Goal: Task Accomplishment & Management: Manage account settings

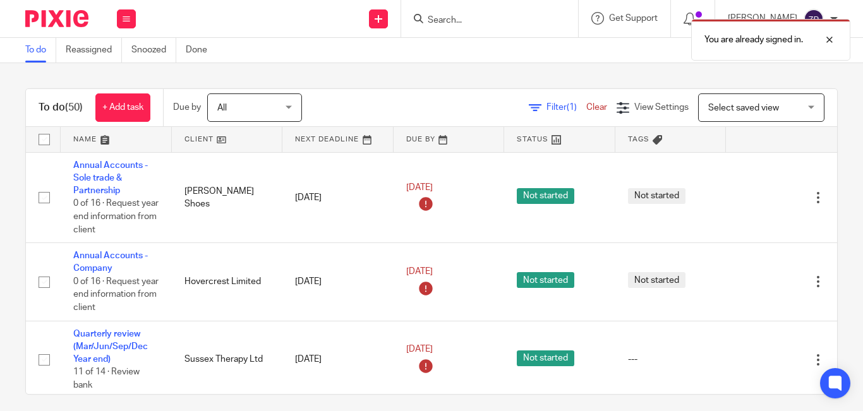
click at [394, 83] on div "To do (50) + Add task Due by All All Today Tomorrow This week Next week This mo…" at bounding box center [431, 237] width 863 height 348
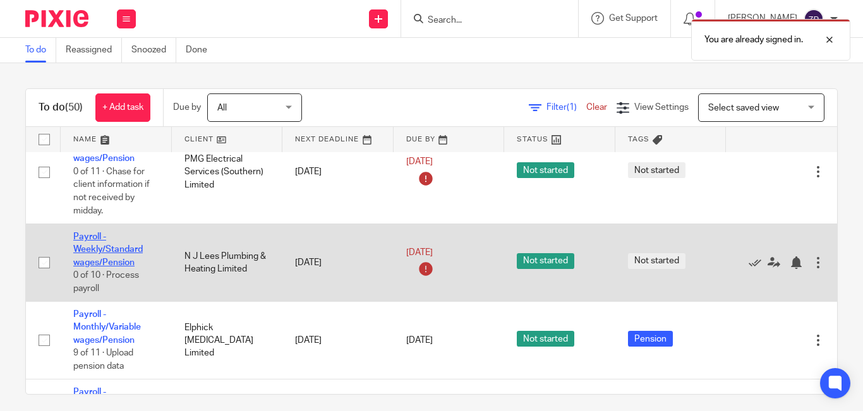
click at [103, 250] on link "Payroll - Weekly/Standard wages/Pension" at bounding box center [107, 249] width 69 height 35
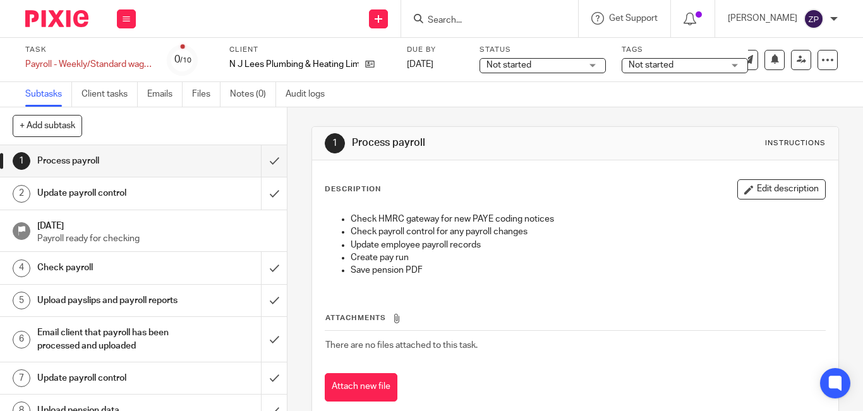
click at [467, 17] on input "Search" at bounding box center [483, 20] width 114 height 11
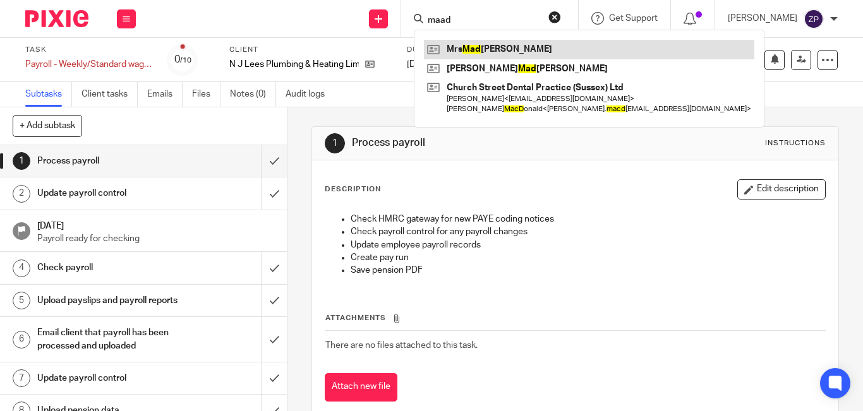
type input "maad"
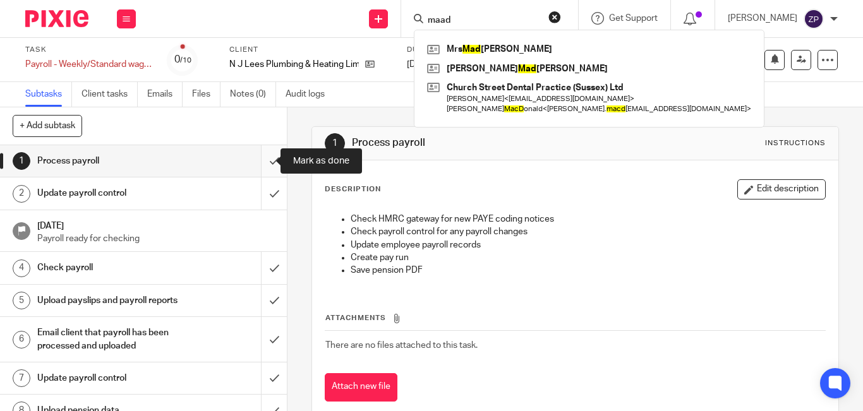
click at [263, 166] on input "submit" at bounding box center [143, 161] width 287 height 32
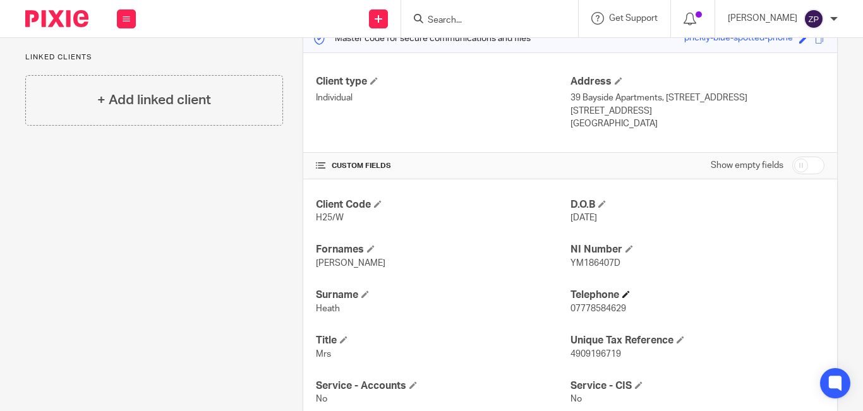
scroll to position [304, 0]
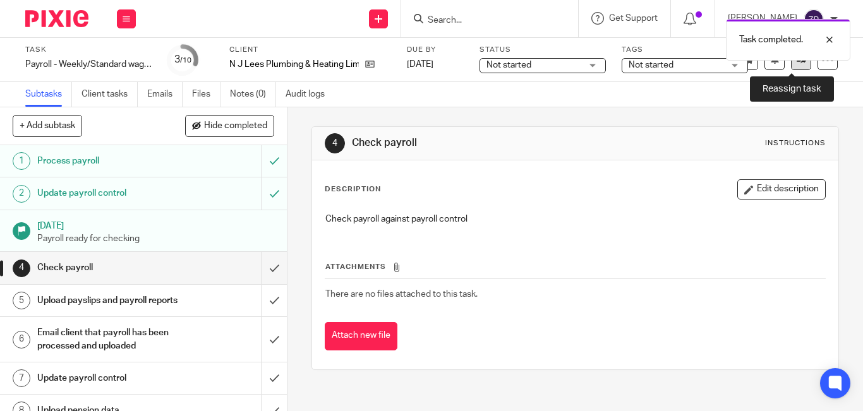
click at [797, 64] on icon at bounding box center [801, 59] width 9 height 9
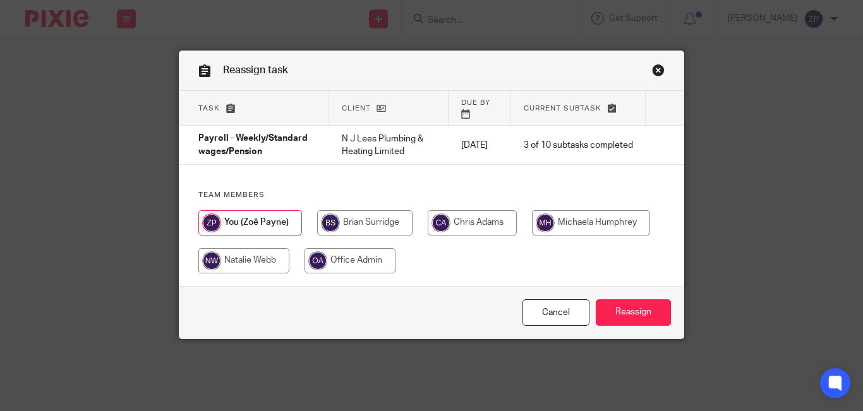
click at [469, 221] on input "radio" at bounding box center [472, 222] width 89 height 25
radio input "true"
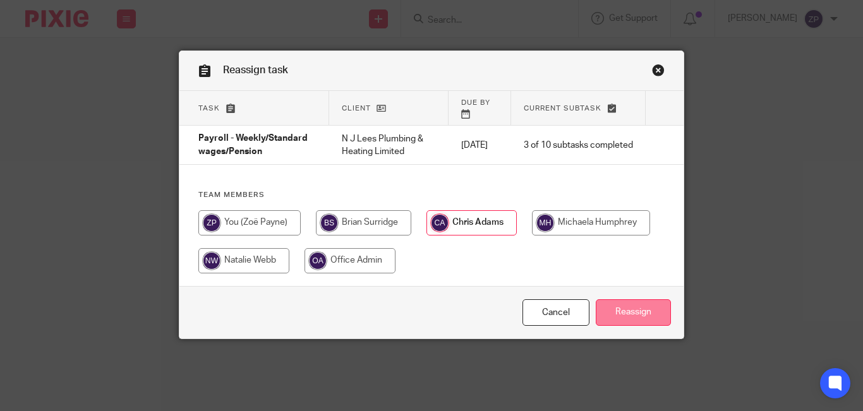
click at [609, 304] on input "Reassign" at bounding box center [633, 312] width 75 height 27
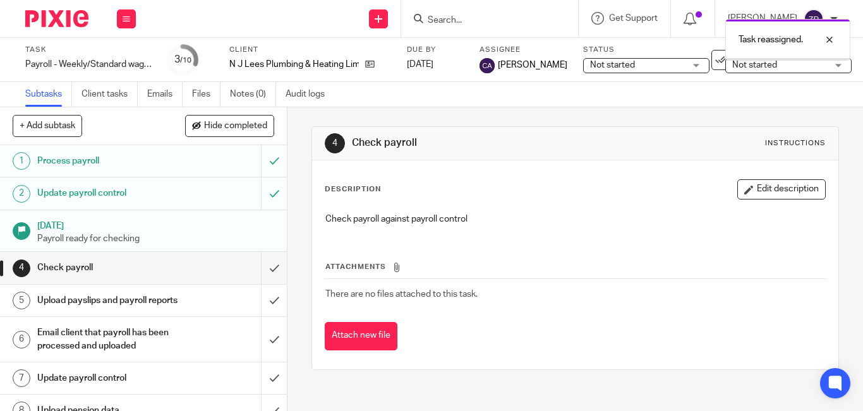
scroll to position [94, 0]
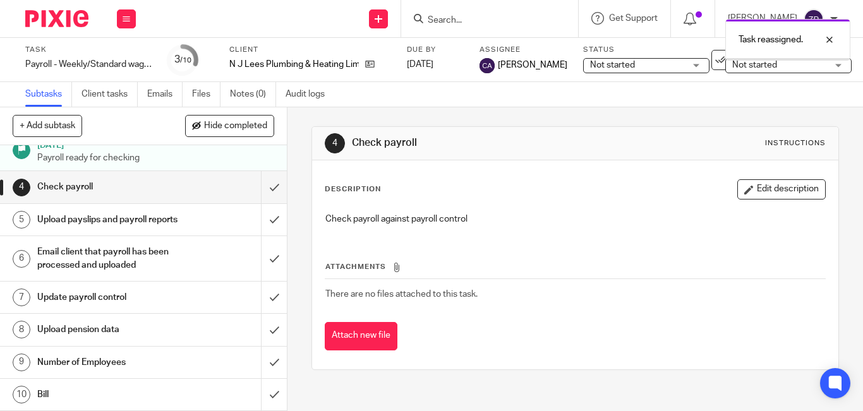
click at [90, 365] on h1 "Number of Employees" at bounding box center [107, 362] width 141 height 19
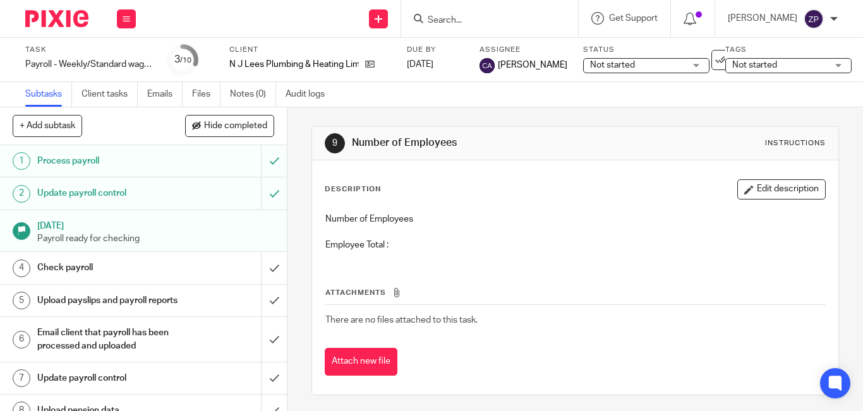
click at [745, 189] on button "Edit description" at bounding box center [781, 189] width 88 height 20
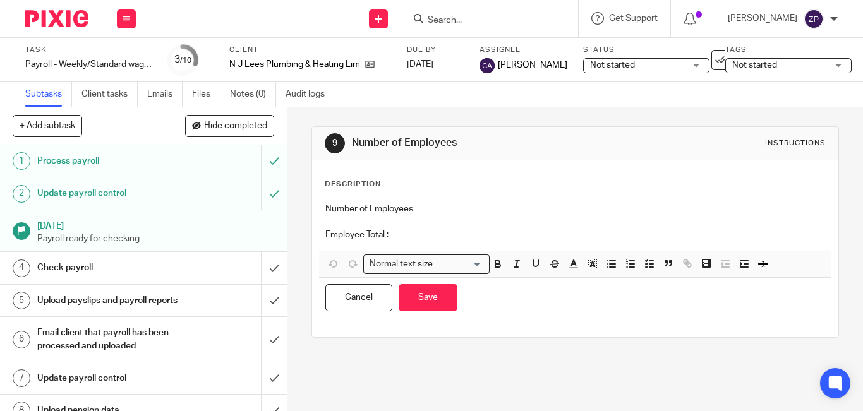
click at [437, 234] on p "Employee Total :" at bounding box center [575, 235] width 500 height 13
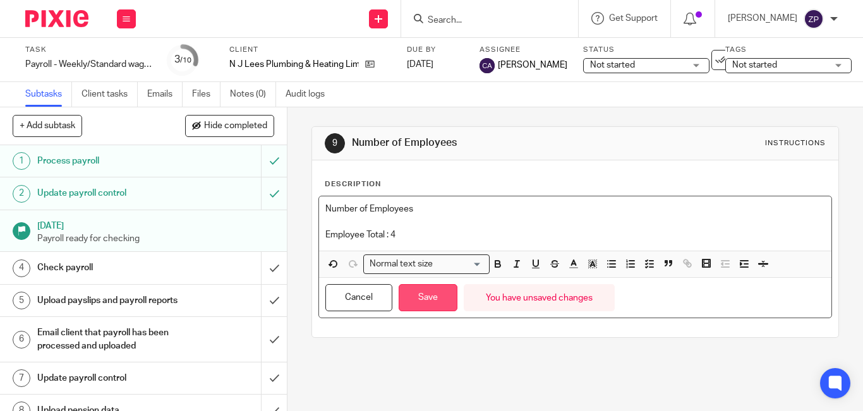
click at [418, 306] on button "Save" at bounding box center [428, 297] width 59 height 27
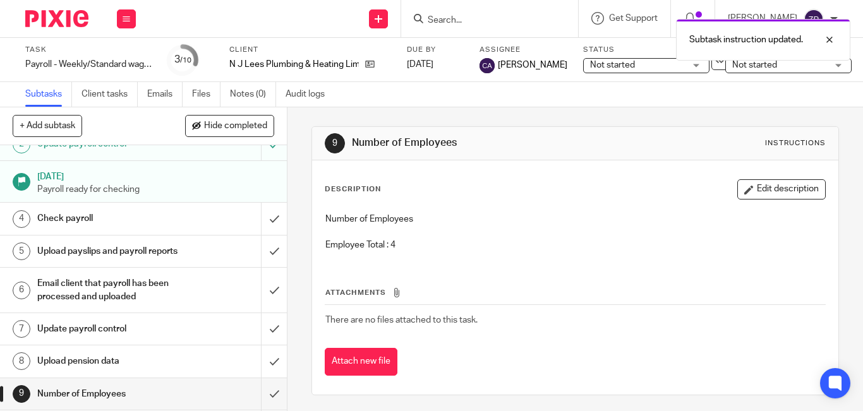
scroll to position [94, 0]
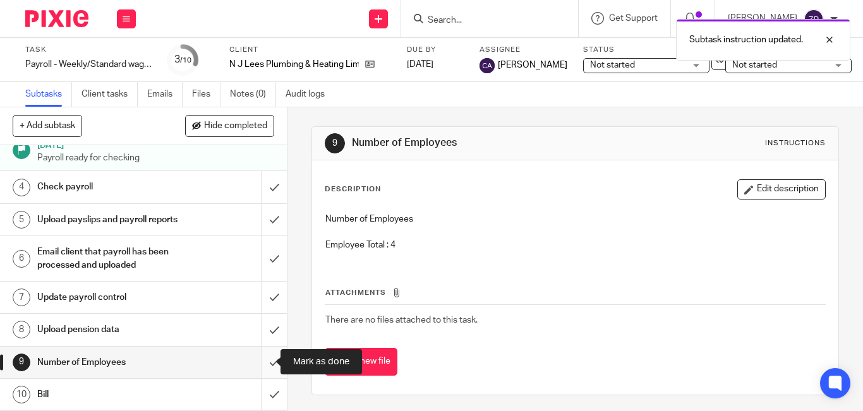
click at [266, 365] on input "submit" at bounding box center [143, 363] width 287 height 32
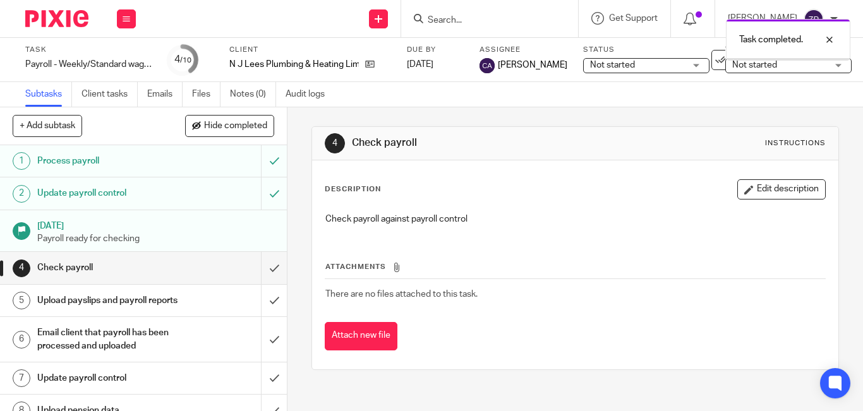
click at [63, 17] on img at bounding box center [56, 18] width 63 height 17
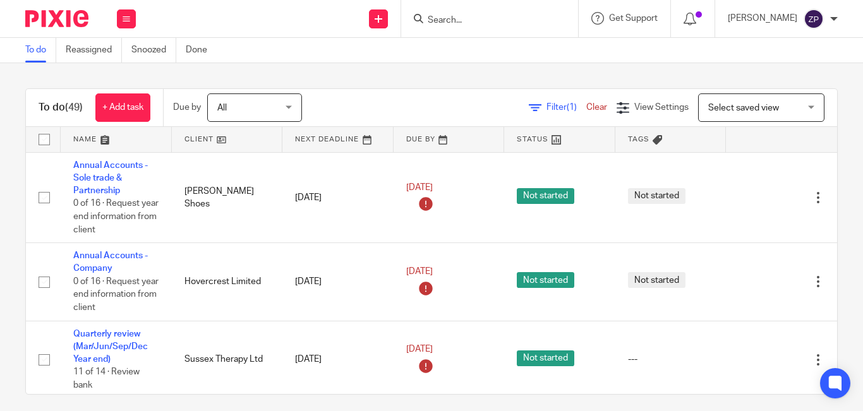
click at [371, 93] on div "To do (49) + Add task Due by All All Today Tomorrow This week Next week This mo…" at bounding box center [431, 108] width 811 height 38
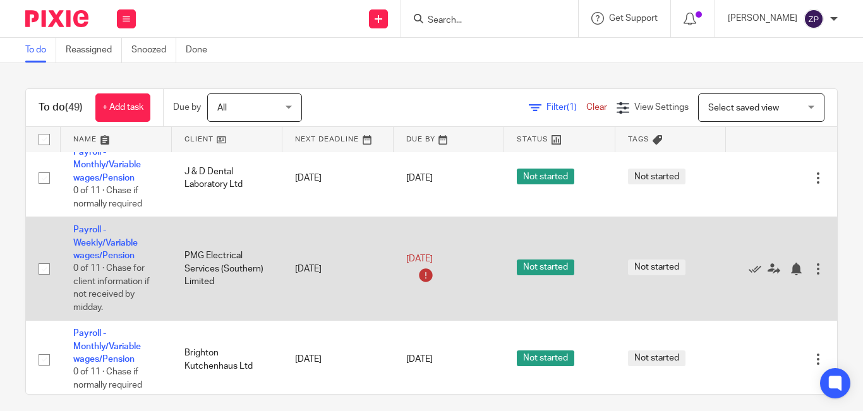
click at [90, 250] on td "Payroll - Weekly/Variable wages/Pension 0 of 11 · Chase for client information …" at bounding box center [116, 269] width 111 height 104
click at [124, 256] on link "Payroll - Weekly/Variable wages/Pension" at bounding box center [105, 243] width 64 height 35
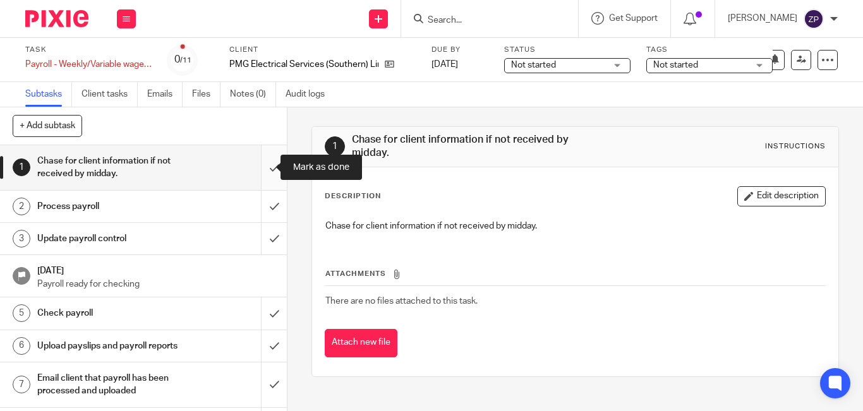
click at [256, 169] on input "submit" at bounding box center [143, 167] width 287 height 45
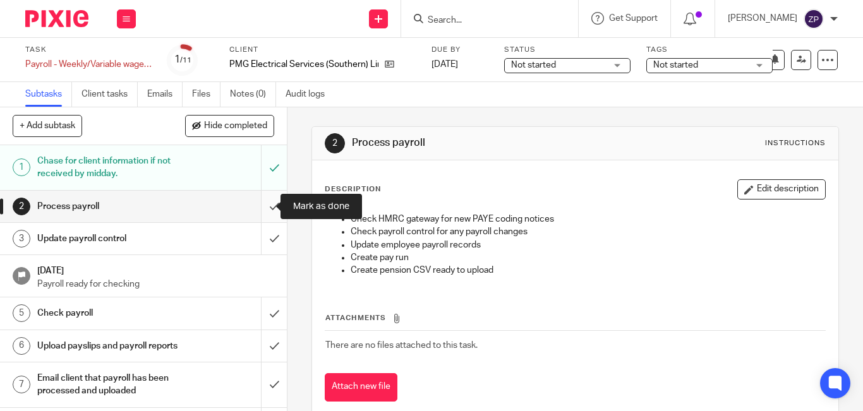
click at [266, 210] on input "submit" at bounding box center [143, 207] width 287 height 32
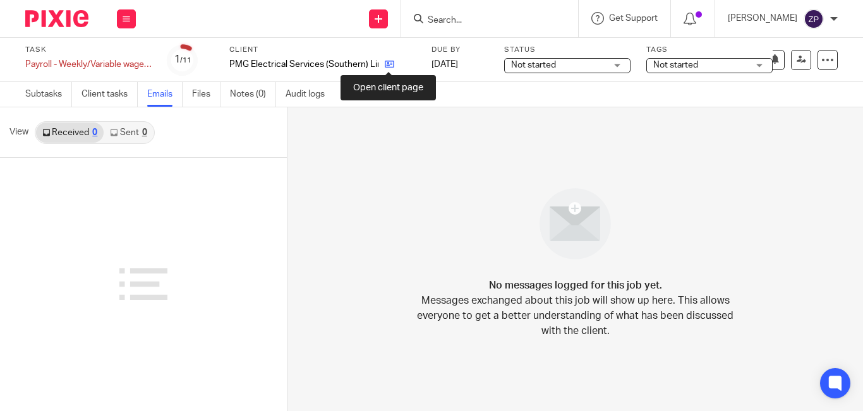
click at [390, 61] on icon at bounding box center [389, 63] width 9 height 9
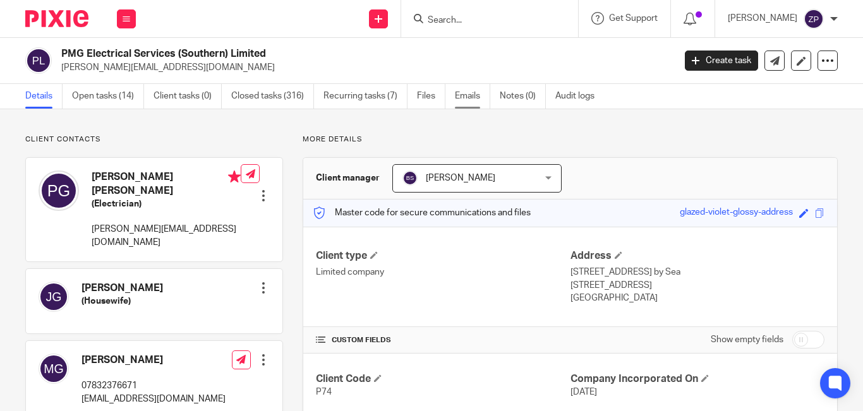
click at [469, 97] on link "Emails" at bounding box center [472, 96] width 35 height 25
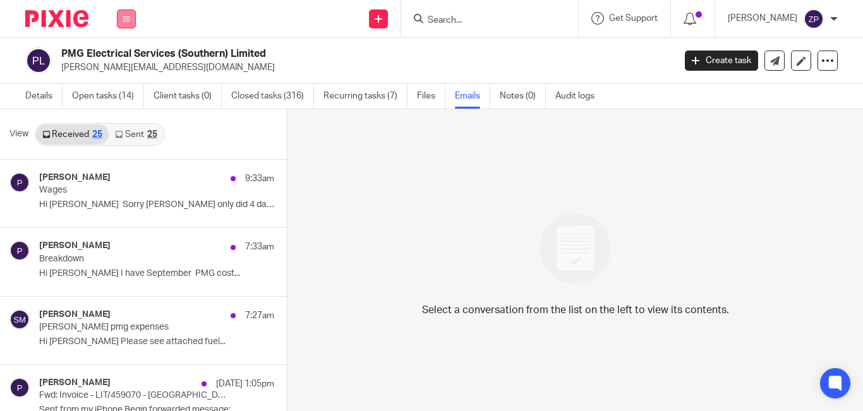
click at [123, 25] on button at bounding box center [126, 18] width 19 height 19
click at [121, 79] on link "Email" at bounding box center [119, 77] width 21 height 9
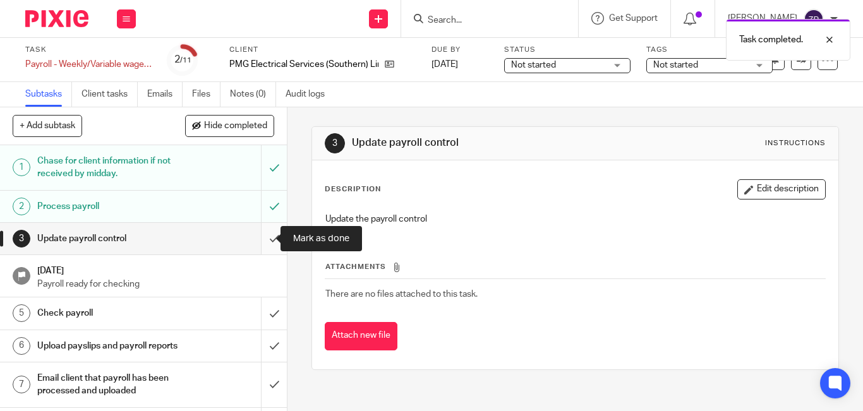
click at [258, 238] on input "submit" at bounding box center [143, 239] width 287 height 32
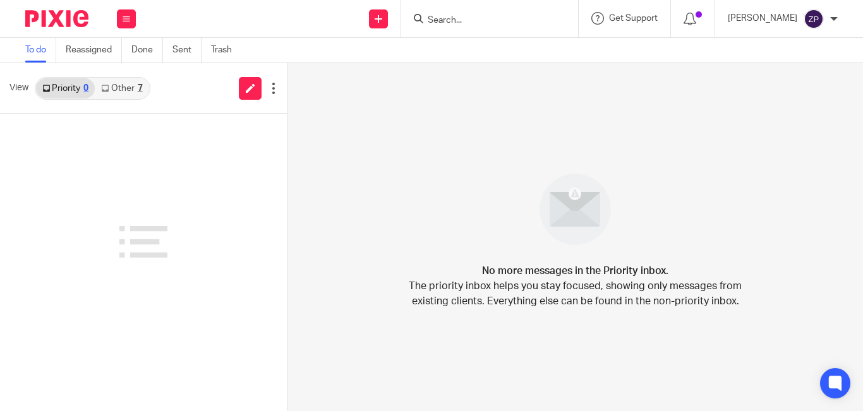
click at [124, 92] on link "Other 7" at bounding box center [122, 88] width 54 height 20
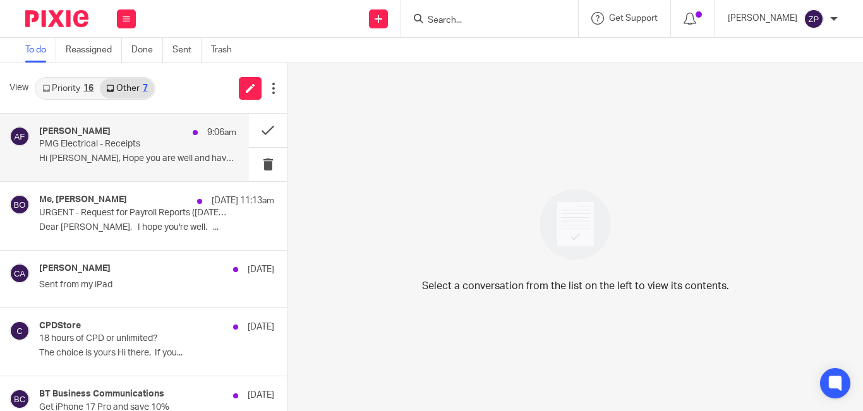
click at [150, 162] on p "Hi [PERSON_NAME], Hope you are well and have had a..." at bounding box center [137, 159] width 197 height 11
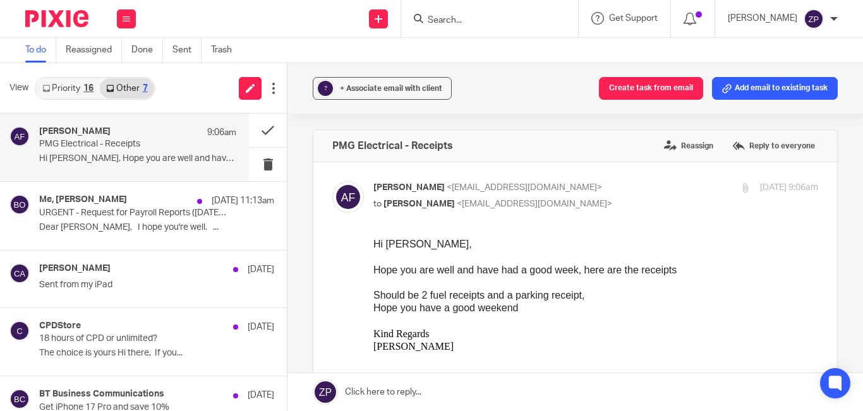
drag, startPoint x: 742, startPoint y: 86, endPoint x: 625, endPoint y: 137, distance: 127.6
click at [742, 87] on button "Add email to existing task" at bounding box center [775, 88] width 126 height 23
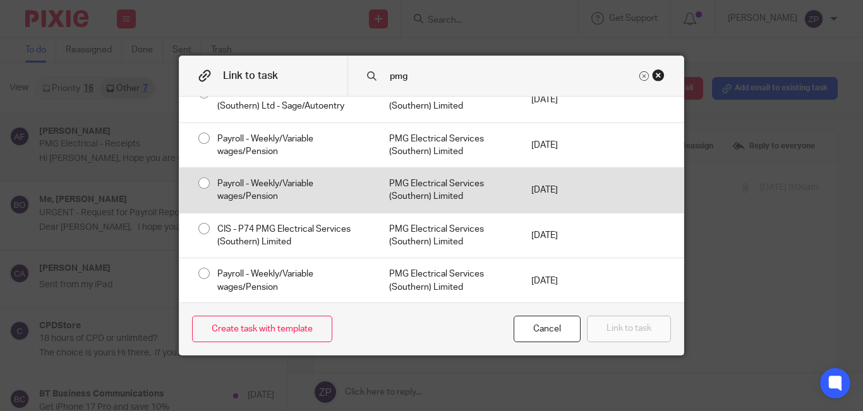
scroll to position [317, 0]
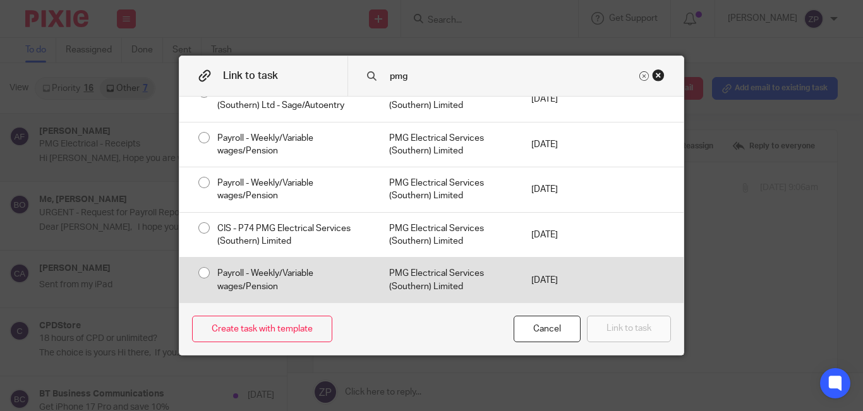
type input "pmg"
click at [268, 275] on div "Payroll - Weekly/Variable wages/Pension" at bounding box center [291, 280] width 172 height 45
radio input "true"
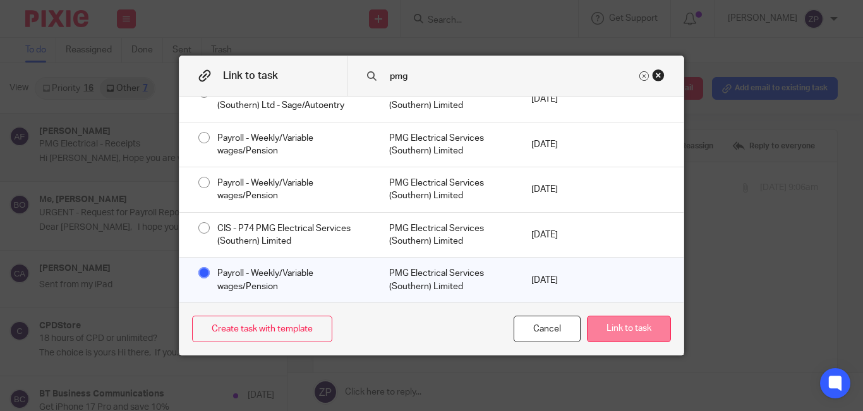
drag, startPoint x: 605, startPoint y: 327, endPoint x: 225, endPoint y: 78, distance: 454.3
click at [605, 327] on button "Link to task" at bounding box center [629, 329] width 84 height 27
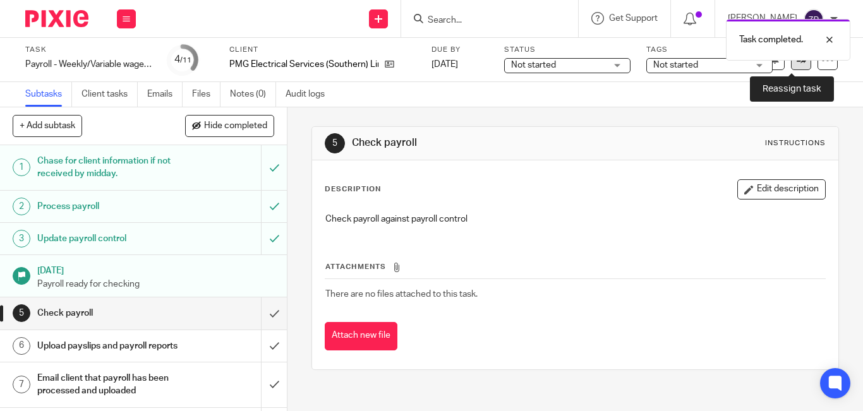
drag, startPoint x: 0, startPoint y: 0, endPoint x: 793, endPoint y: 68, distance: 795.7
click at [793, 68] on link at bounding box center [801, 60] width 20 height 20
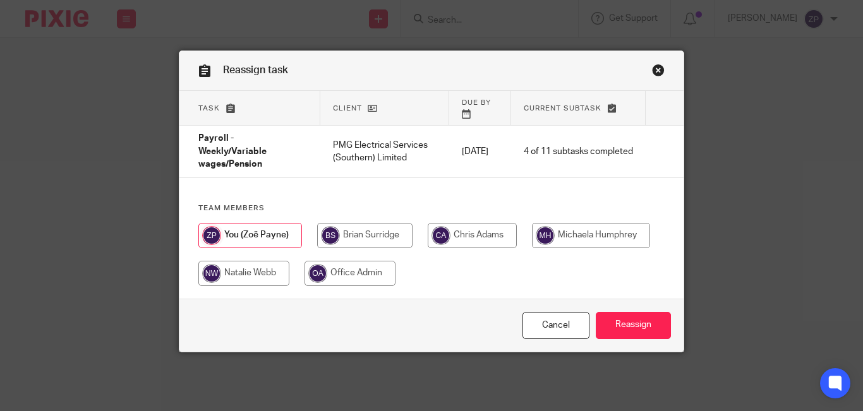
click at [442, 230] on input "radio" at bounding box center [472, 235] width 89 height 25
radio input "true"
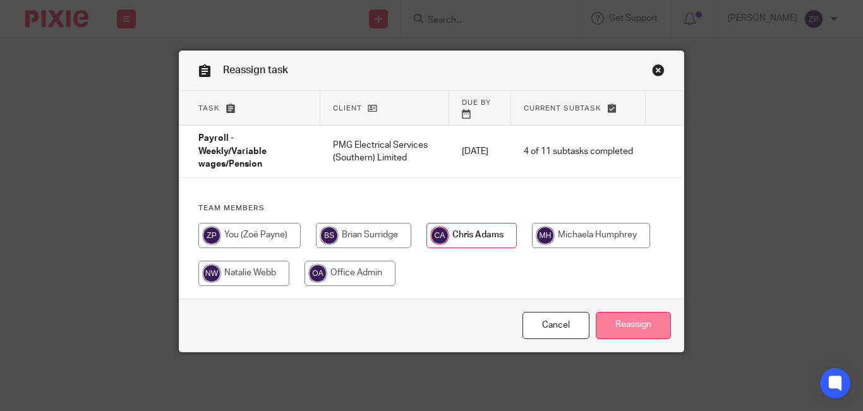
click at [619, 318] on input "Reassign" at bounding box center [633, 325] width 75 height 27
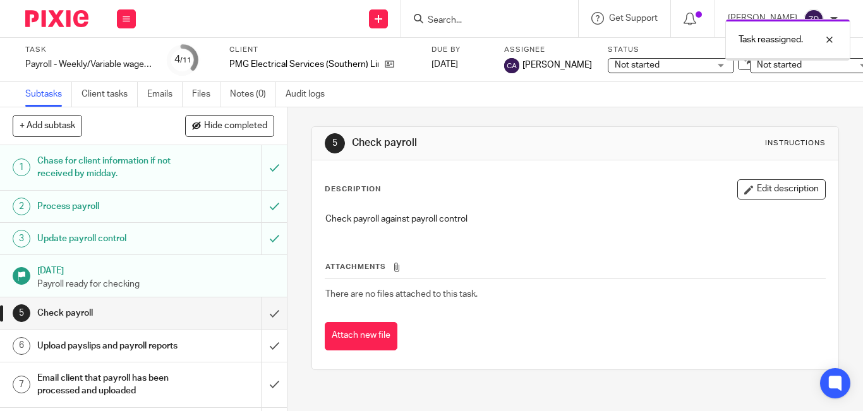
scroll to position [148, 0]
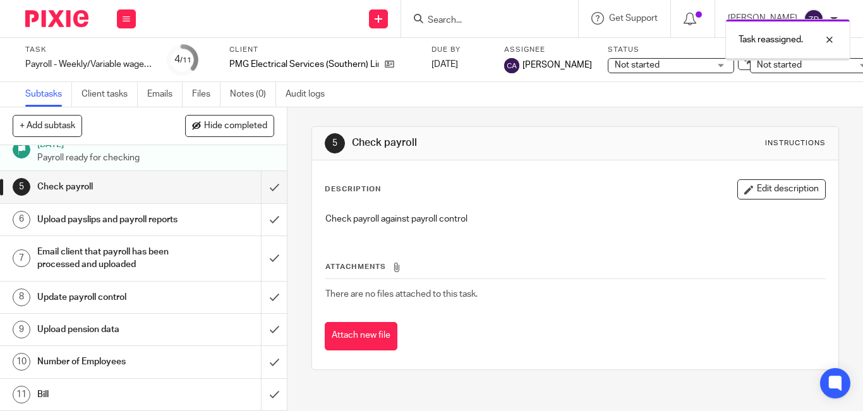
click at [97, 366] on link "10 Number of Employees" at bounding box center [130, 362] width 261 height 32
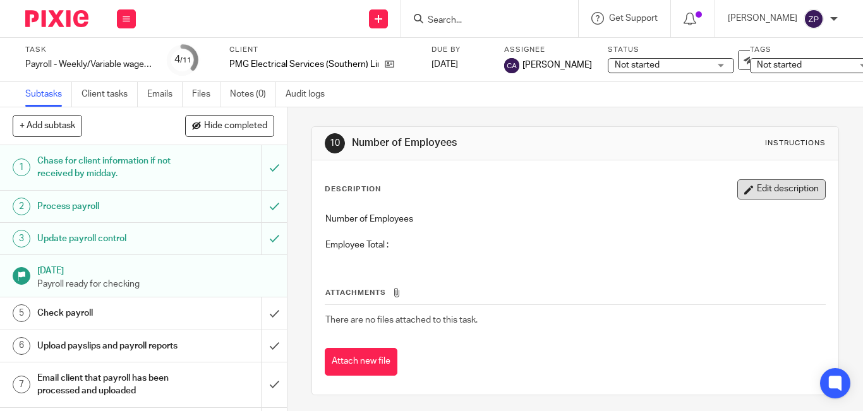
click at [744, 193] on icon "button" at bounding box center [748, 189] width 9 height 9
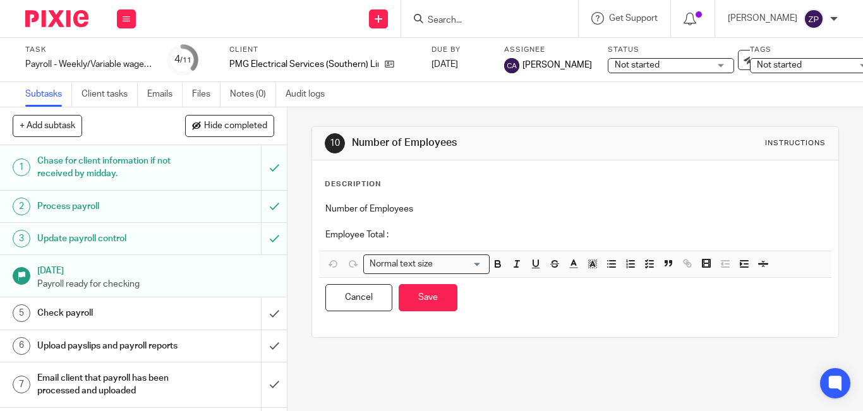
click at [465, 229] on p "Employee Total :" at bounding box center [575, 235] width 500 height 13
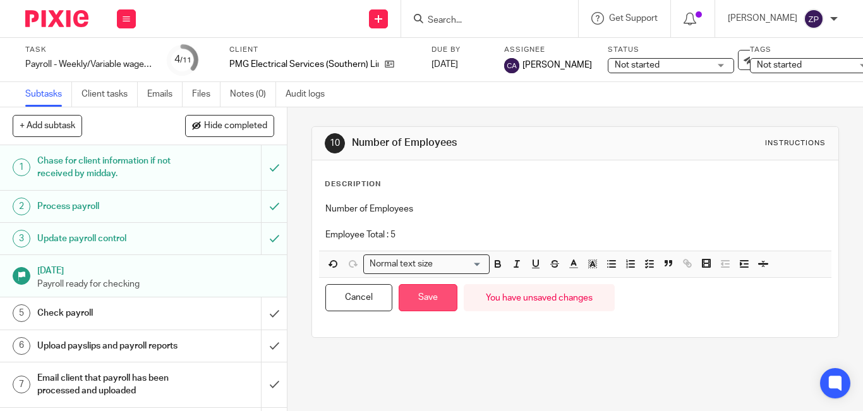
click at [444, 300] on button "Save" at bounding box center [428, 297] width 59 height 27
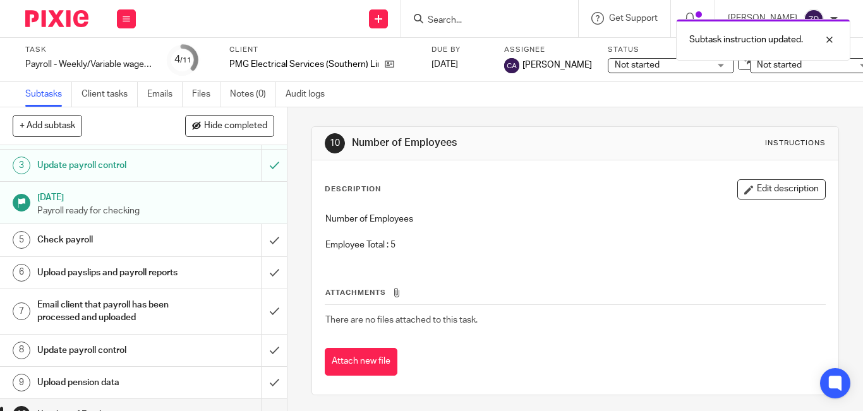
scroll to position [148, 0]
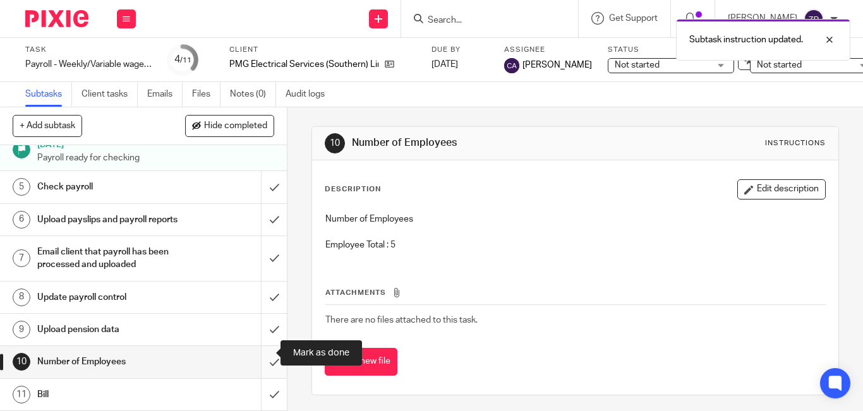
click at [262, 352] on input "submit" at bounding box center [143, 362] width 287 height 32
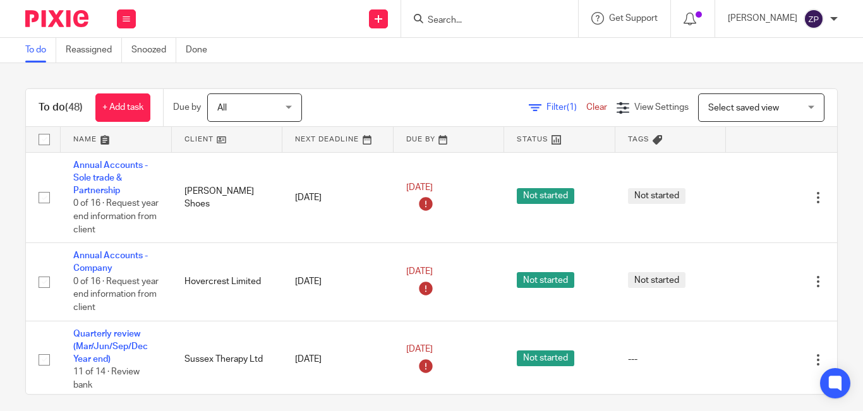
click at [56, 10] on img at bounding box center [56, 18] width 63 height 17
click at [370, 88] on div "To do (48) + Add task Due by All All Today Tomorrow This week Next week This mo…" at bounding box center [431, 237] width 863 height 348
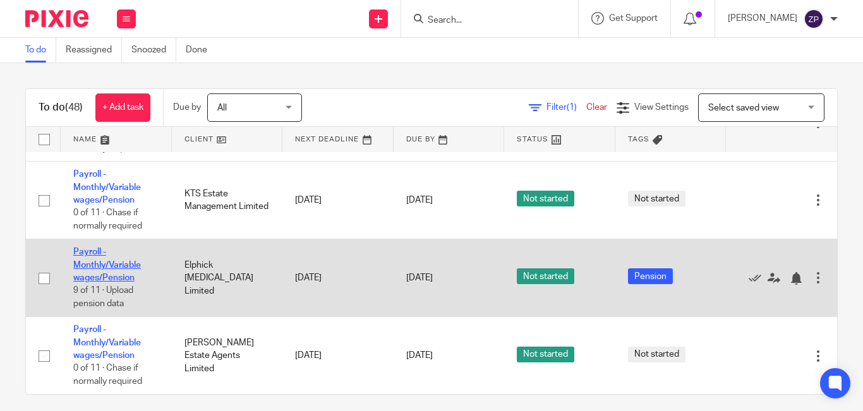
scroll to position [1828, 0]
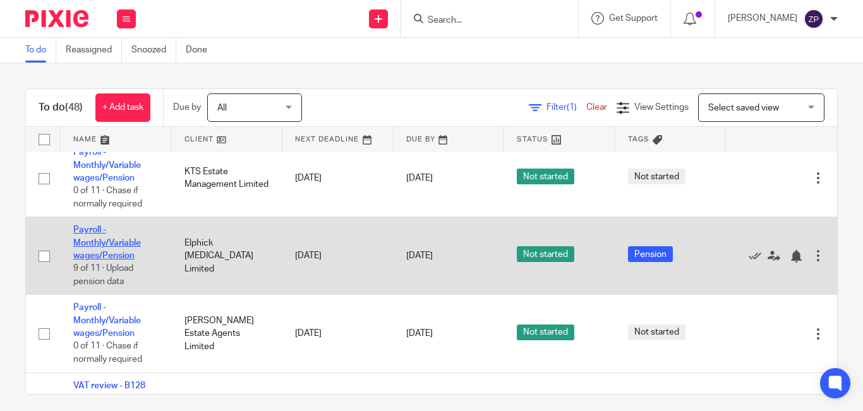
click at [83, 241] on link "Payroll - Monthly/Variable wages/Pension" at bounding box center [107, 243] width 68 height 35
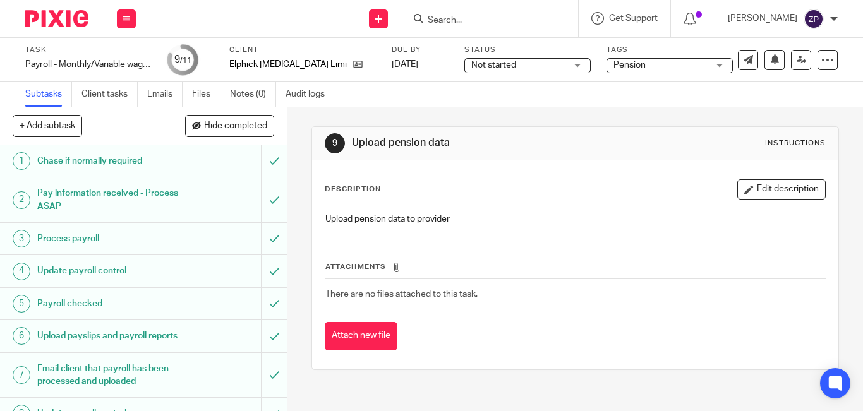
click at [68, 15] on img at bounding box center [56, 18] width 63 height 17
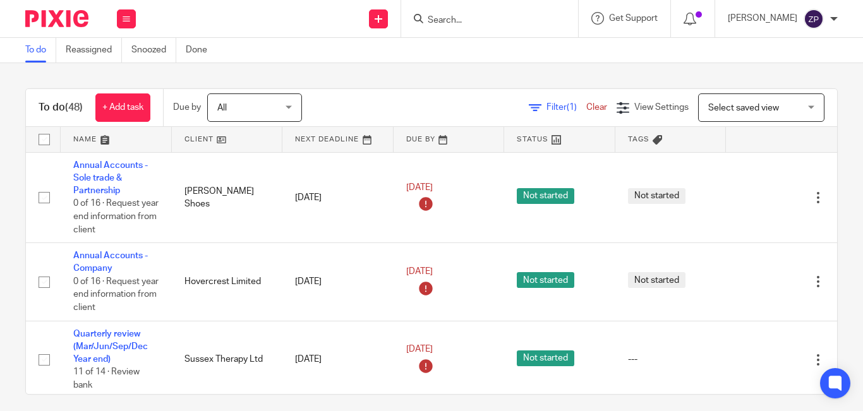
scroll to position [1510, 0]
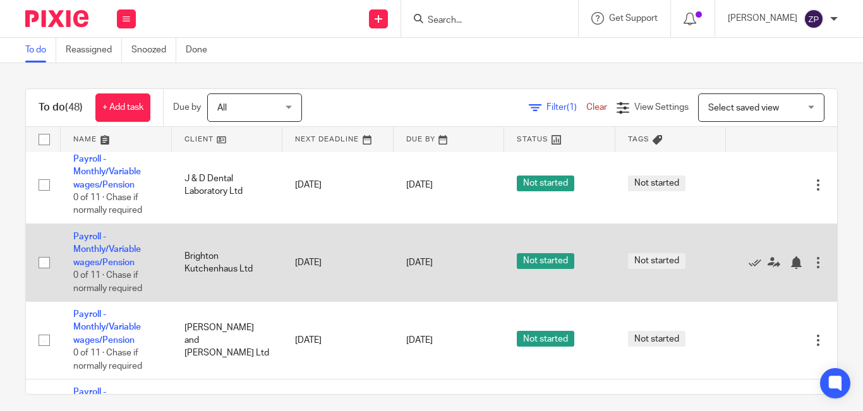
click at [100, 256] on td "Payroll - Monthly/Variable wages/Pension 0 of 11 · Chase if normally required" at bounding box center [116, 263] width 111 height 78
click at [100, 252] on link "Payroll - Monthly/Variable wages/Pension" at bounding box center [107, 249] width 68 height 35
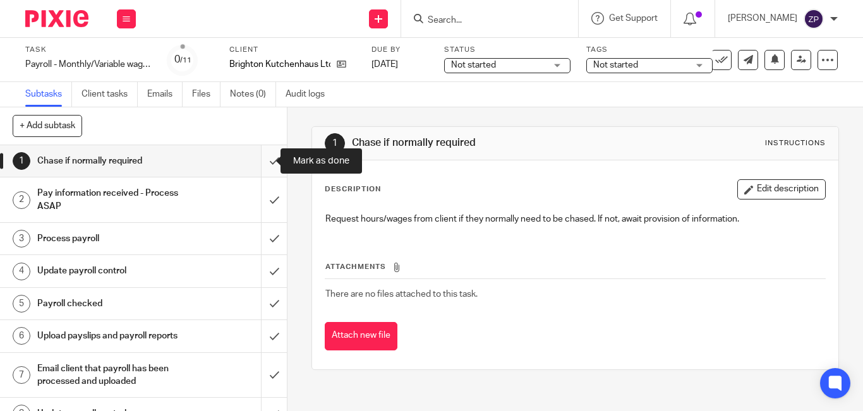
click at [264, 162] on input "submit" at bounding box center [143, 161] width 287 height 32
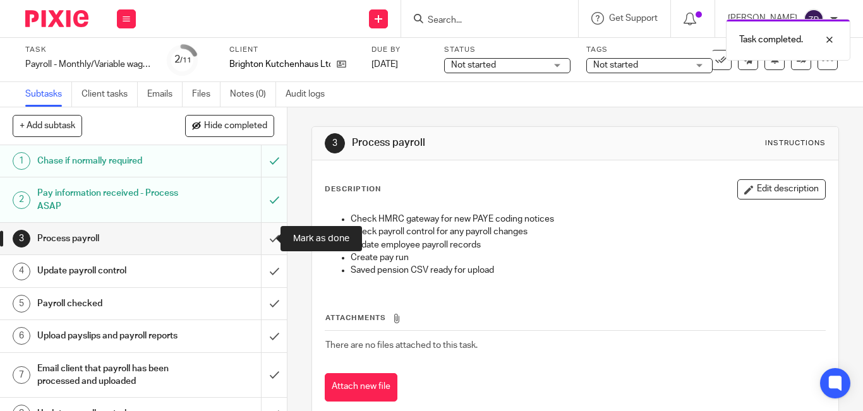
click at [259, 239] on input "submit" at bounding box center [143, 239] width 287 height 32
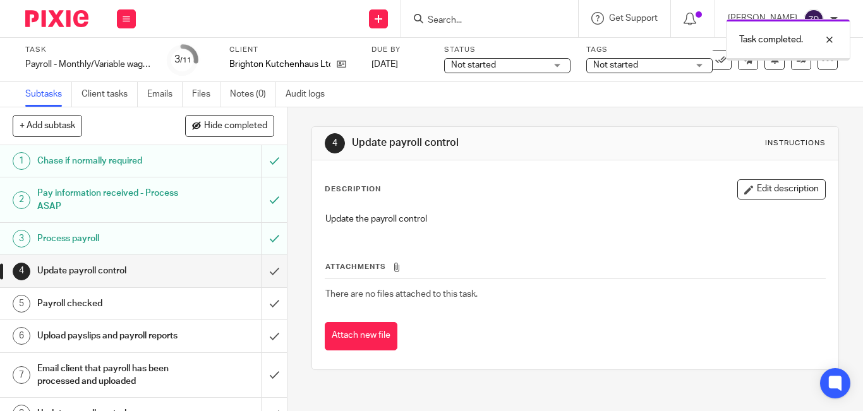
click at [260, 269] on input "submit" at bounding box center [143, 271] width 287 height 32
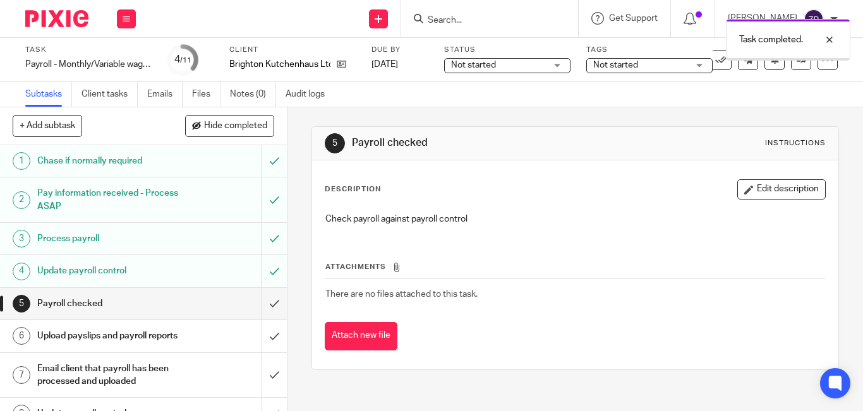
click at [795, 66] on link at bounding box center [801, 60] width 20 height 20
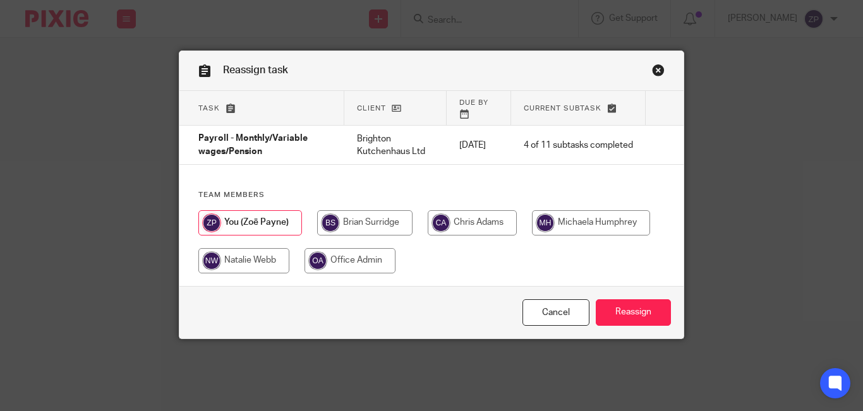
click at [441, 216] on input "radio" at bounding box center [472, 222] width 89 height 25
radio input "true"
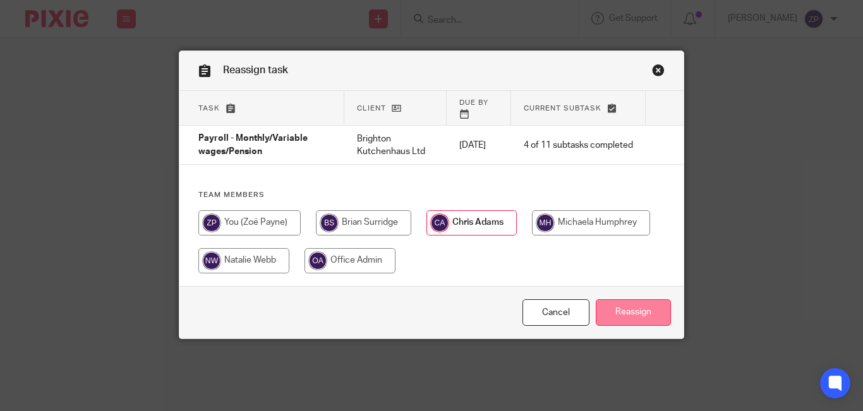
click at [610, 299] on input "Reassign" at bounding box center [633, 312] width 75 height 27
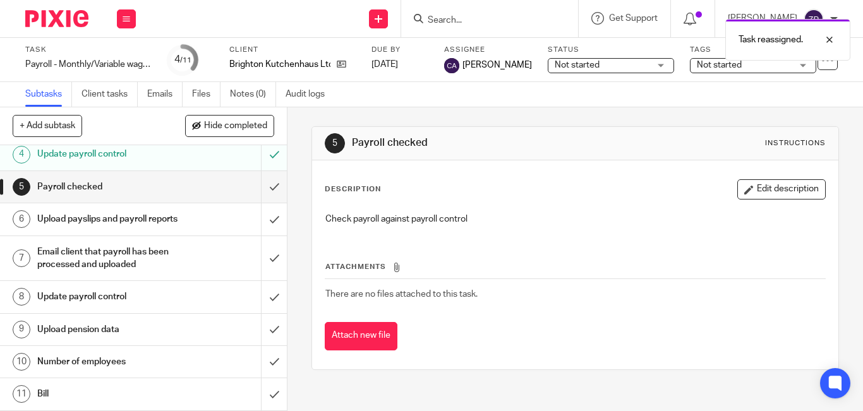
scroll to position [129, 0]
click at [124, 360] on h1 "Number of employees" at bounding box center [107, 361] width 141 height 19
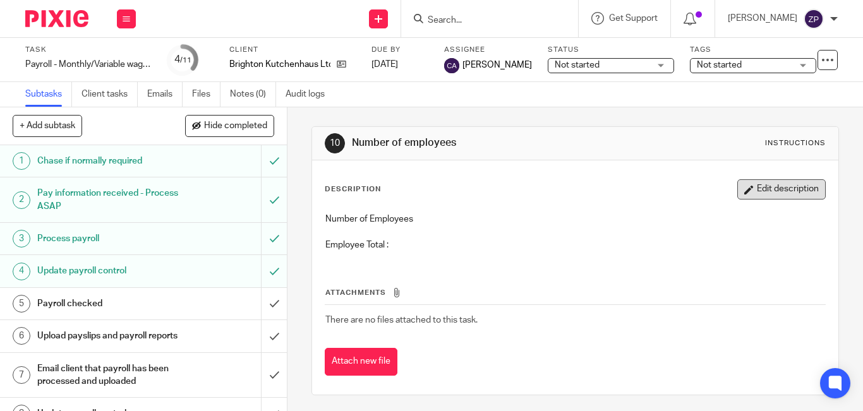
click at [762, 180] on button "Edit description" at bounding box center [781, 189] width 88 height 20
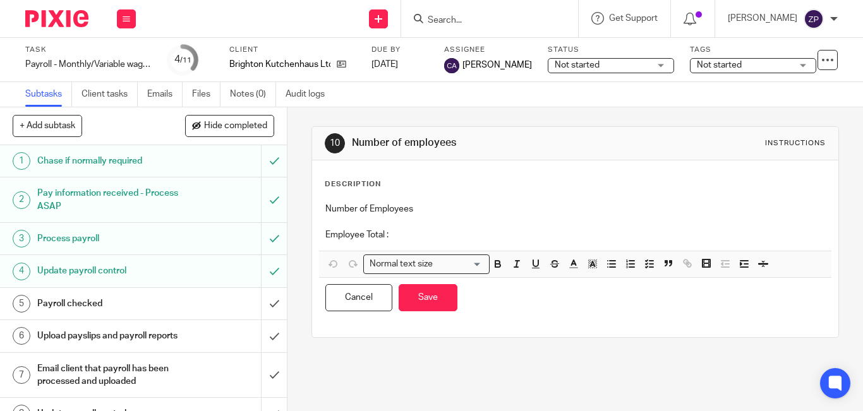
click at [456, 234] on p "Employee Total :" at bounding box center [575, 235] width 500 height 13
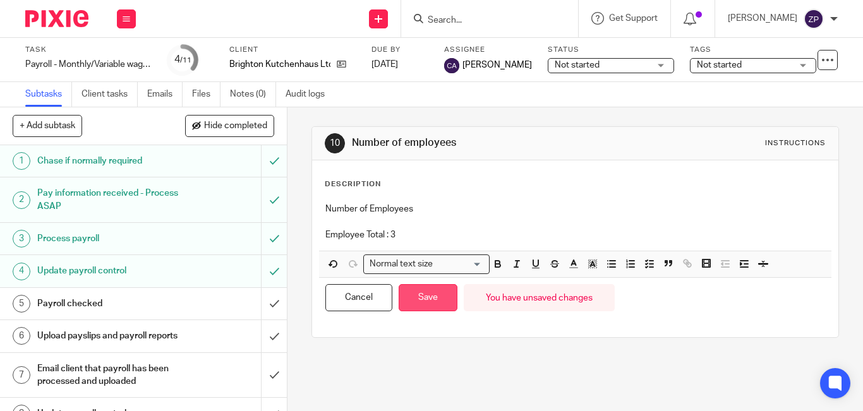
click at [413, 293] on button "Save" at bounding box center [428, 297] width 59 height 27
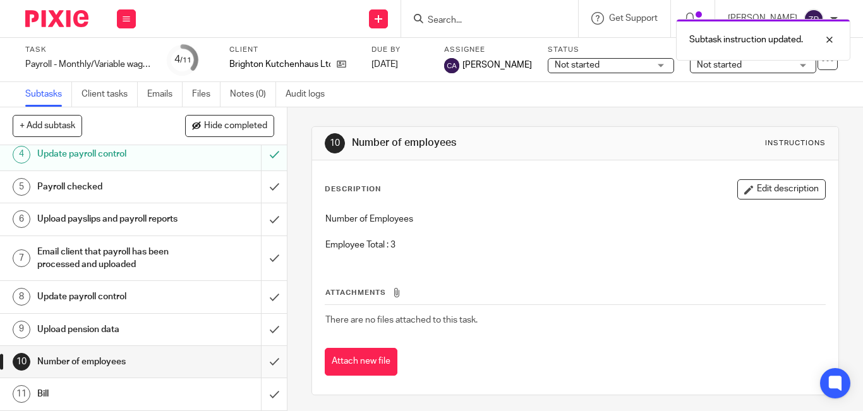
scroll to position [129, 0]
click at [258, 361] on input "submit" at bounding box center [143, 362] width 287 height 32
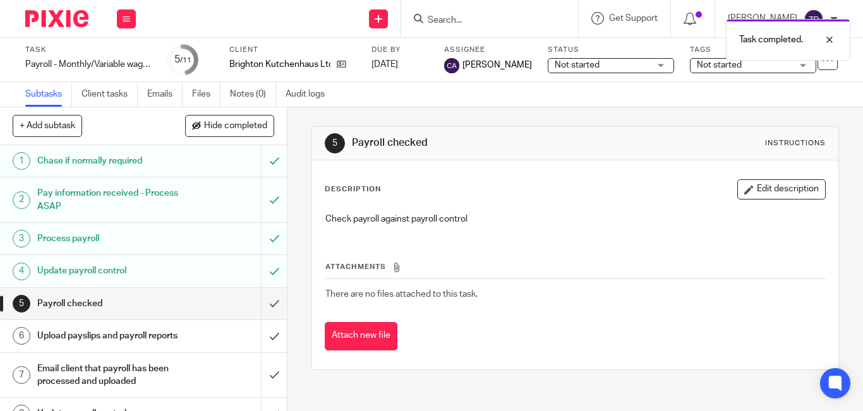
click at [56, 16] on img at bounding box center [56, 18] width 63 height 17
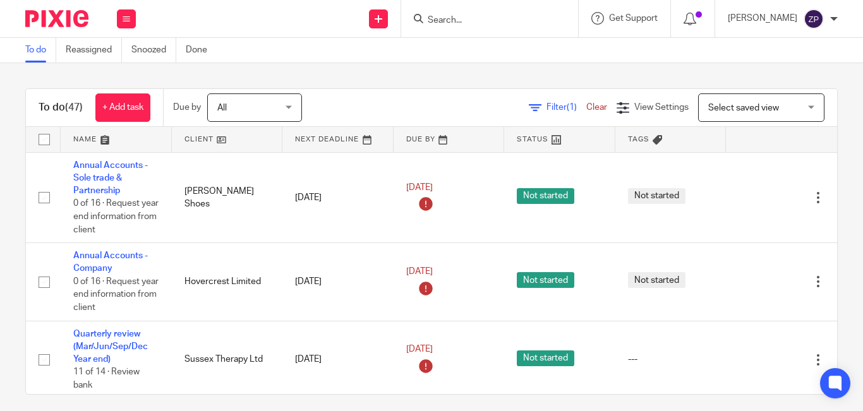
click at [371, 96] on div "Filter (1) Clear View Settings View Settings (1) Filters Clear Save Manage save…" at bounding box center [580, 107] width 513 height 28
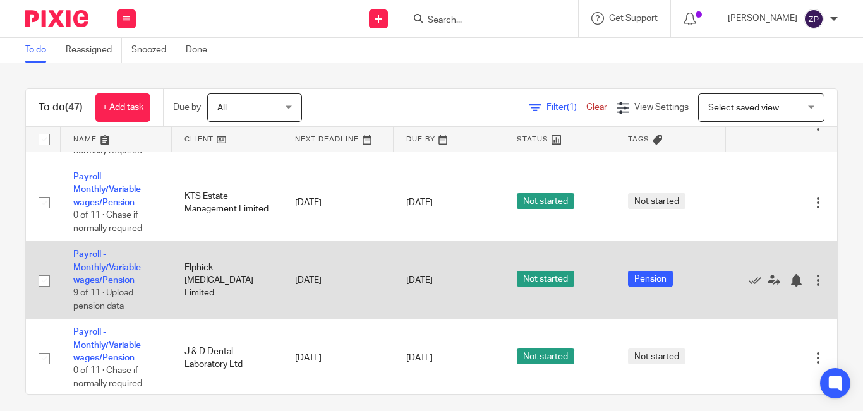
scroll to position [1711, 0]
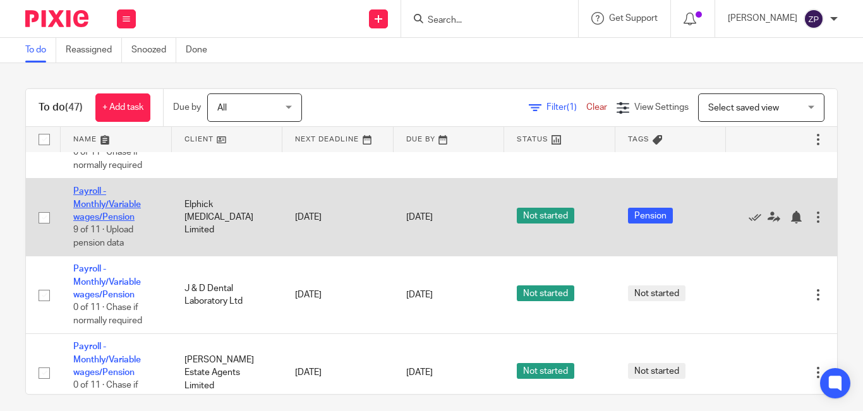
click at [89, 214] on link "Payroll - Monthly/Variable wages/Pension" at bounding box center [107, 204] width 68 height 35
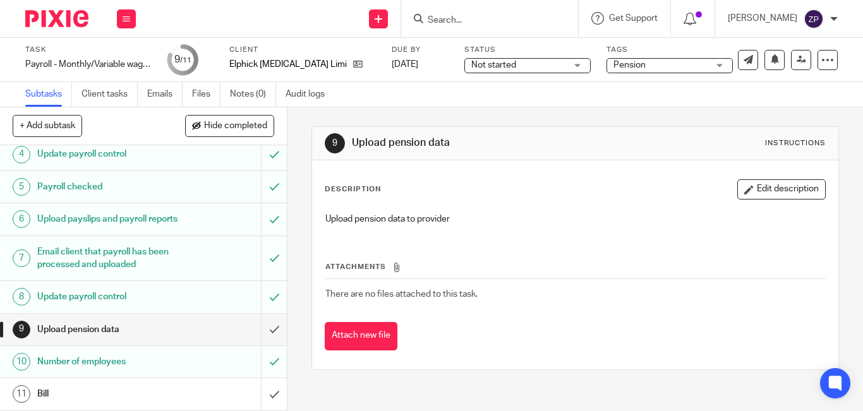
scroll to position [126, 0]
click at [267, 332] on input "submit" at bounding box center [143, 330] width 287 height 32
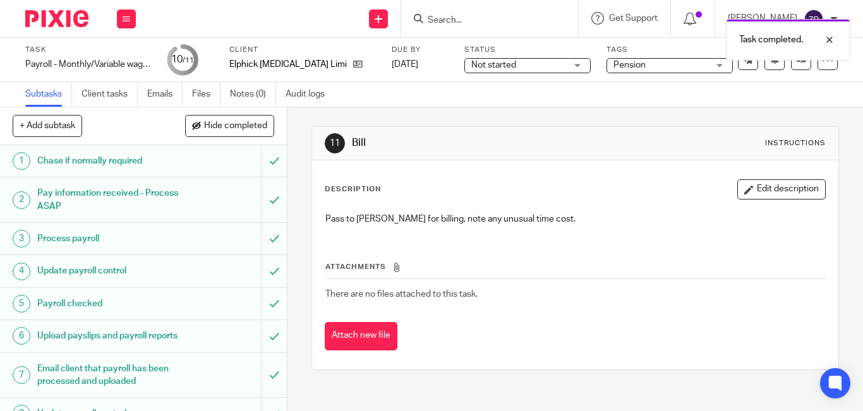
click at [622, 68] on span "Pension" at bounding box center [629, 65] width 32 height 9
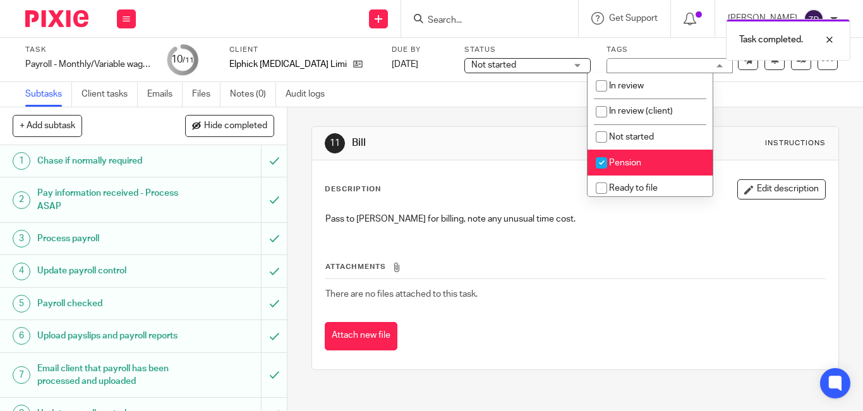
drag, startPoint x: 610, startPoint y: 162, endPoint x: 630, endPoint y: 165, distance: 21.0
click at [610, 163] on input "checkbox" at bounding box center [601, 163] width 24 height 24
checkbox input "false"
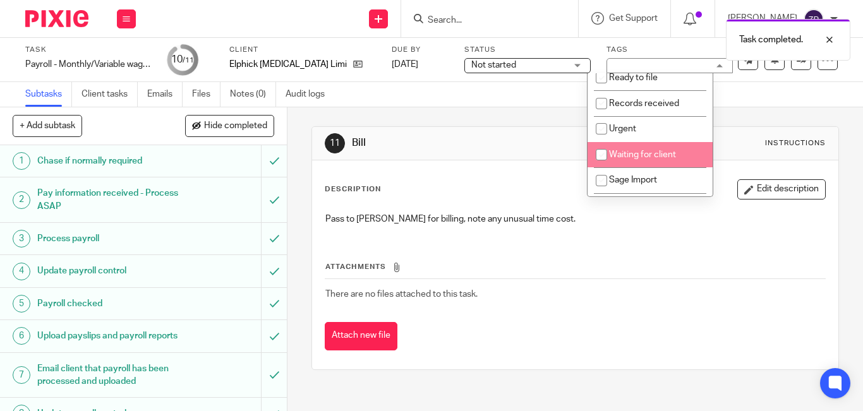
scroll to position [210, 0]
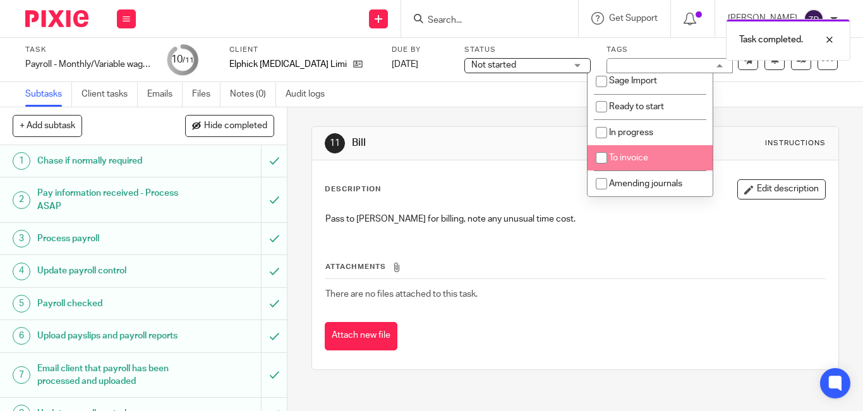
drag, startPoint x: 635, startPoint y: 159, endPoint x: 661, endPoint y: 147, distance: 28.0
click at [635, 159] on span "To invoice" at bounding box center [628, 158] width 39 height 9
checkbox input "true"
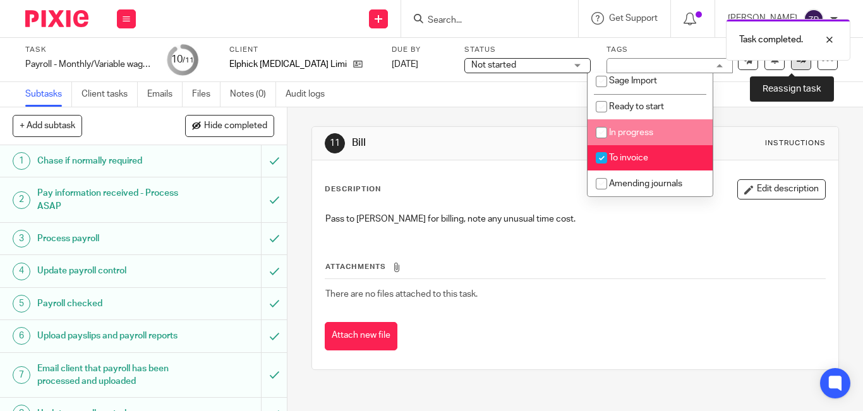
click at [791, 66] on link at bounding box center [801, 60] width 20 height 20
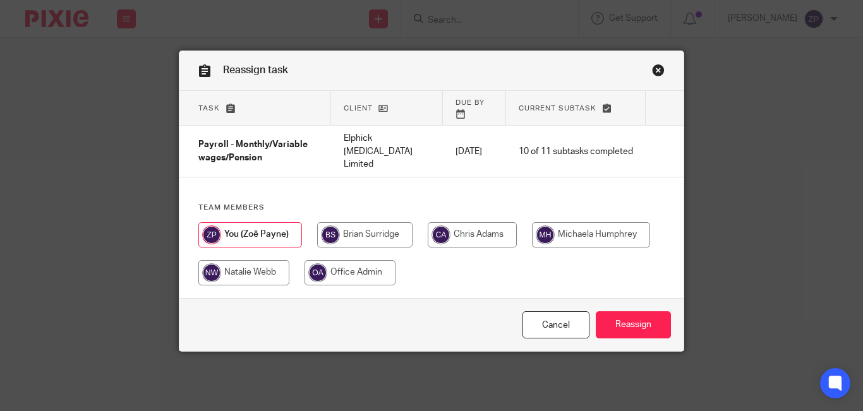
click at [356, 234] on input "radio" at bounding box center [364, 234] width 95 height 25
radio input "true"
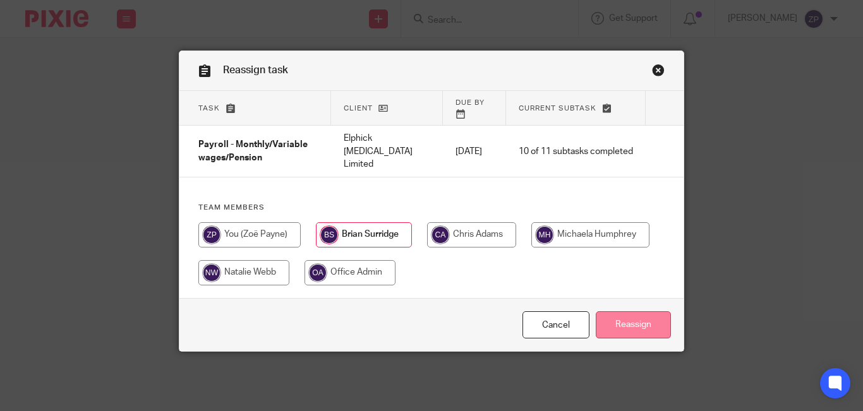
click at [625, 322] on input "Reassign" at bounding box center [633, 324] width 75 height 27
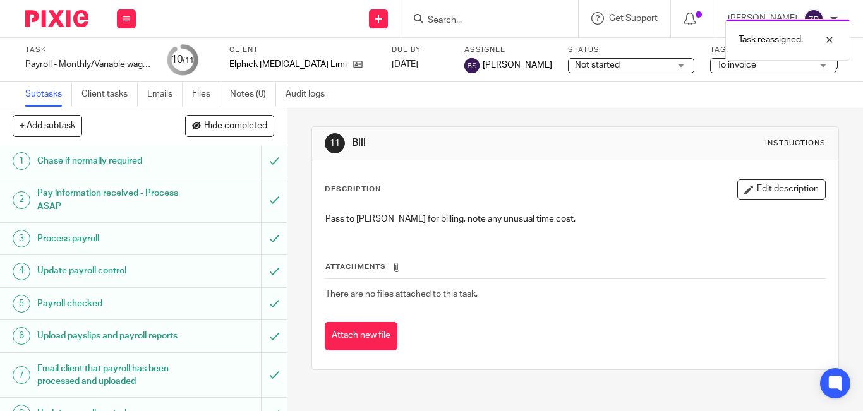
click at [76, 21] on img at bounding box center [56, 18] width 63 height 17
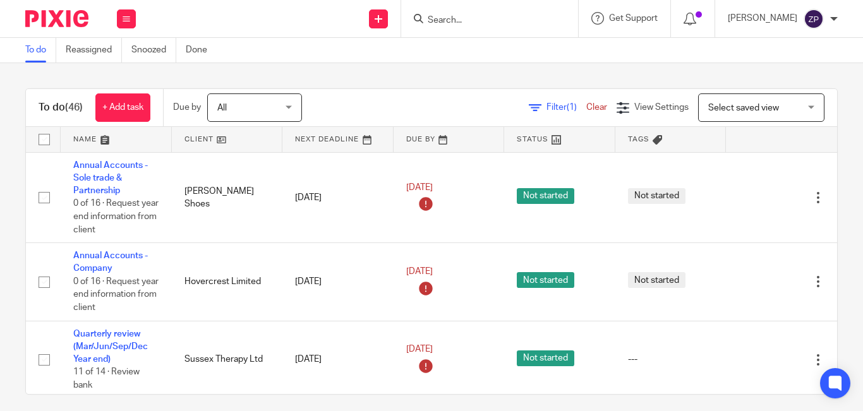
click at [336, 114] on div "Filter (1) Clear View Settings View Settings (1) Filters Clear Save Manage save…" at bounding box center [580, 107] width 513 height 28
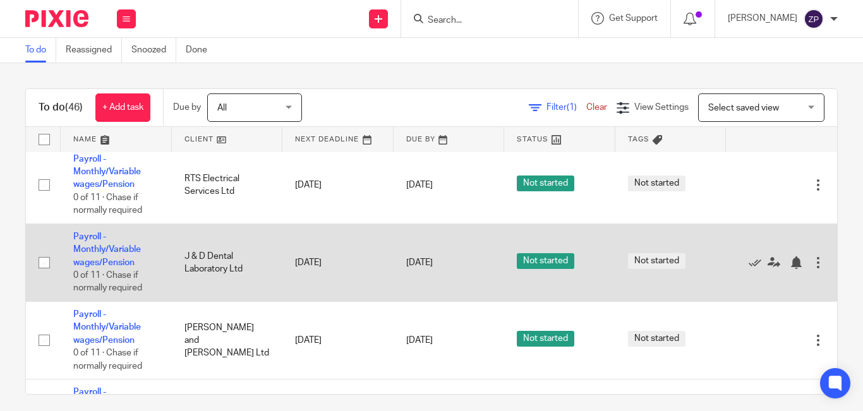
click at [111, 244] on td "Payroll - Monthly/Variable wages/Pension 0 of 11 · Chase if normally required" at bounding box center [116, 263] width 111 height 78
click at [107, 245] on link "Payroll - Monthly/Variable wages/Pension" at bounding box center [107, 249] width 68 height 35
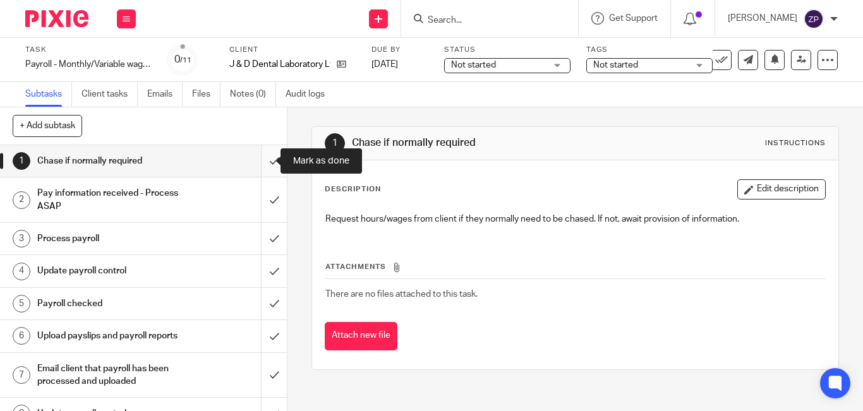
click at [262, 159] on input "submit" at bounding box center [143, 161] width 287 height 32
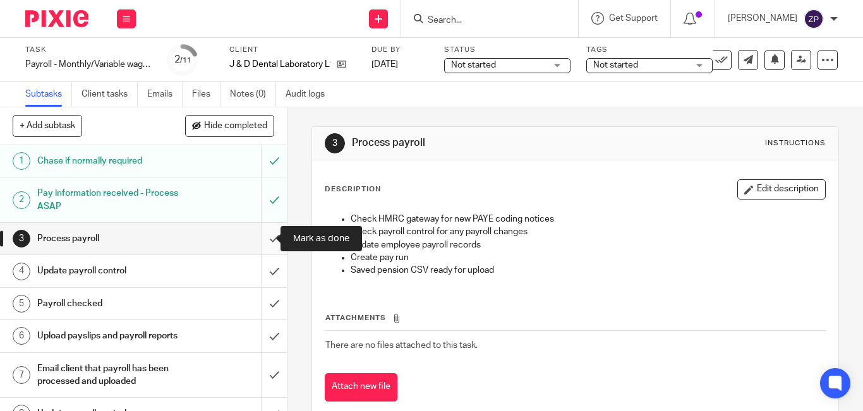
click at [261, 243] on input "submit" at bounding box center [143, 239] width 287 height 32
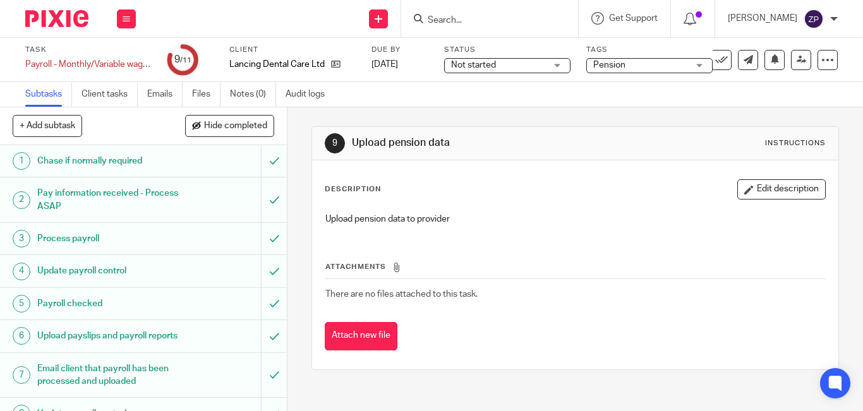
click at [67, 21] on img at bounding box center [56, 18] width 63 height 17
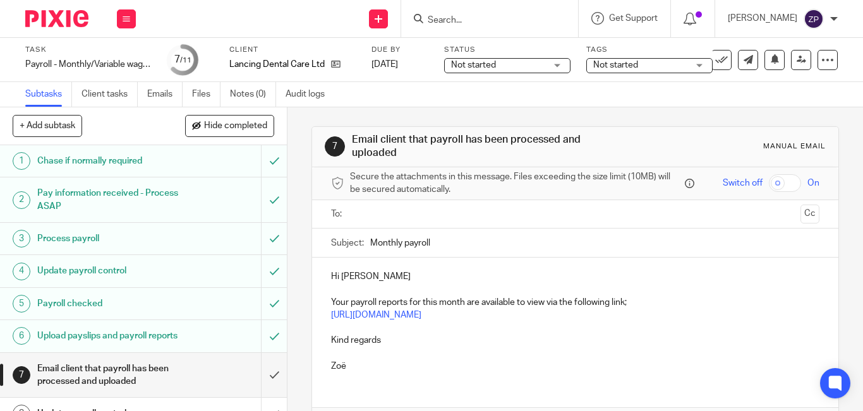
click at [371, 211] on input "text" at bounding box center [574, 214] width 440 height 15
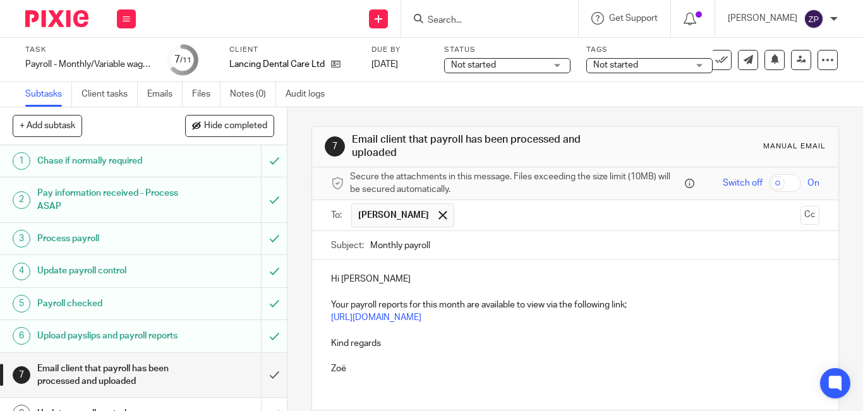
click at [380, 282] on p "Hi Emma" at bounding box center [575, 279] width 488 height 13
click at [390, 340] on p "Kind regards" at bounding box center [575, 343] width 488 height 13
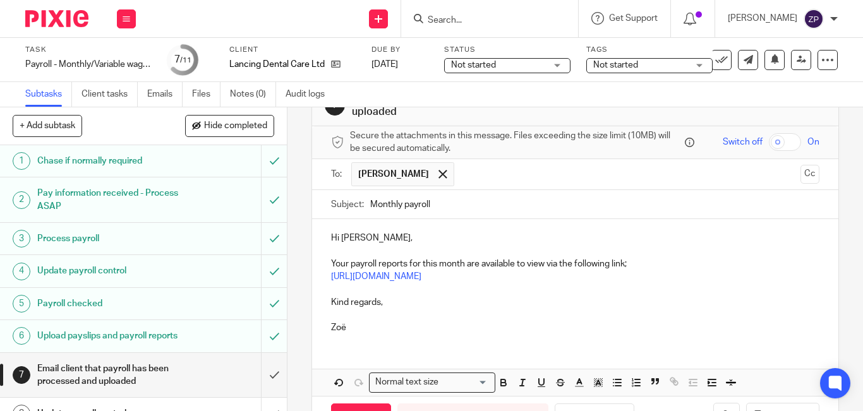
scroll to position [63, 0]
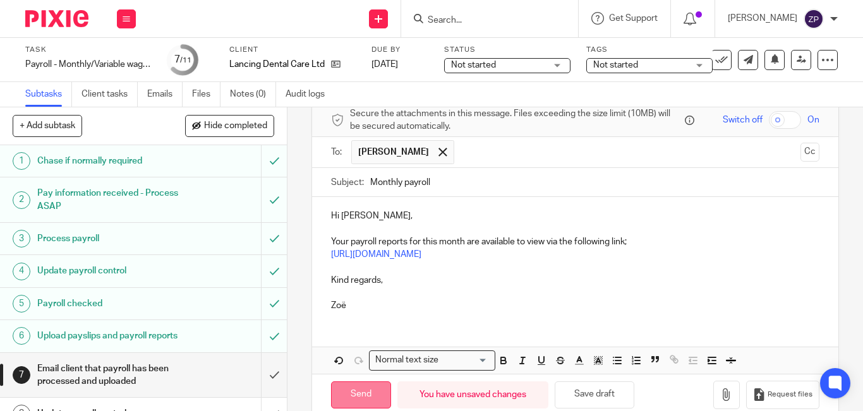
click at [350, 400] on input "Send" at bounding box center [361, 395] width 60 height 27
type input "Sent"
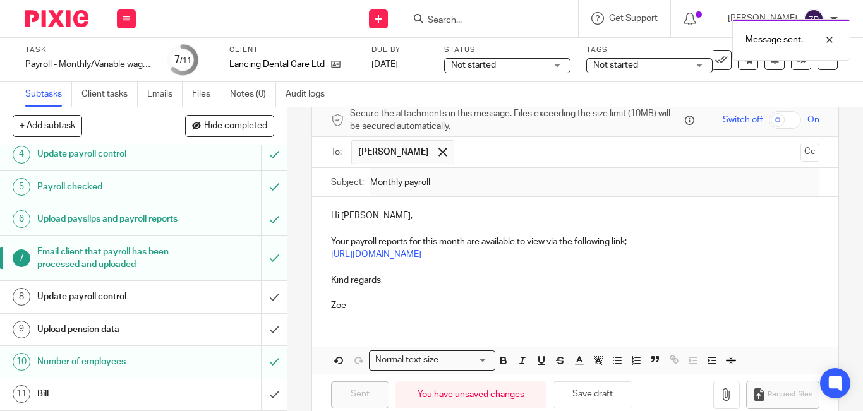
scroll to position [129, 0]
click at [262, 295] on input "submit" at bounding box center [143, 297] width 287 height 32
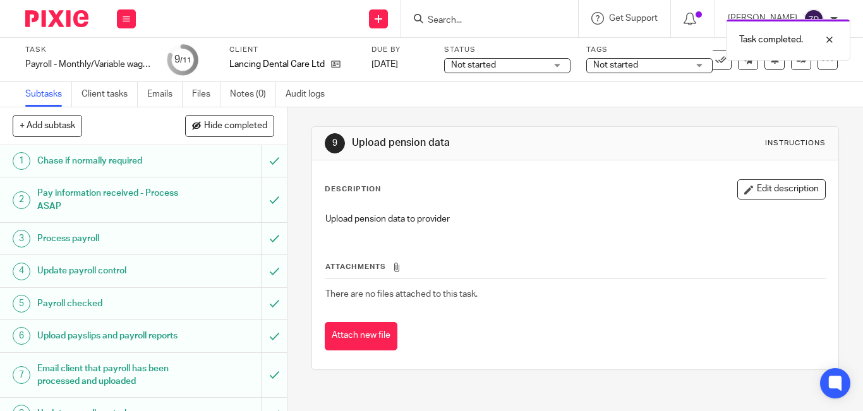
scroll to position [129, 0]
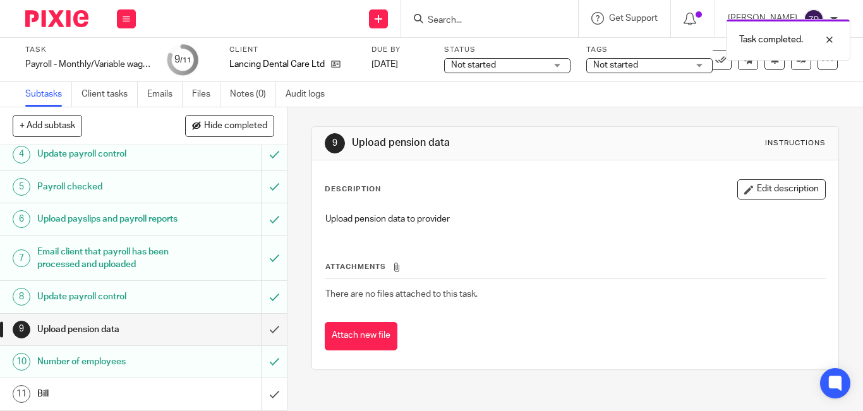
click at [617, 59] on div "Task completed." at bounding box center [640, 37] width 419 height 48
click at [622, 71] on span "Not started" at bounding box center [640, 65] width 95 height 13
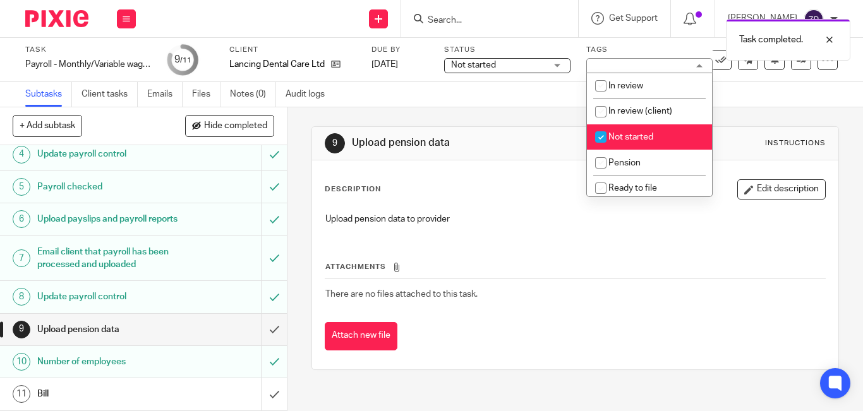
drag, startPoint x: 617, startPoint y: 135, endPoint x: 617, endPoint y: 145, distance: 9.5
click at [617, 136] on span "Not started" at bounding box center [630, 137] width 45 height 9
checkbox input "false"
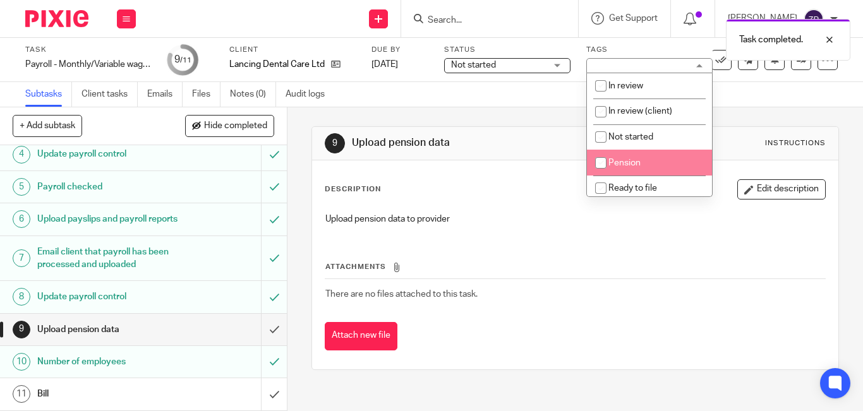
click at [617, 159] on span "Pension" at bounding box center [624, 163] width 32 height 9
checkbox input "true"
click at [59, 20] on img at bounding box center [56, 18] width 63 height 17
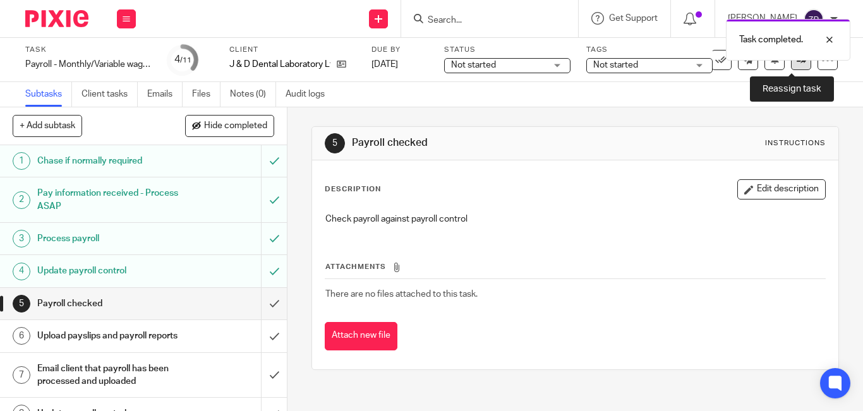
click at [796, 69] on link at bounding box center [801, 60] width 20 height 20
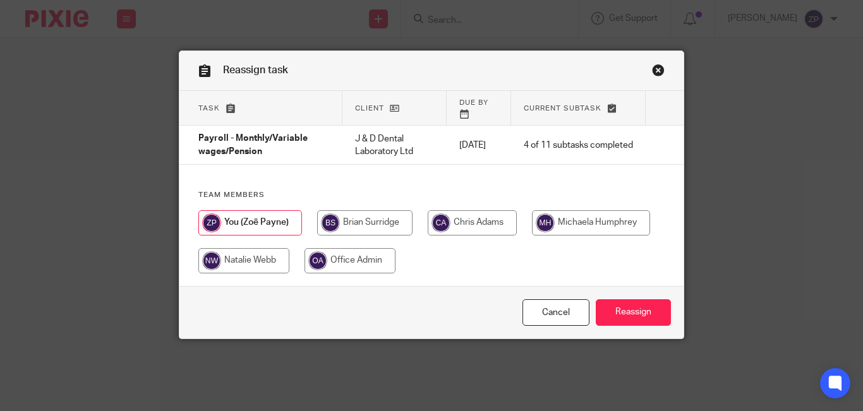
click at [378, 221] on input "radio" at bounding box center [364, 222] width 95 height 25
radio input "true"
click at [479, 217] on input "radio" at bounding box center [471, 222] width 89 height 25
radio input "true"
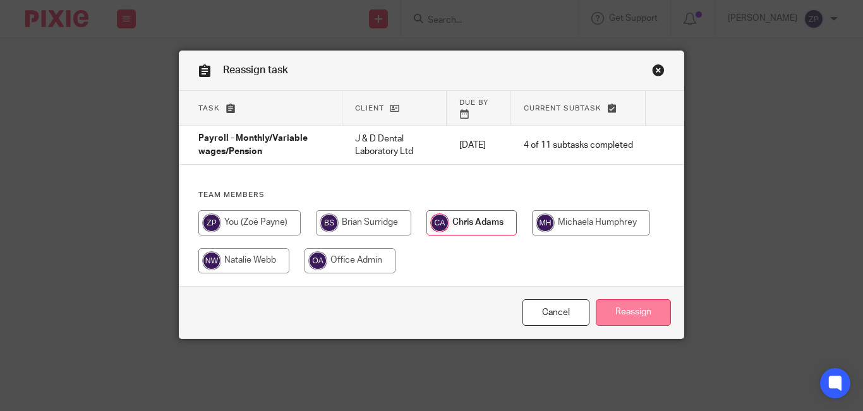
click at [621, 299] on input "Reassign" at bounding box center [633, 312] width 75 height 27
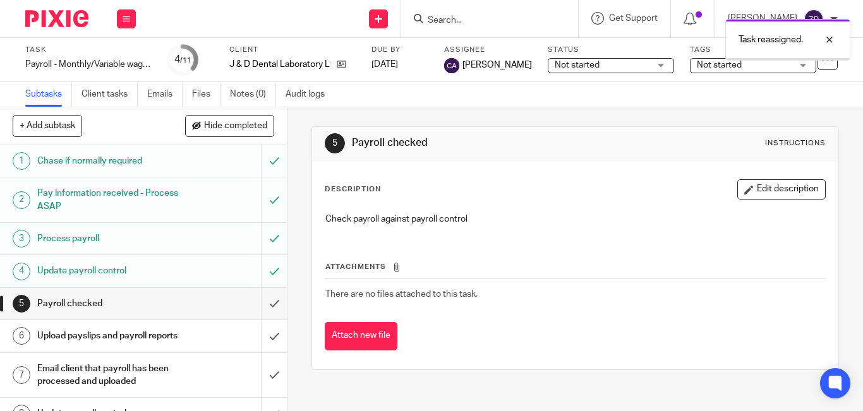
scroll to position [129, 0]
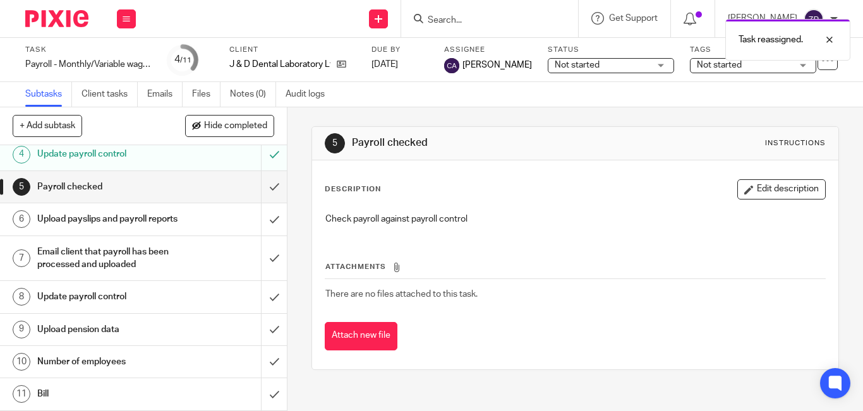
click at [71, 361] on h1 "Number of employees" at bounding box center [107, 361] width 141 height 19
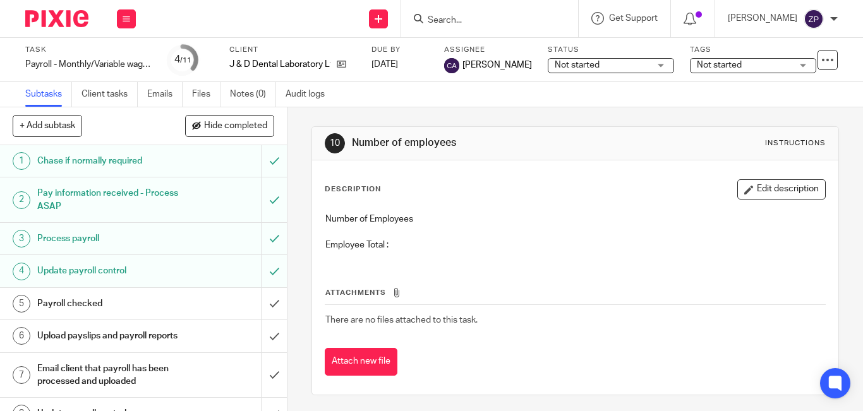
click at [752, 190] on button "Edit description" at bounding box center [781, 189] width 88 height 20
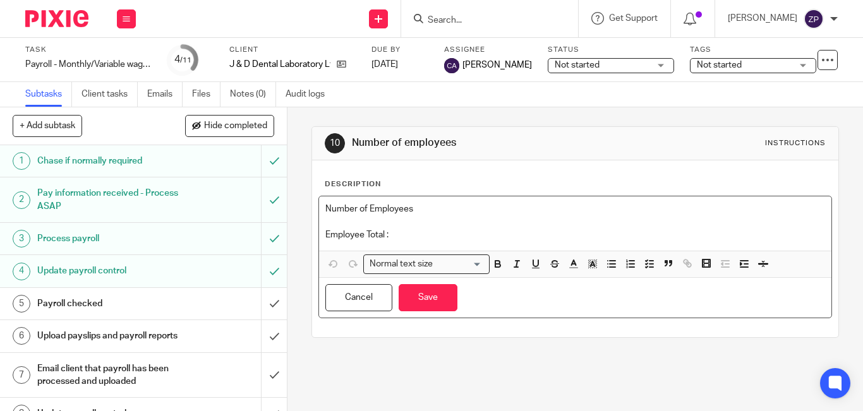
click at [521, 235] on p "Employee Total :" at bounding box center [575, 235] width 500 height 13
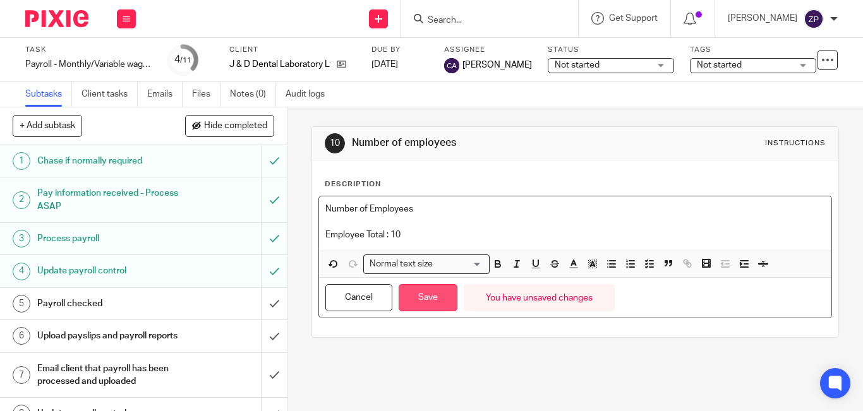
click at [419, 301] on button "Save" at bounding box center [428, 297] width 59 height 27
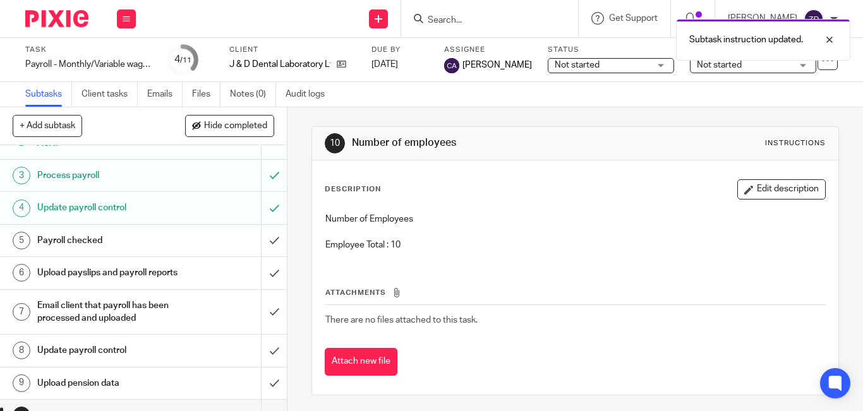
scroll to position [129, 0]
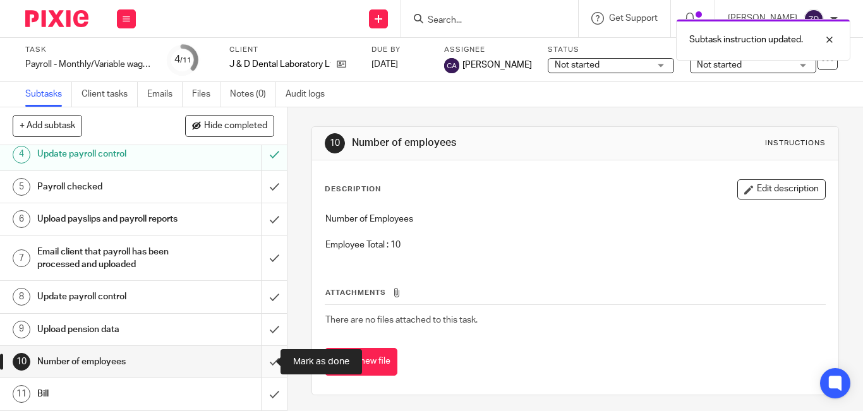
click at [268, 363] on input "submit" at bounding box center [143, 362] width 287 height 32
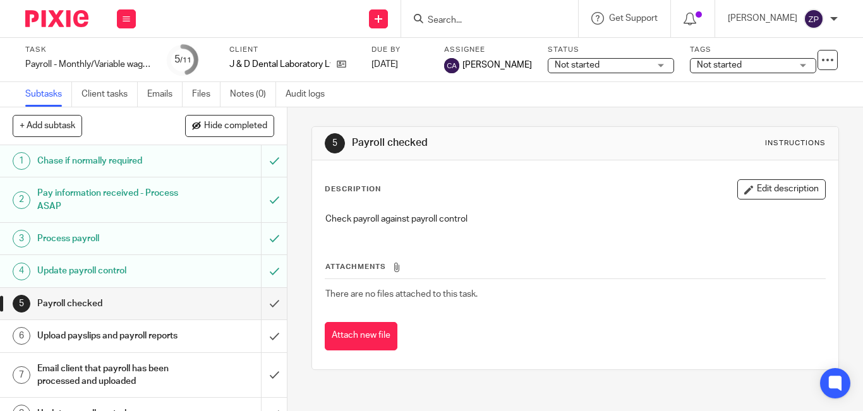
click at [60, 21] on img at bounding box center [56, 18] width 63 height 17
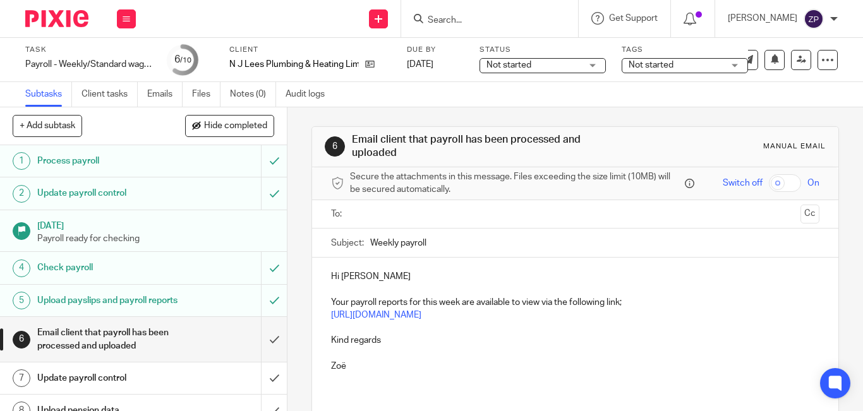
click at [387, 215] on input "text" at bounding box center [574, 214] width 440 height 15
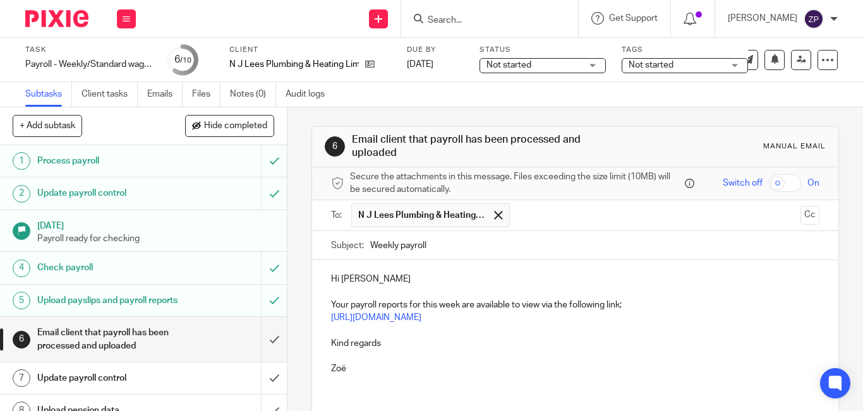
click at [387, 282] on p "Hi Neal" at bounding box center [575, 279] width 488 height 13
click at [399, 336] on p at bounding box center [575, 330] width 488 height 13
click at [395, 346] on p "Kind regards" at bounding box center [575, 343] width 488 height 13
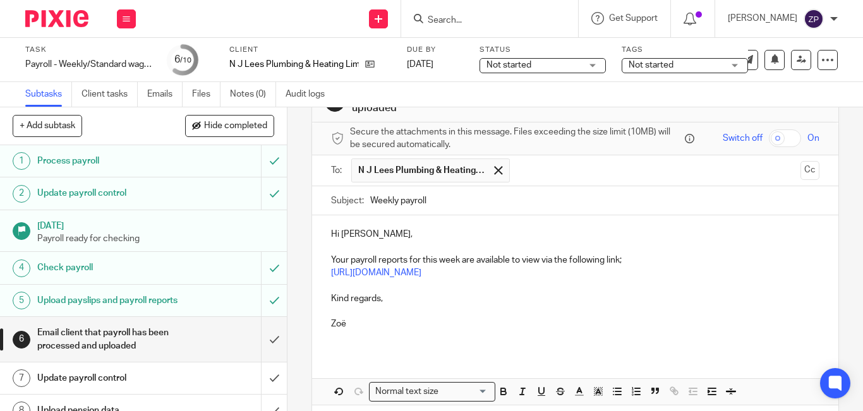
scroll to position [100, 0]
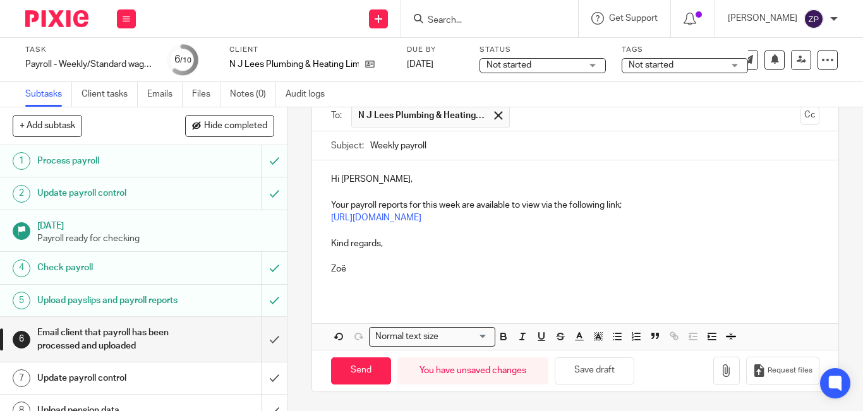
click at [354, 391] on div "Send You have unsaved changes Save draft Request files" at bounding box center [575, 371] width 526 height 42
click at [353, 373] on input "Send" at bounding box center [361, 371] width 60 height 27
type input "Sent"
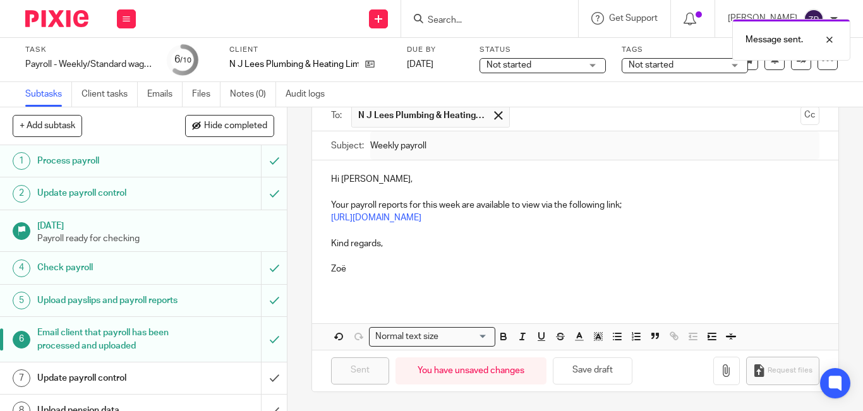
scroll to position [94, 0]
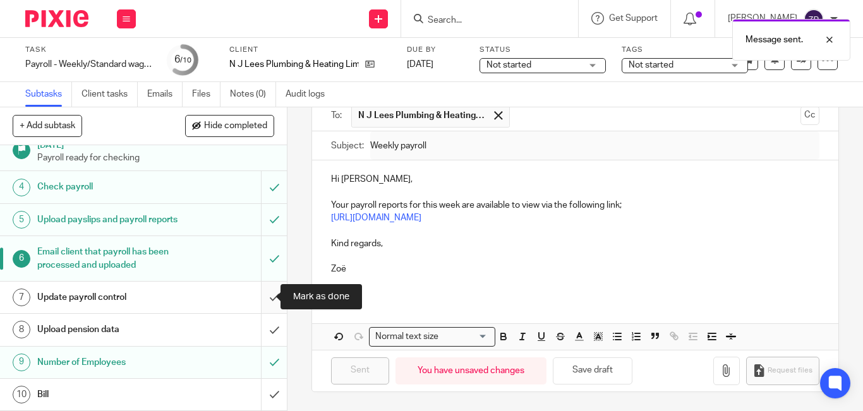
click at [259, 299] on input "submit" at bounding box center [143, 298] width 287 height 32
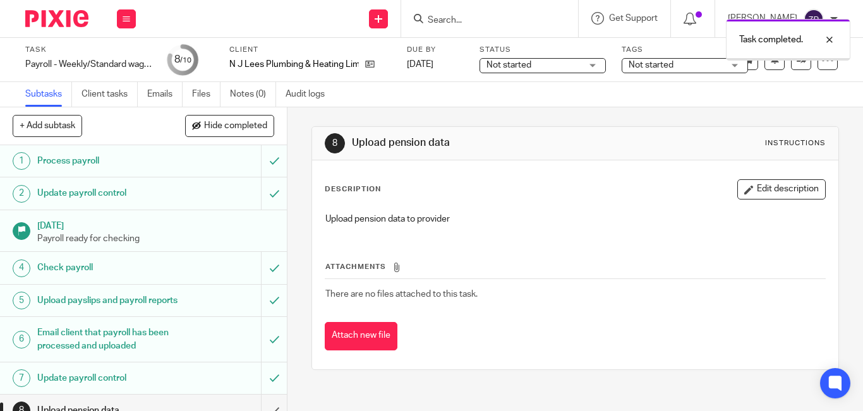
click at [671, 65] on span "Not started" at bounding box center [651, 65] width 45 height 9
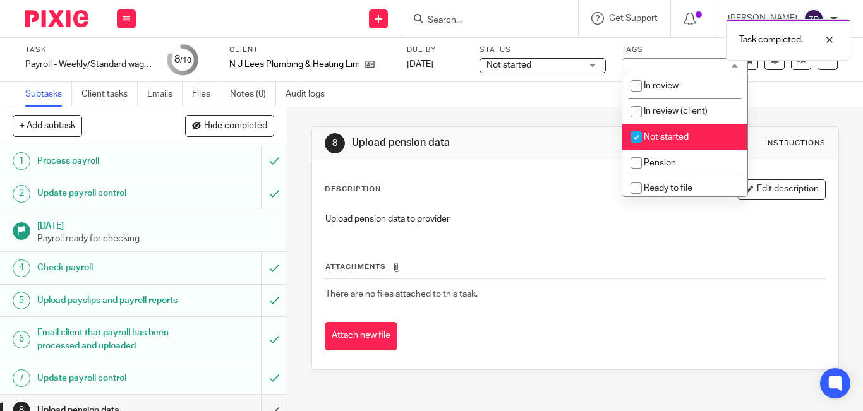
click at [654, 137] on span "Not started" at bounding box center [666, 137] width 45 height 9
checkbox input "false"
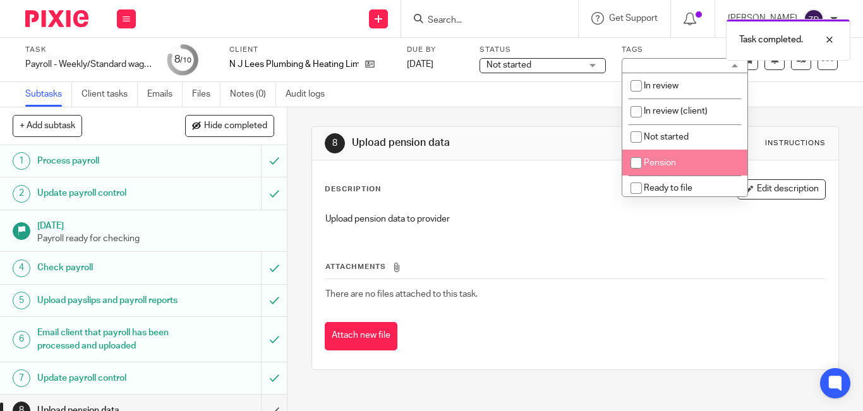
click at [649, 160] on span "Pension" at bounding box center [660, 163] width 32 height 9
checkbox input "true"
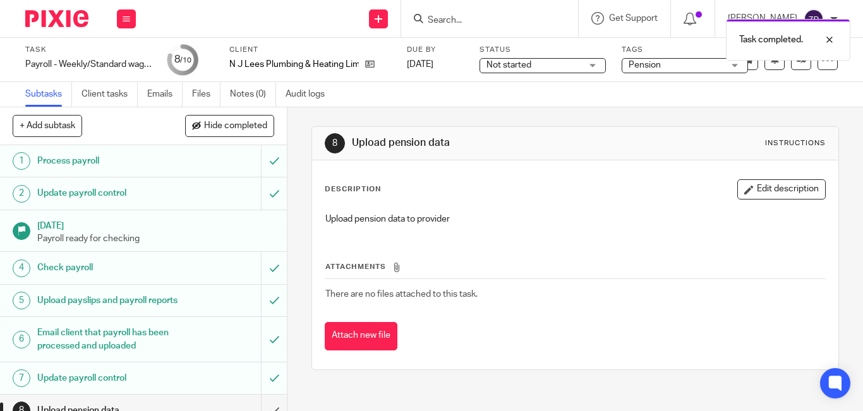
click at [79, 17] on img at bounding box center [56, 18] width 63 height 17
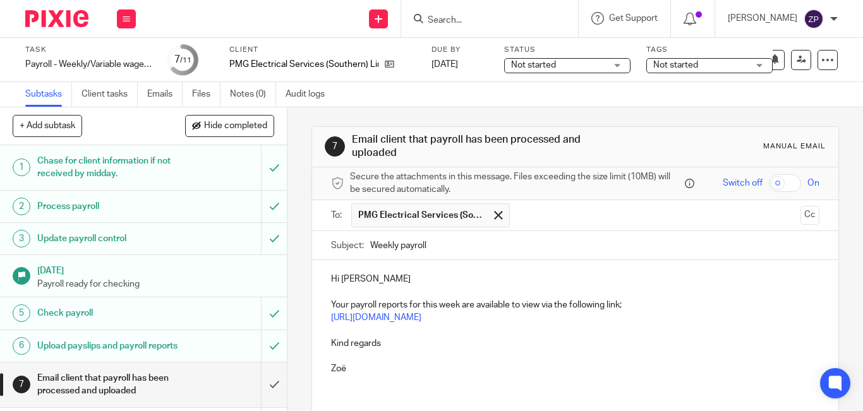
click at [374, 282] on p "Hi Paul" at bounding box center [575, 279] width 488 height 13
click at [396, 344] on p "Kind regards" at bounding box center [575, 343] width 488 height 13
click at [800, 219] on button "Cc" at bounding box center [809, 215] width 19 height 19
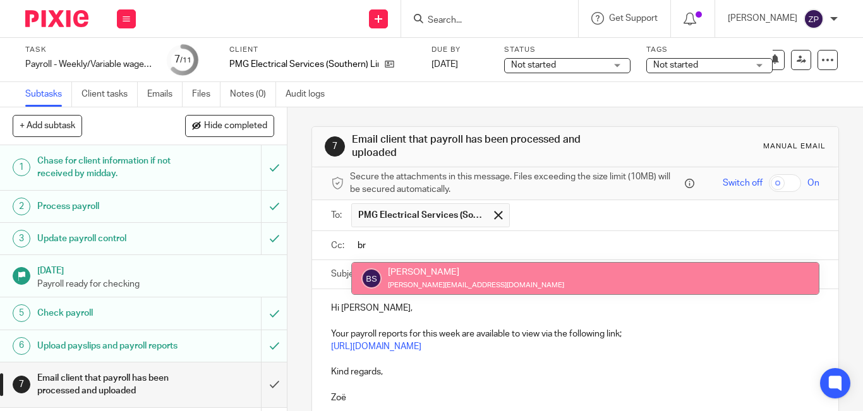
type input "br"
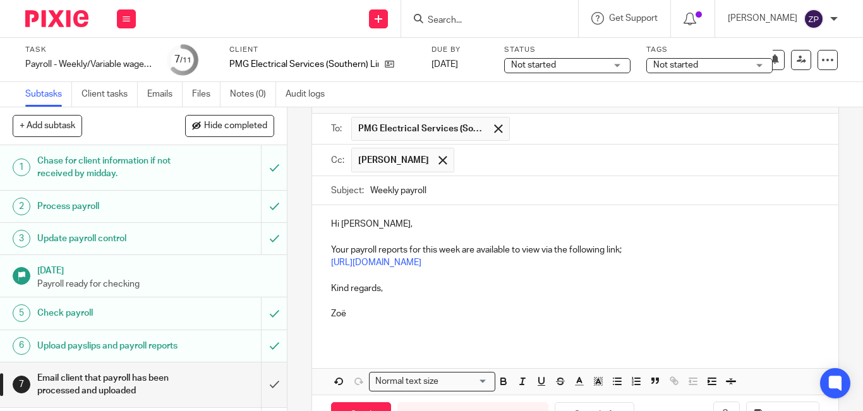
scroll to position [126, 0]
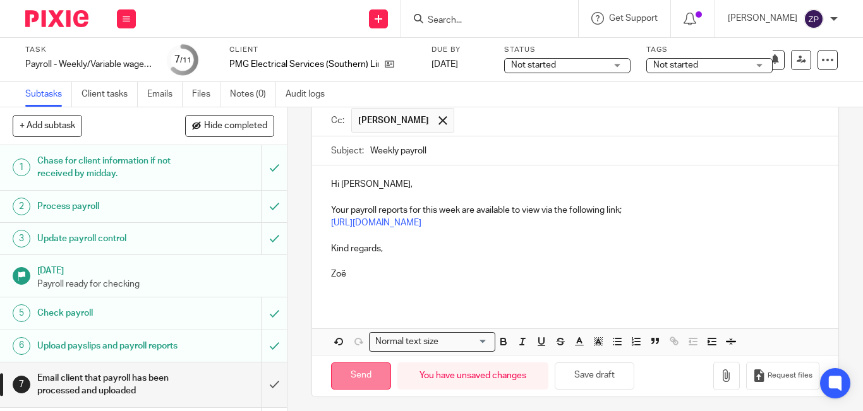
click at [352, 380] on input "Send" at bounding box center [361, 376] width 60 height 27
type input "Sent"
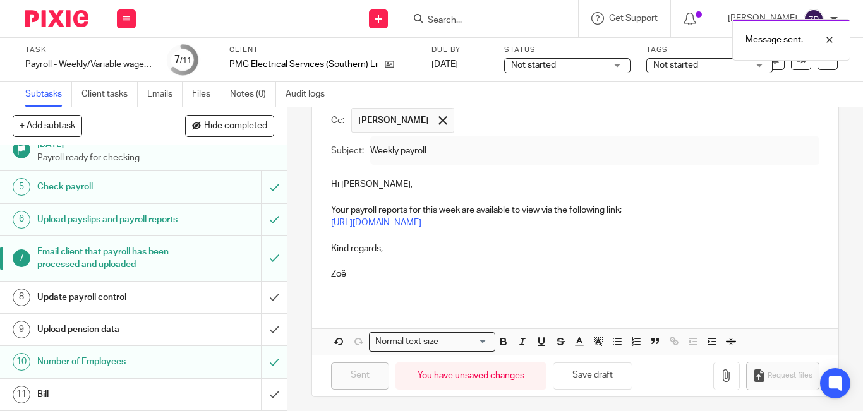
scroll to position [139, 0]
click at [255, 302] on input "submit" at bounding box center [143, 298] width 287 height 32
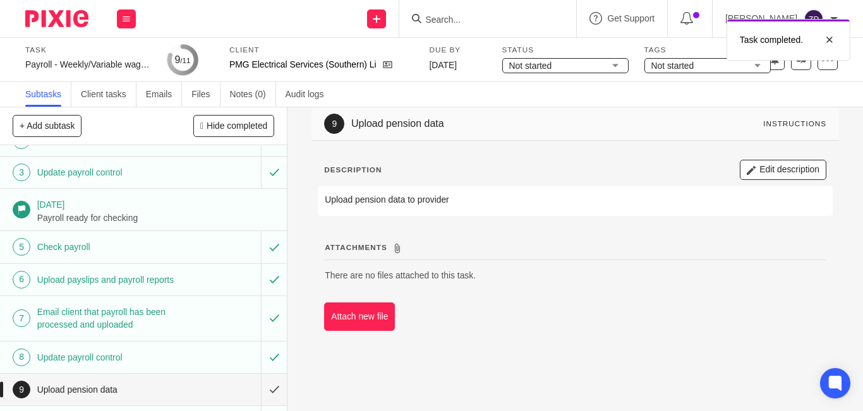
scroll to position [139, 0]
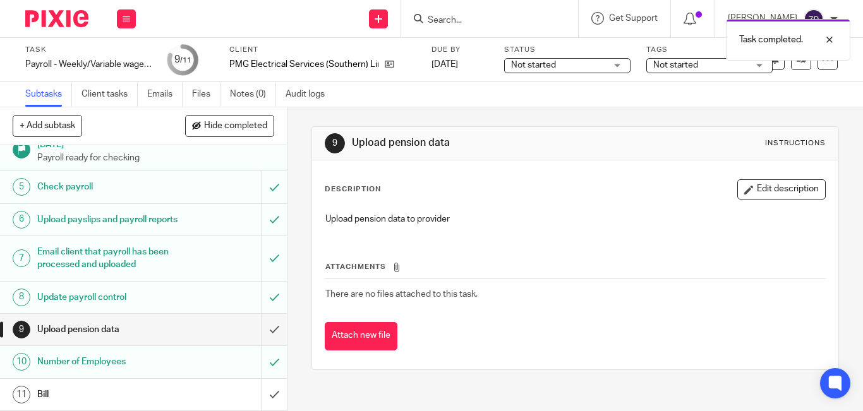
click at [685, 58] on div "Task completed." at bounding box center [640, 37] width 419 height 48
click at [683, 67] on span "Not started" at bounding box center [675, 65] width 45 height 9
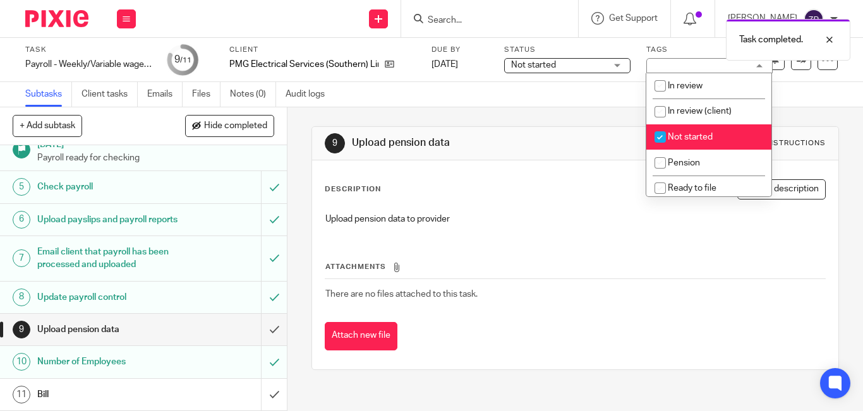
drag, startPoint x: 678, startPoint y: 136, endPoint x: 682, endPoint y: 155, distance: 19.9
click at [678, 140] on span "Not started" at bounding box center [690, 137] width 45 height 9
checkbox input "false"
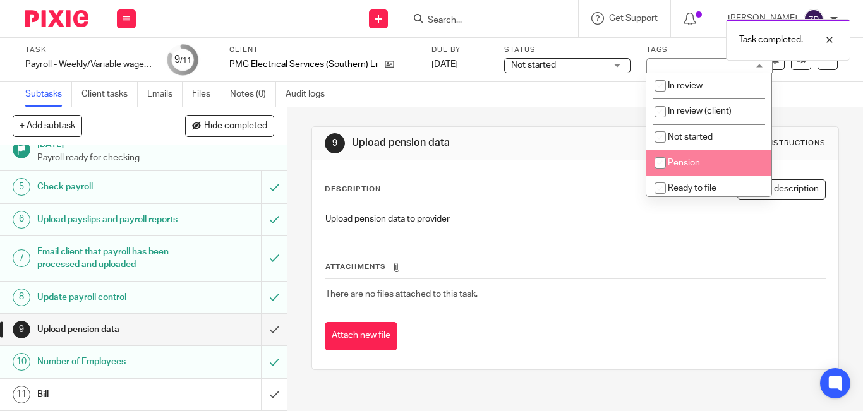
click at [682, 158] on li "Pension" at bounding box center [708, 163] width 125 height 26
checkbox input "true"
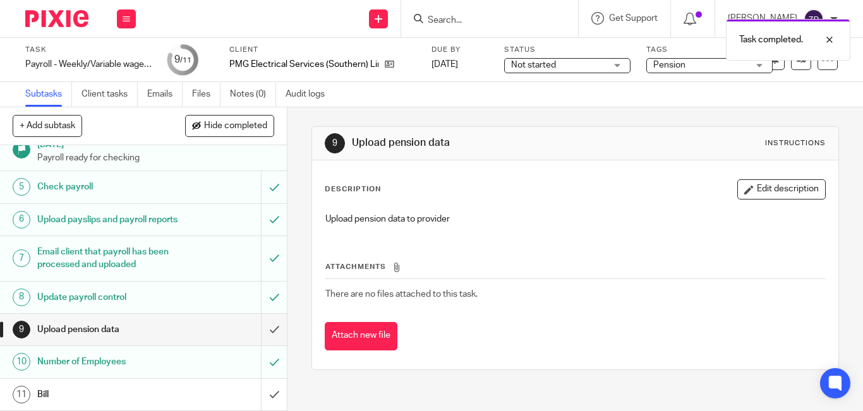
drag, startPoint x: 54, startPoint y: 13, endPoint x: 135, endPoint y: 3, distance: 81.5
click at [54, 13] on img at bounding box center [56, 18] width 63 height 17
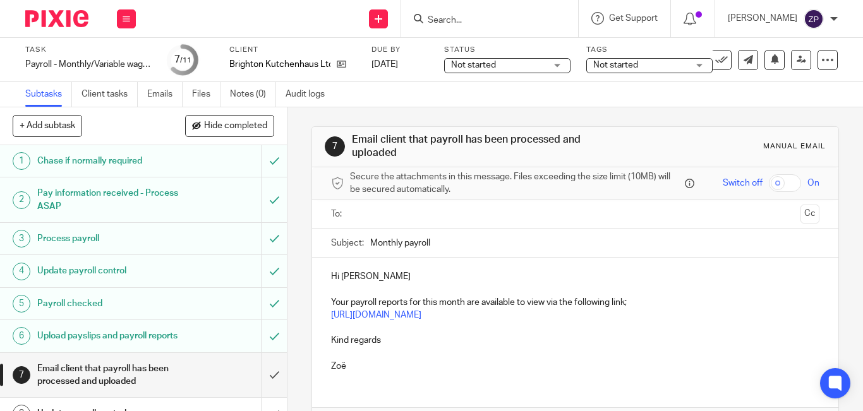
click at [375, 218] on input "text" at bounding box center [574, 214] width 440 height 15
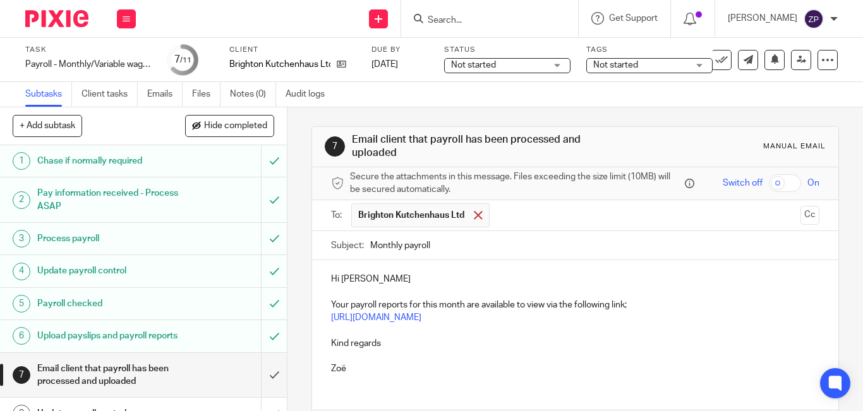
click at [474, 214] on span at bounding box center [478, 215] width 8 height 8
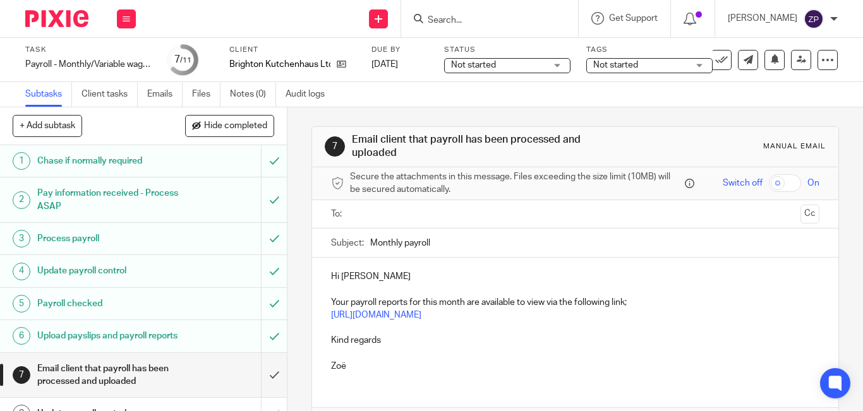
click at [430, 220] on input "text" at bounding box center [574, 214] width 440 height 15
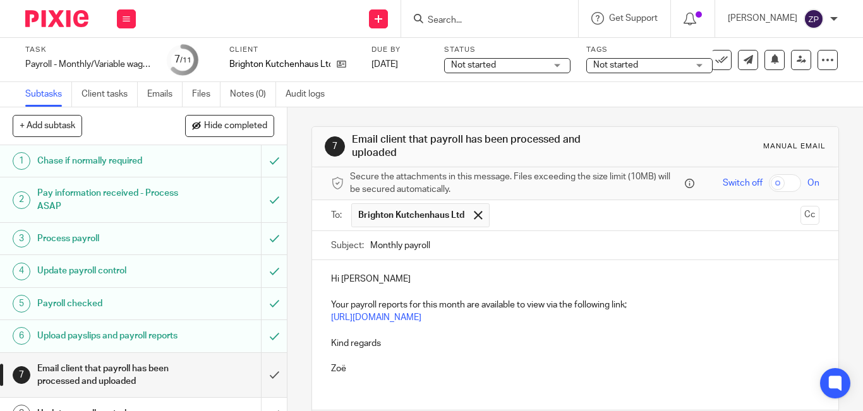
click at [346, 279] on p "Hi Raul" at bounding box center [575, 279] width 488 height 13
drag, startPoint x: 386, startPoint y: 342, endPoint x: 325, endPoint y: 344, distance: 61.3
click at [325, 344] on div "Hi Phil, Your payroll reports for this month are available to view via the foll…" at bounding box center [575, 322] width 526 height 124
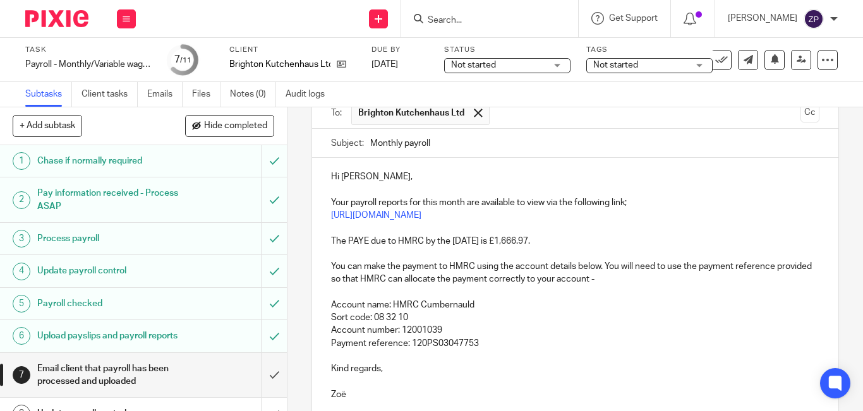
scroll to position [131, 0]
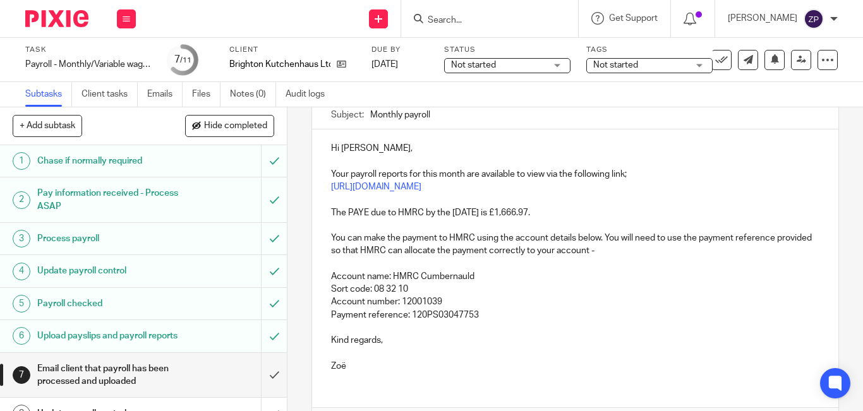
click at [490, 212] on p "The PAYE due to HMRC by the [DATE] is £1,666.97." at bounding box center [575, 213] width 488 height 13
click at [559, 227] on p at bounding box center [575, 225] width 488 height 13
drag, startPoint x: 564, startPoint y: 213, endPoint x: 529, endPoint y: 216, distance: 35.5
click at [529, 216] on p "The PAYE due to HMRC by the 22nd of October is £1,666.97." at bounding box center [575, 213] width 488 height 13
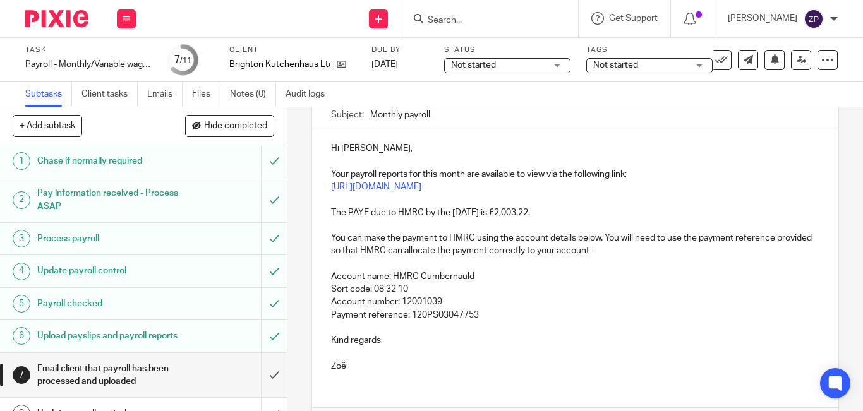
click at [533, 246] on p "You can make the payment to HMRC using the account details below. You will need…" at bounding box center [575, 245] width 488 height 26
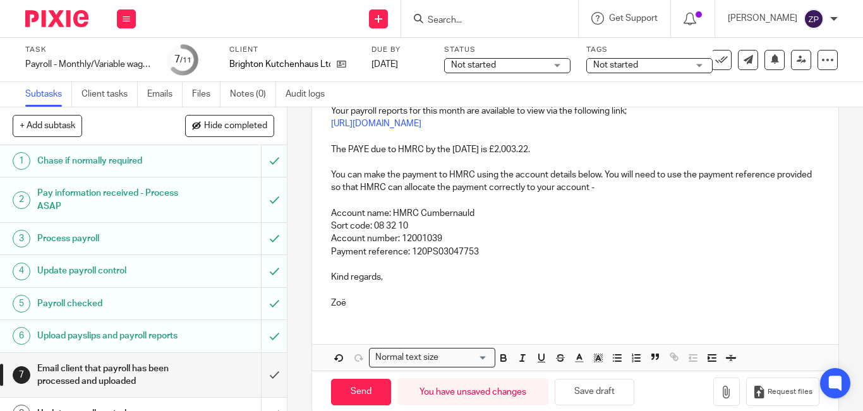
click at [401, 306] on p "Zoë" at bounding box center [575, 303] width 488 height 13
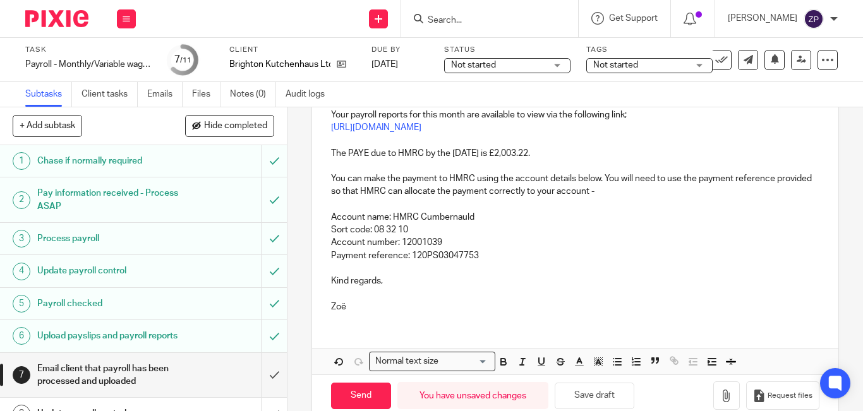
scroll to position [215, 0]
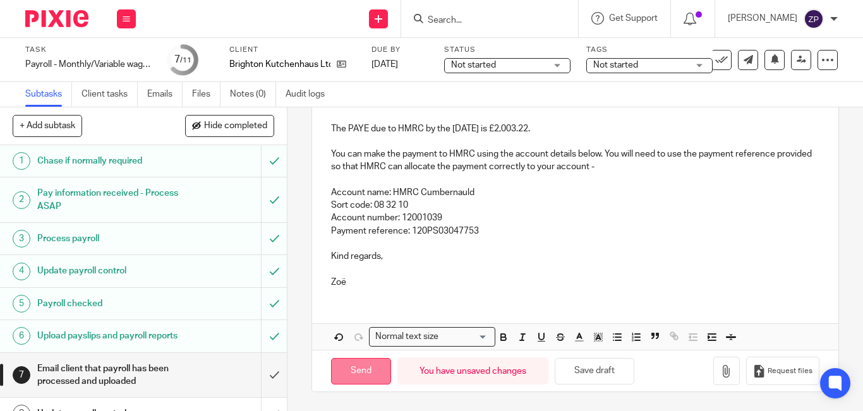
click at [345, 368] on input "Send" at bounding box center [361, 371] width 60 height 27
type input "Sent"
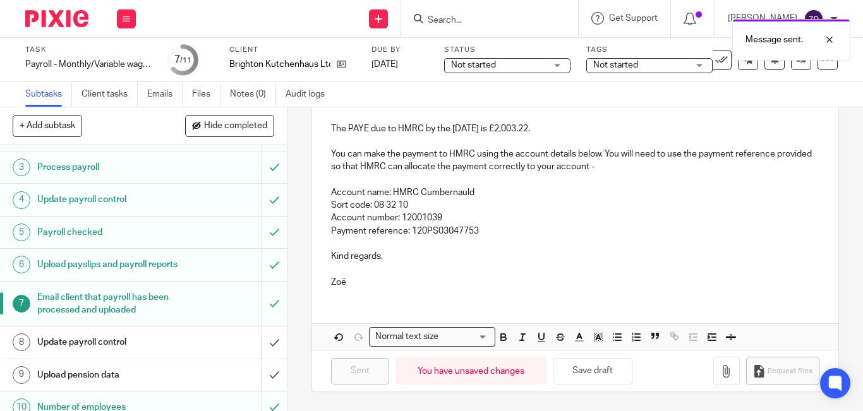
scroll to position [129, 0]
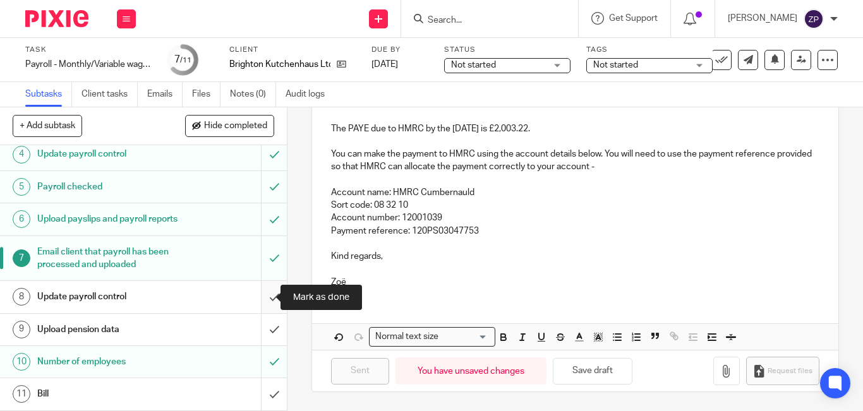
click at [261, 298] on input "submit" at bounding box center [143, 297] width 287 height 32
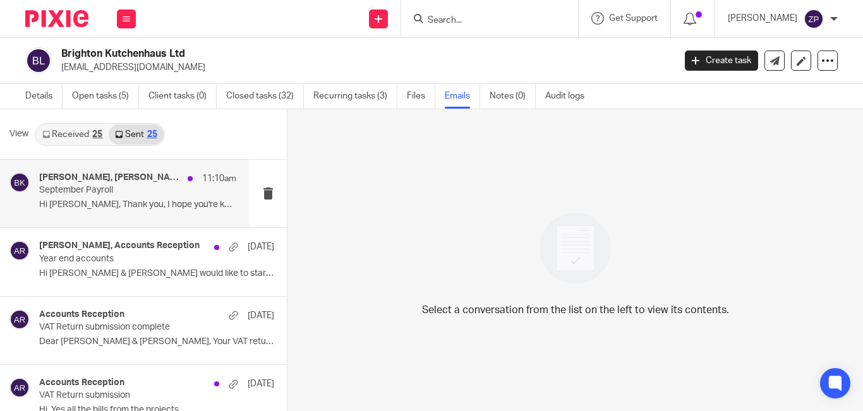
scroll to position [2, 0]
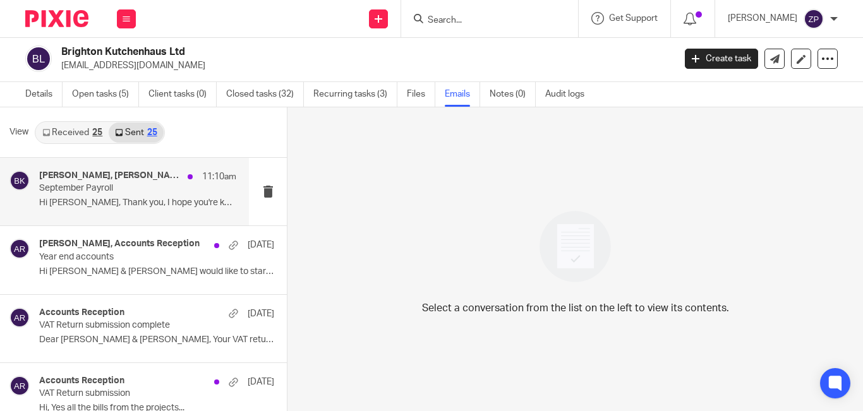
click at [150, 209] on div "[PERSON_NAME], [PERSON_NAME] 11:10am September Payroll Hi [PERSON_NAME], Thank …" at bounding box center [137, 192] width 197 height 42
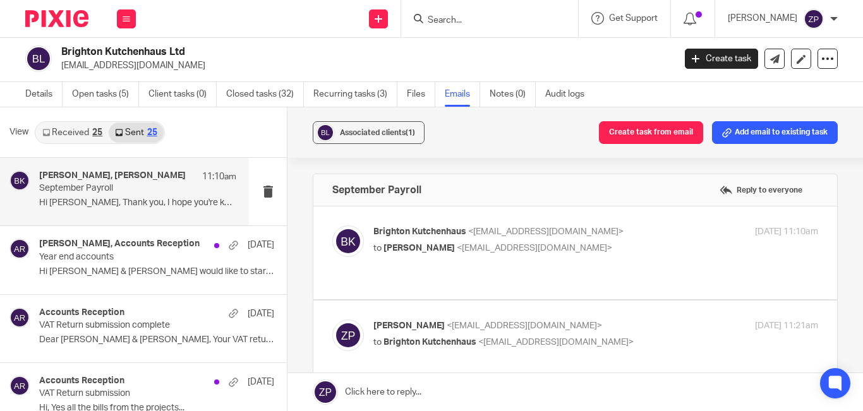
scroll to position [0, 0]
click at [140, 136] on link "Sent 25" at bounding box center [136, 133] width 54 height 20
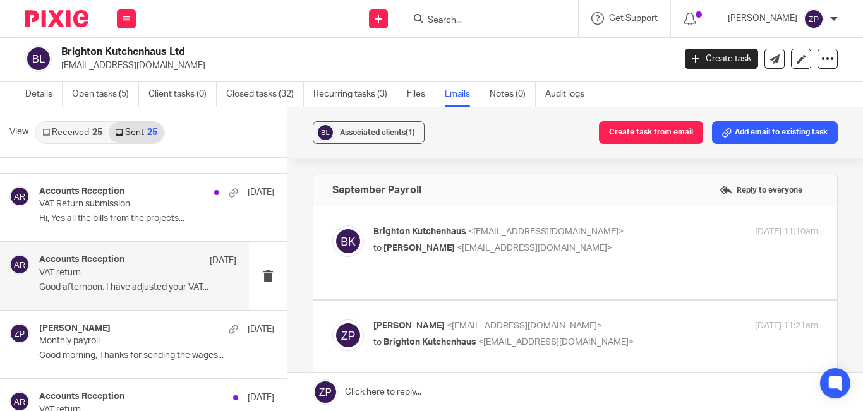
scroll to position [253, 0]
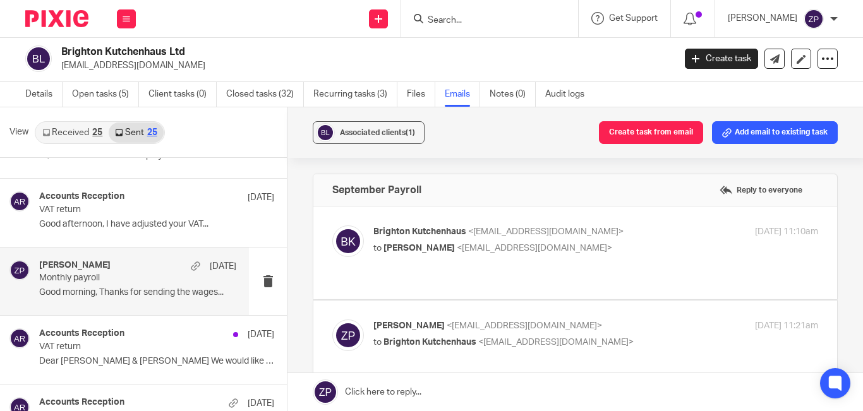
click at [88, 303] on div "[PERSON_NAME] [DATE] Monthly payroll Good morning, Thanks for sending the wages…" at bounding box center [124, 282] width 249 height 68
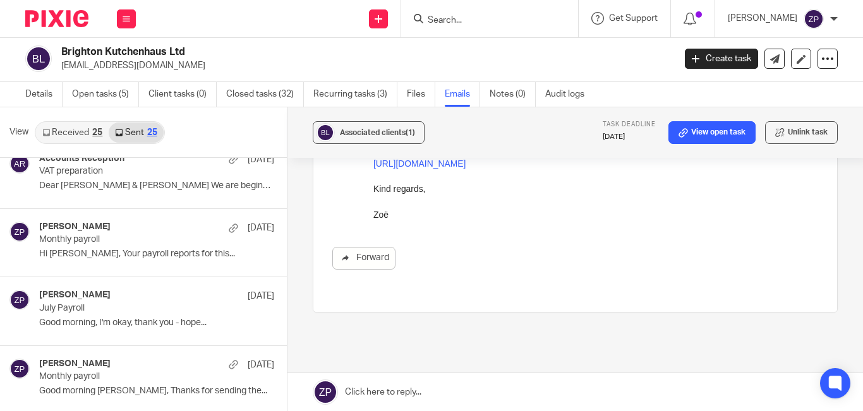
scroll to position [505, 0]
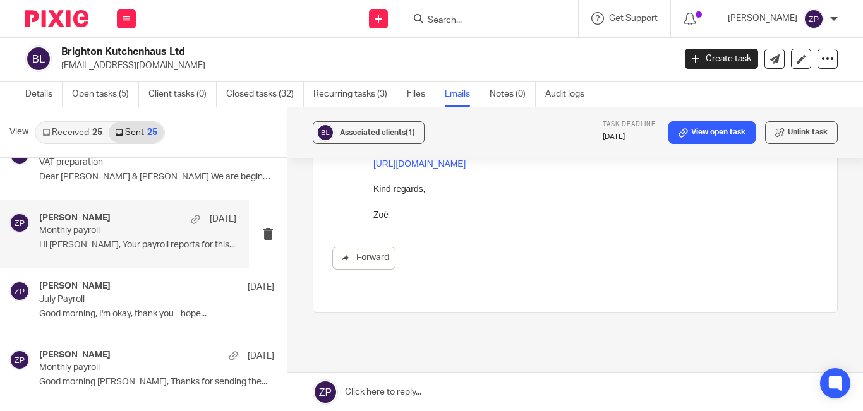
click at [85, 249] on p "Hi [PERSON_NAME], Your payroll reports for this..." at bounding box center [137, 245] width 197 height 11
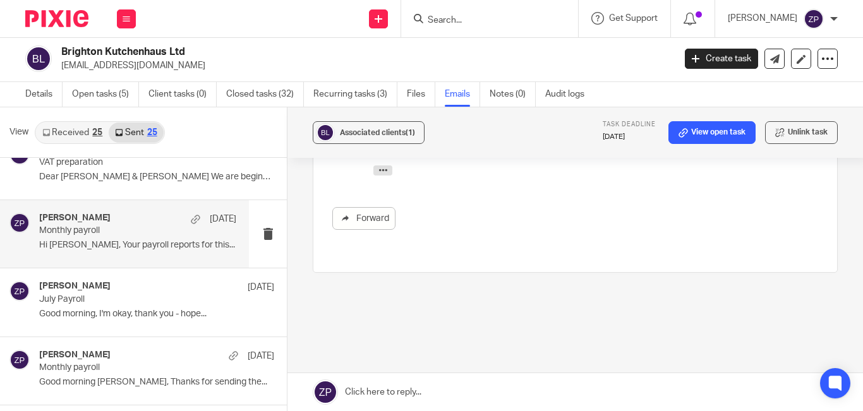
scroll to position [0, 0]
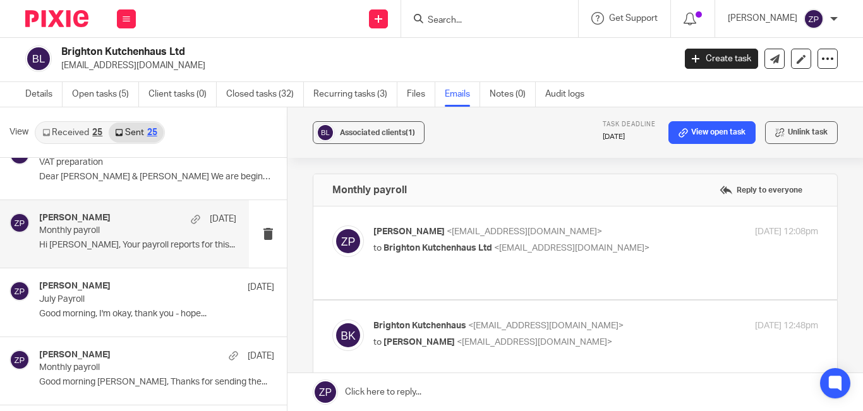
click at [611, 238] on p "[PERSON_NAME] <[EMAIL_ADDRESS][DOMAIN_NAME]>" at bounding box center [521, 232] width 296 height 13
checkbox input "true"
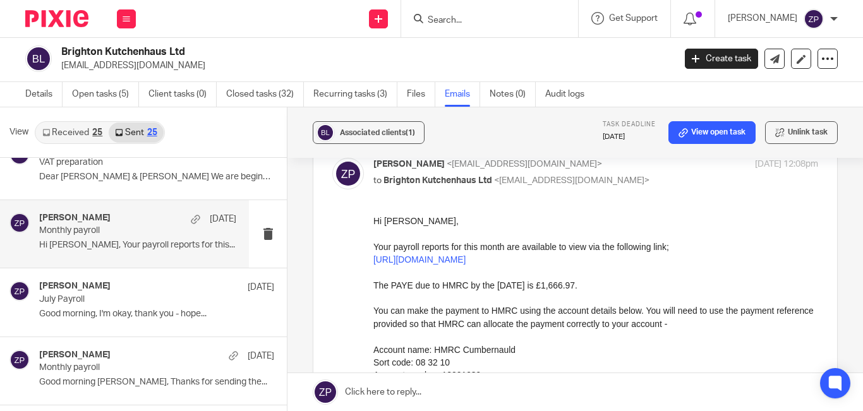
scroll to position [190, 0]
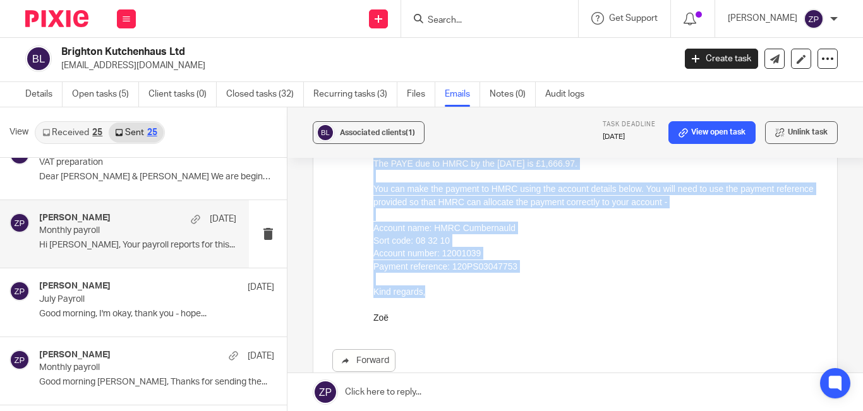
drag, startPoint x: 428, startPoint y: 296, endPoint x: 361, endPoint y: 170, distance: 142.4
click at [373, 170] on html "Hi Phil, Your payroll reports for this month are available to view via the foll…" at bounding box center [595, 208] width 445 height 231
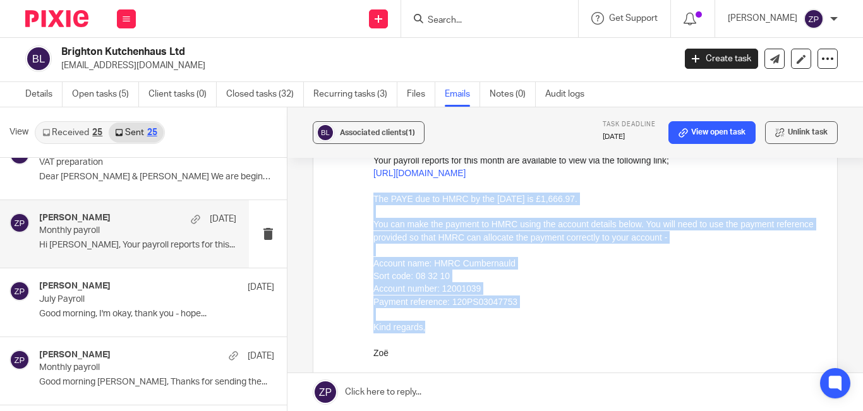
scroll to position [126, 0]
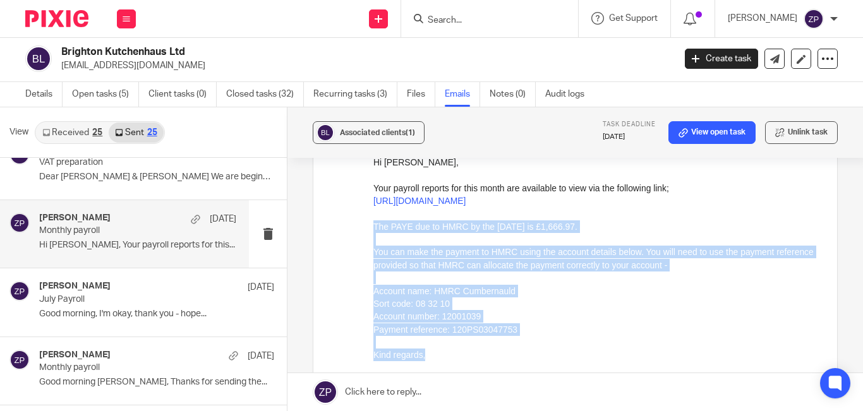
copy div "The PAYE due to HMRC by the 22nd of August is £1,666.97. You can make the payme…"
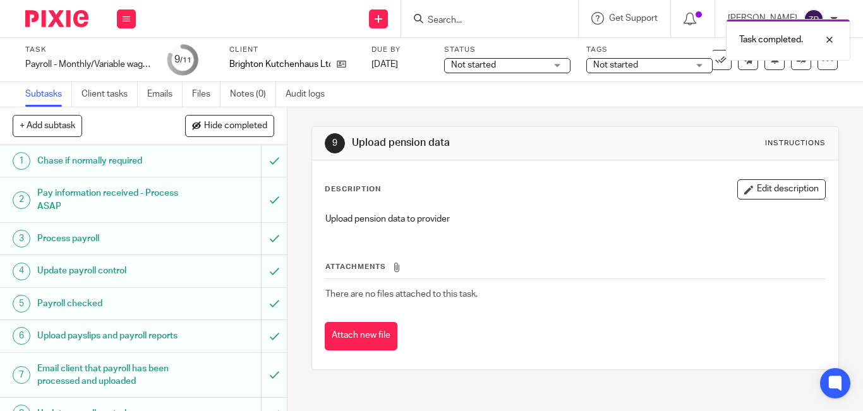
scroll to position [129, 0]
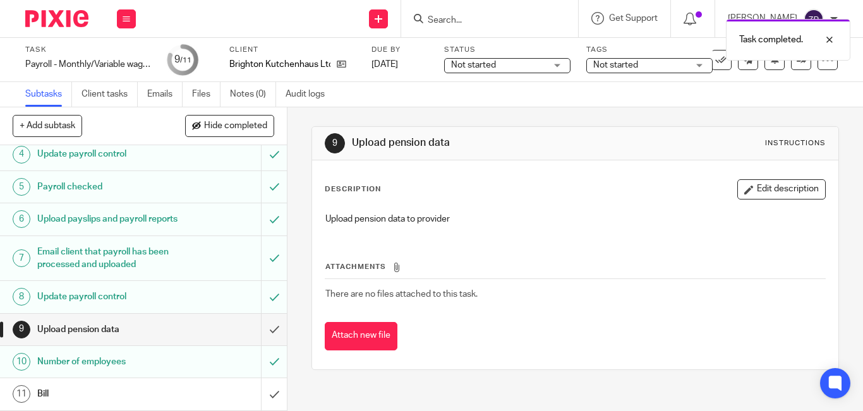
click at [643, 73] on div "Not started" at bounding box center [649, 65] width 126 height 15
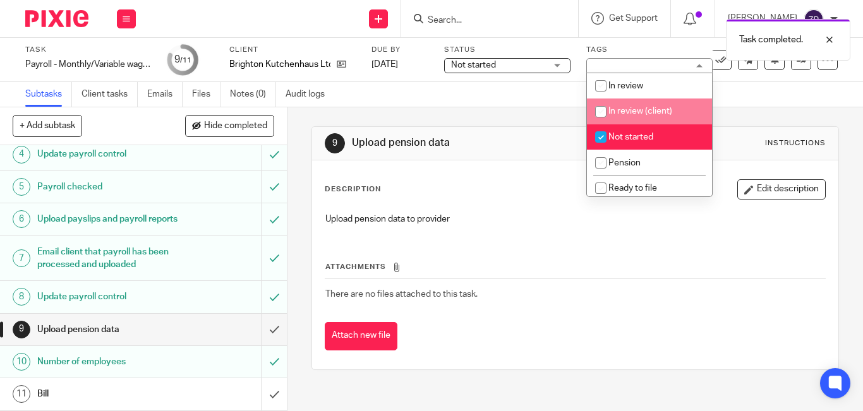
click at [639, 135] on span "Not started" at bounding box center [630, 137] width 45 height 9
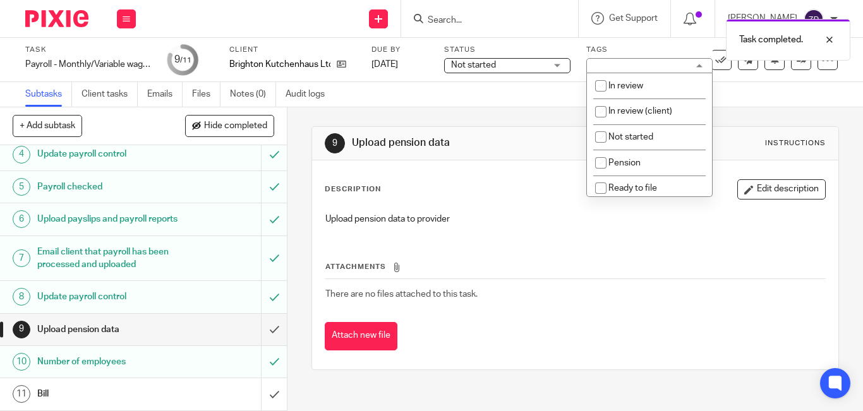
checkbox input "false"
click at [615, 168] on li "Pension" at bounding box center [649, 163] width 125 height 26
checkbox input "true"
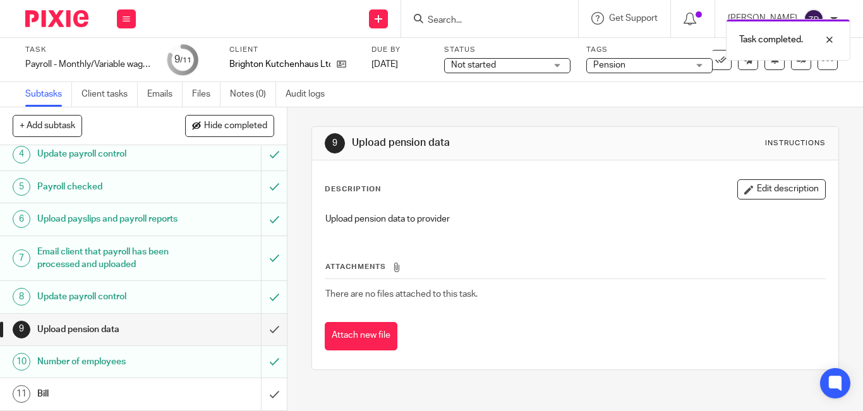
click at [69, 15] on img at bounding box center [56, 18] width 63 height 17
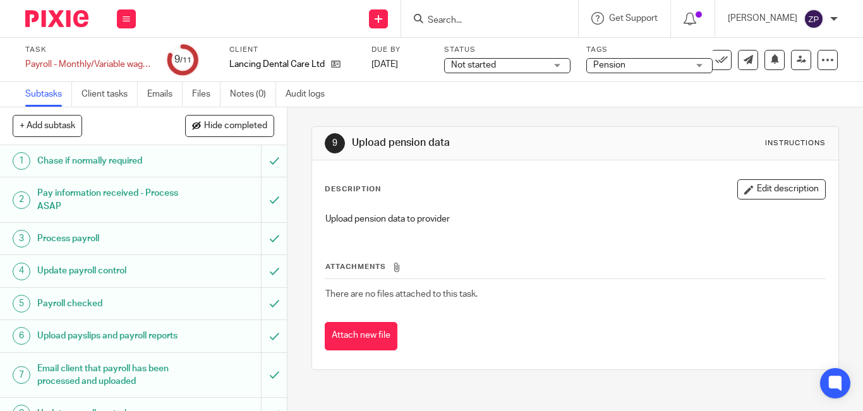
click at [610, 66] on span "Pension" at bounding box center [609, 65] width 32 height 9
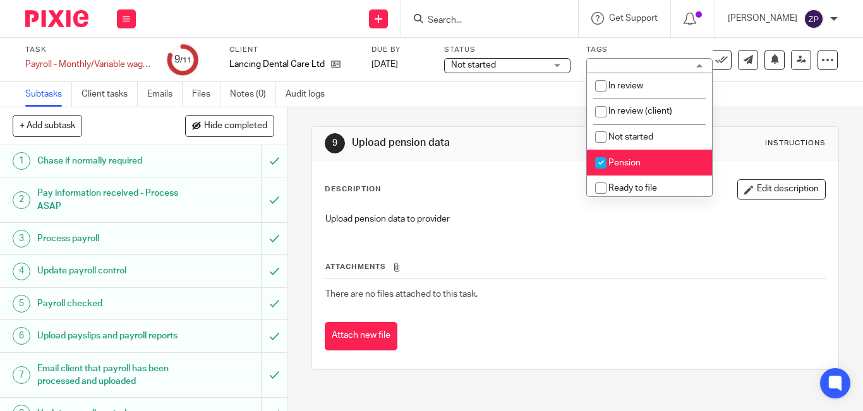
click at [614, 162] on span "Pension" at bounding box center [624, 163] width 32 height 9
checkbox input "false"
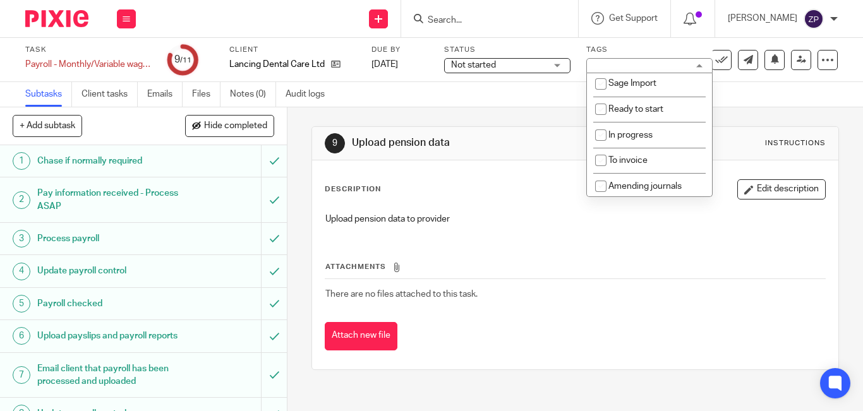
scroll to position [210, 0]
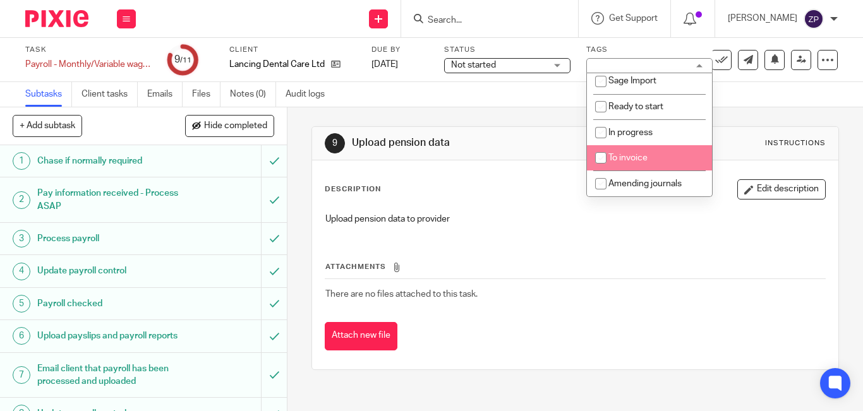
click at [617, 157] on span "To invoice" at bounding box center [627, 158] width 39 height 9
checkbox input "true"
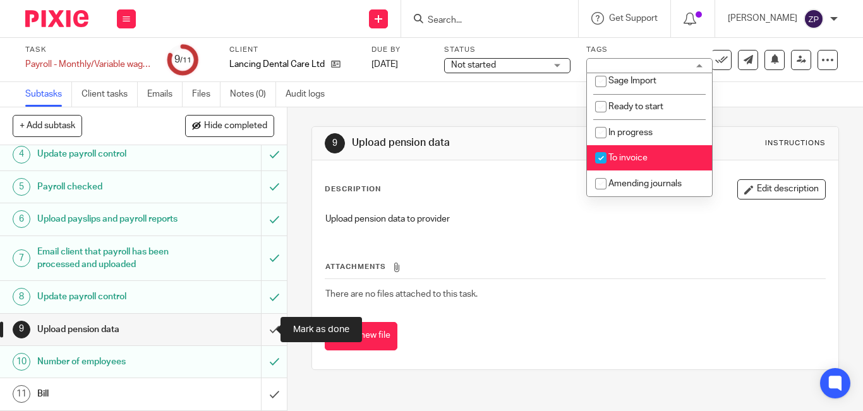
click at [262, 327] on input "submit" at bounding box center [143, 330] width 287 height 32
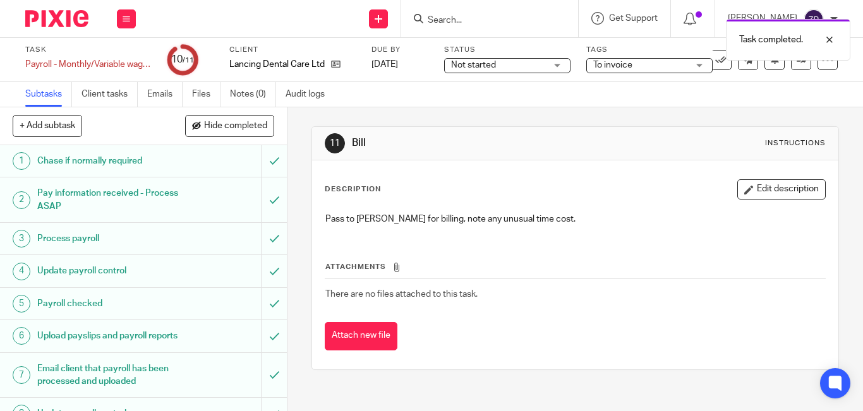
scroll to position [129, 0]
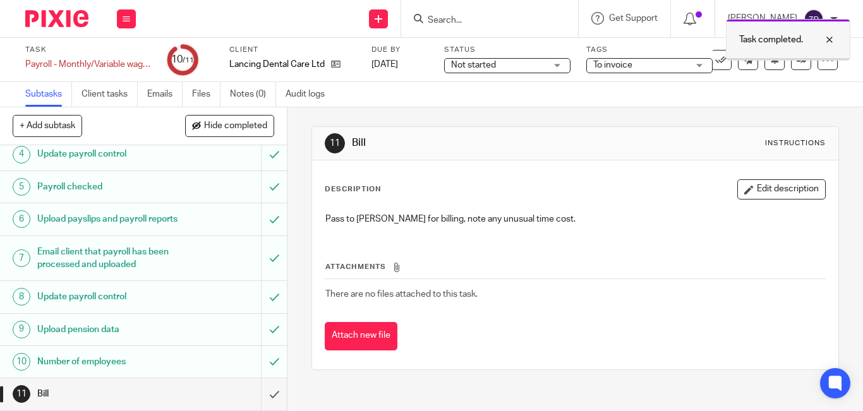
click at [794, 59] on div at bounding box center [787, 59] width 123 height 2
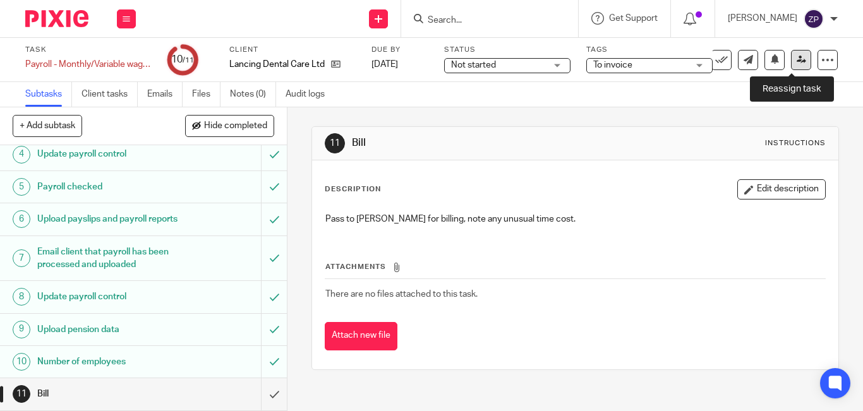
click at [792, 67] on link at bounding box center [801, 60] width 20 height 20
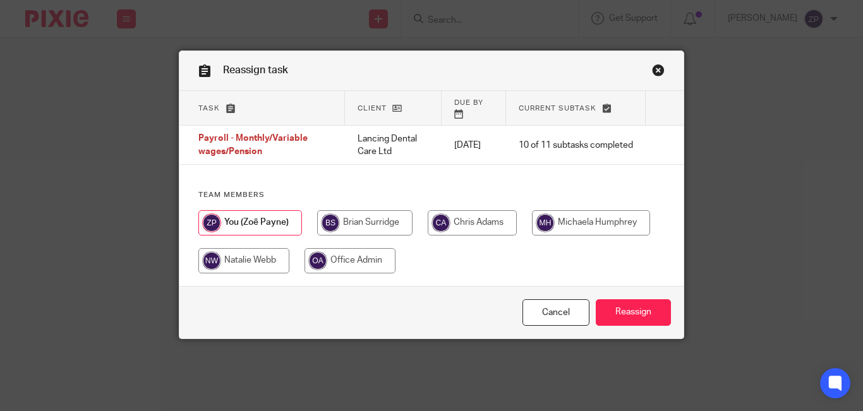
click at [366, 217] on input "radio" at bounding box center [364, 222] width 95 height 25
radio input "true"
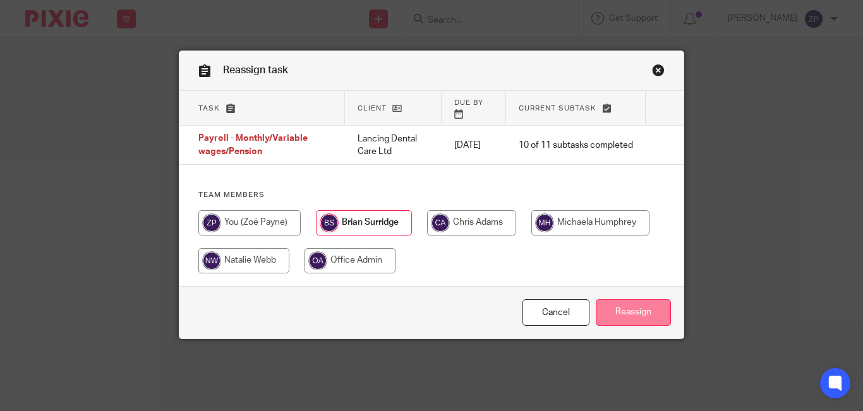
click at [633, 303] on input "Reassign" at bounding box center [633, 312] width 75 height 27
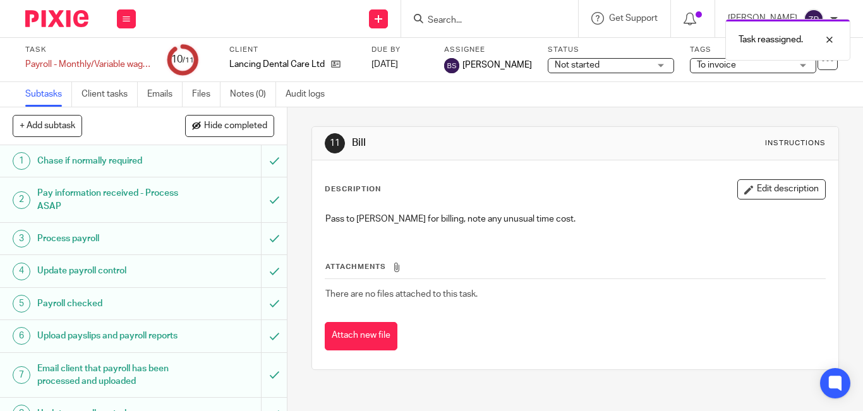
click at [63, 23] on img at bounding box center [56, 18] width 63 height 17
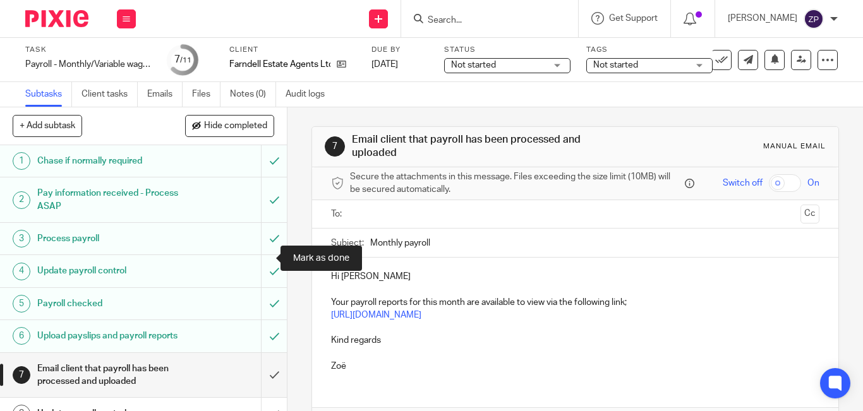
scroll to position [129, 0]
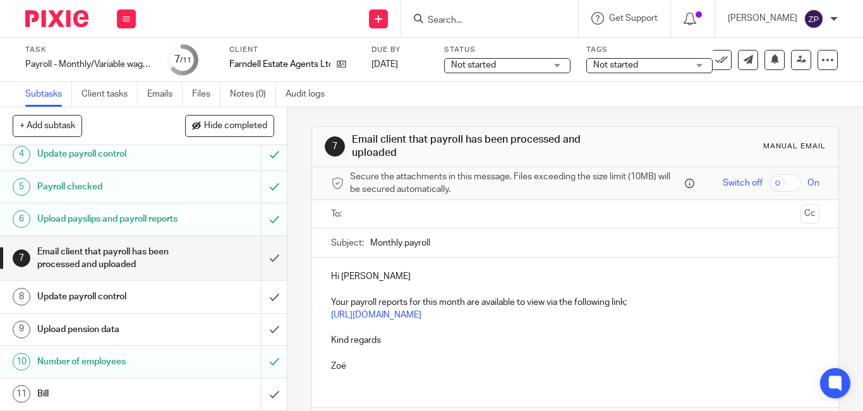
click at [364, 214] on input "text" at bounding box center [574, 214] width 440 height 15
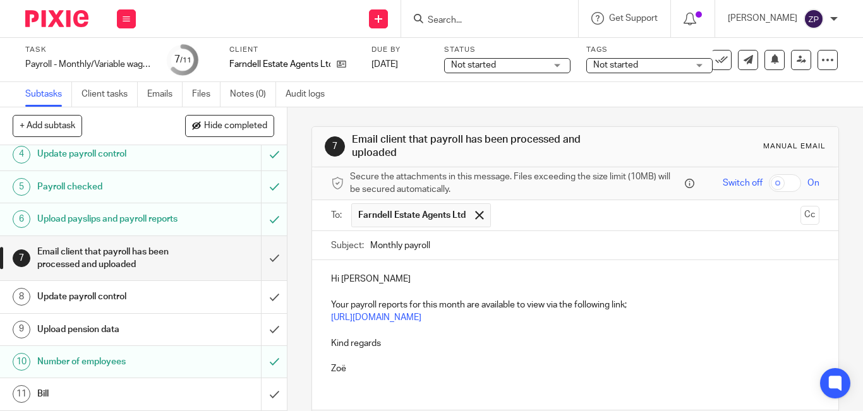
click at [385, 286] on p at bounding box center [575, 292] width 488 height 13
click at [383, 273] on p "Hi John" at bounding box center [575, 279] width 488 height 13
click at [387, 339] on p "Kind regards" at bounding box center [575, 343] width 488 height 13
click at [325, 344] on div "Hi John, Your payroll reports for this month are available to view via the foll…" at bounding box center [575, 322] width 526 height 124
click at [498, 339] on p "The PAYE due to HMRC by the 22nd of September is £182.68" at bounding box center [575, 343] width 488 height 13
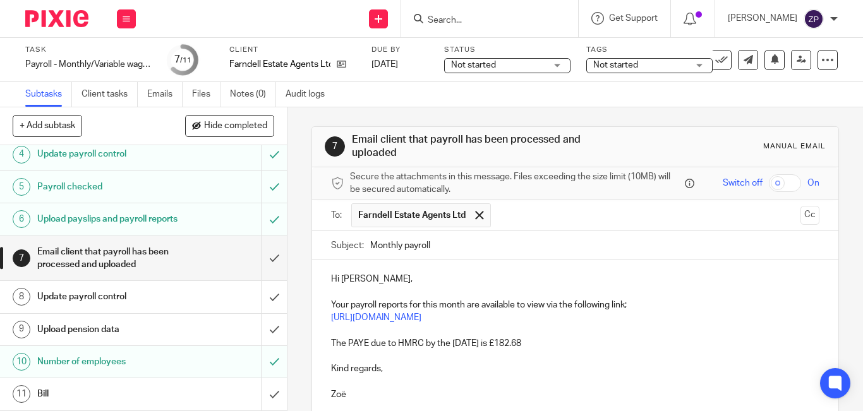
click at [498, 339] on p "The PAYE due to HMRC by the 22nd of September is £182.68" at bounding box center [575, 343] width 488 height 13
drag, startPoint x: 535, startPoint y: 338, endPoint x: 557, endPoint y: 345, distance: 22.6
click at [557, 345] on p "The PAYE due to HMRC by the 22nd of October is £182.68" at bounding box center [575, 343] width 488 height 13
click at [380, 294] on p at bounding box center [575, 292] width 488 height 13
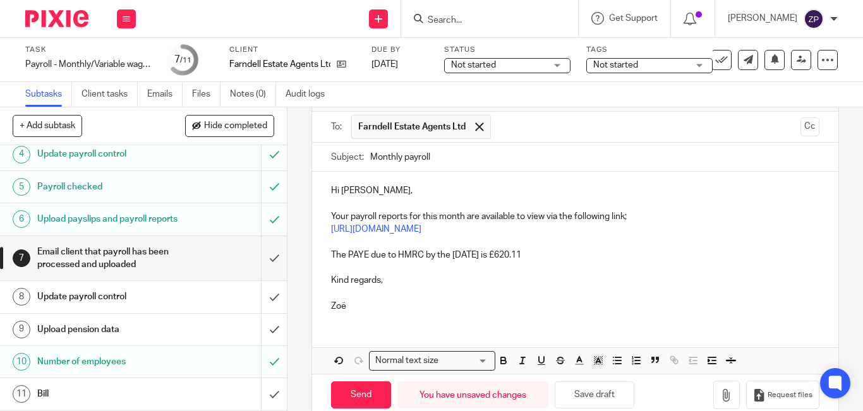
scroll to position [112, 0]
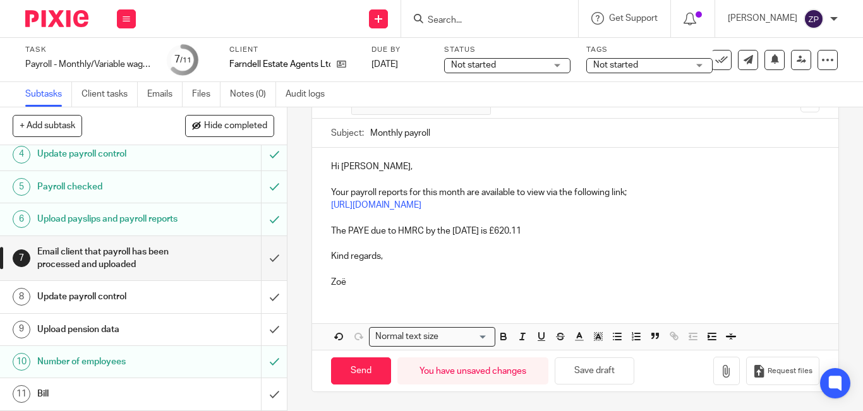
click at [402, 264] on p at bounding box center [575, 269] width 488 height 13
click at [362, 370] on input "Send" at bounding box center [361, 371] width 60 height 27
type input "Sent"
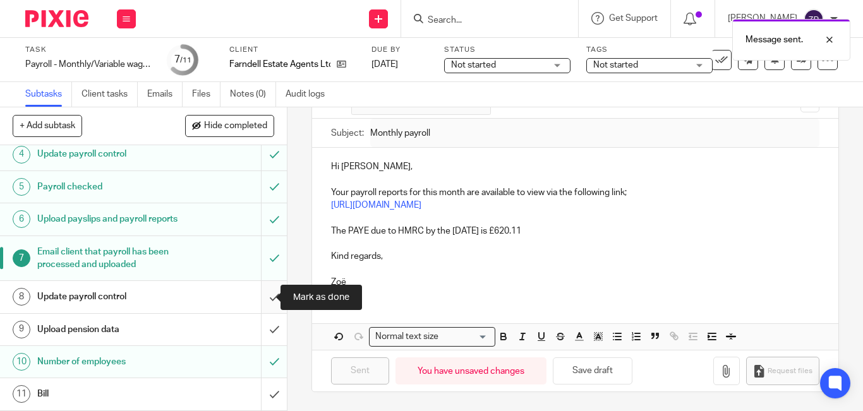
click at [260, 299] on input "submit" at bounding box center [143, 297] width 287 height 32
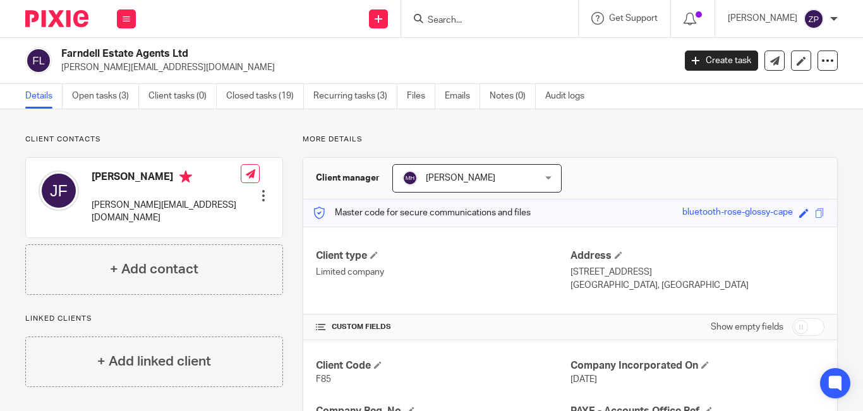
click at [441, 98] on ul "Details Open tasks (3) Client tasks (0) Closed tasks (19) Recurring tasks (3) F…" at bounding box center [314, 96] width 578 height 25
click at [448, 99] on link "Emails" at bounding box center [462, 96] width 35 height 25
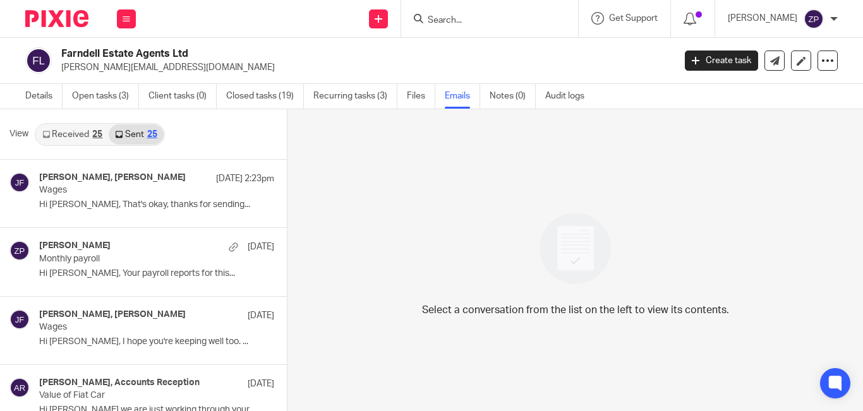
scroll to position [2, 0]
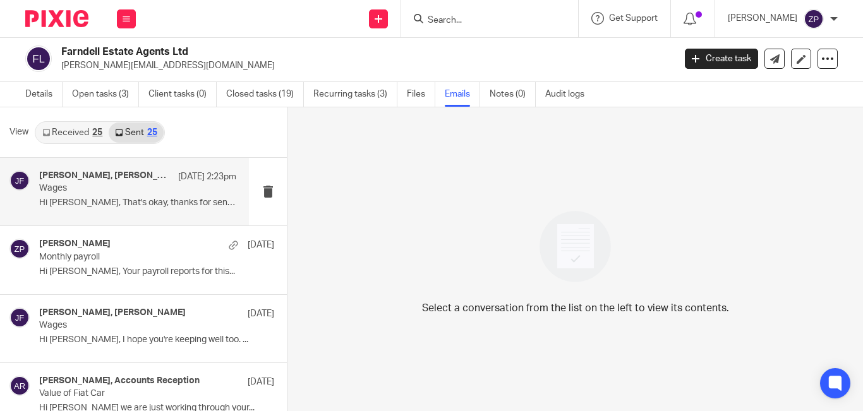
click at [128, 200] on p "Hi John, That's okay, thanks for sending..." at bounding box center [137, 203] width 197 height 11
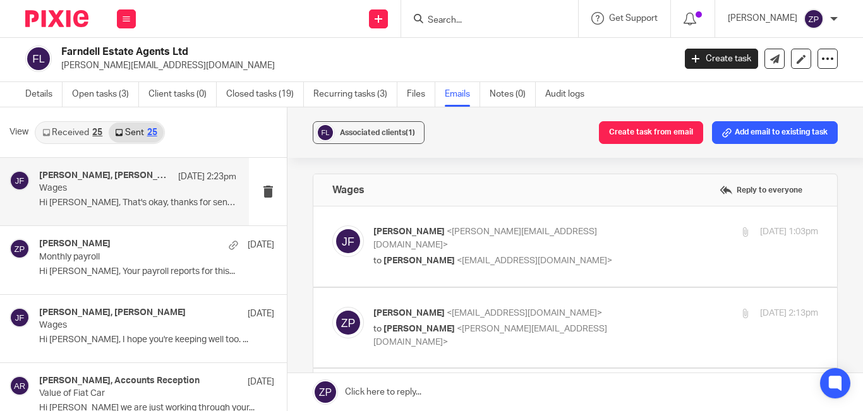
scroll to position [0, 0]
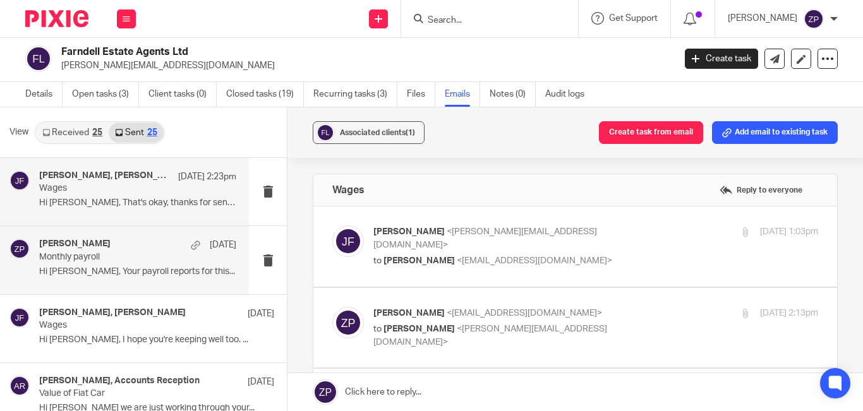
click at [115, 257] on p "Monthly payroll" at bounding box center [118, 257] width 158 height 11
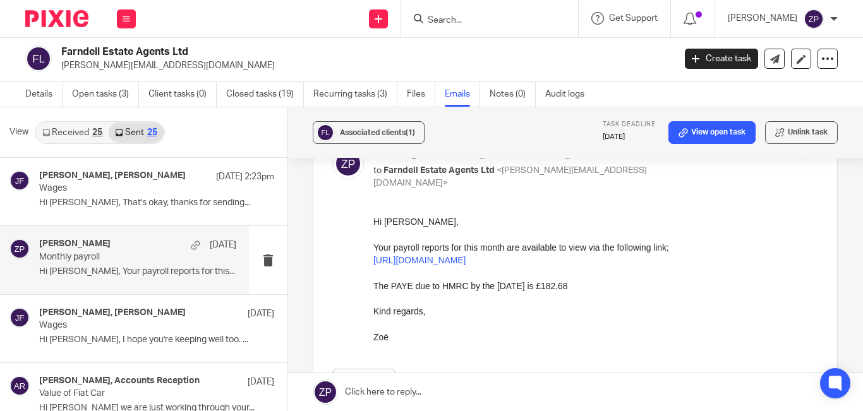
scroll to position [126, 0]
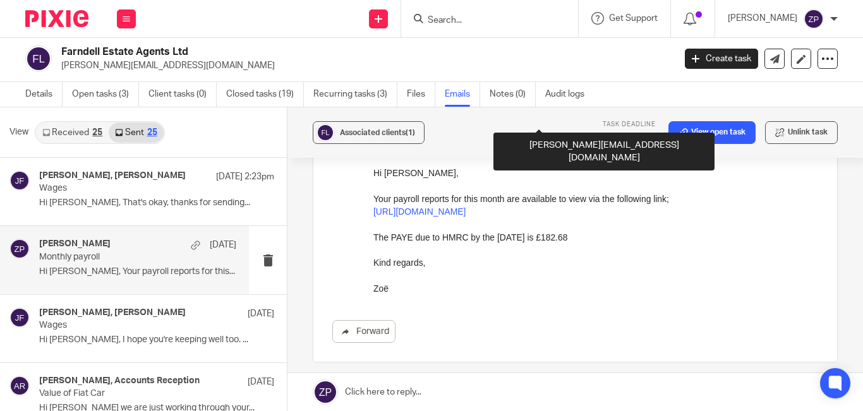
drag, startPoint x: 606, startPoint y: 241, endPoint x: 374, endPoint y: 236, distance: 232.5
click at [374, 236] on p "The PAYE due to HMRC by the 22nd of September is £182.68" at bounding box center [595, 237] width 445 height 13
copy p "The PAYE due to HMRC by the 22nd of September is £182.68"
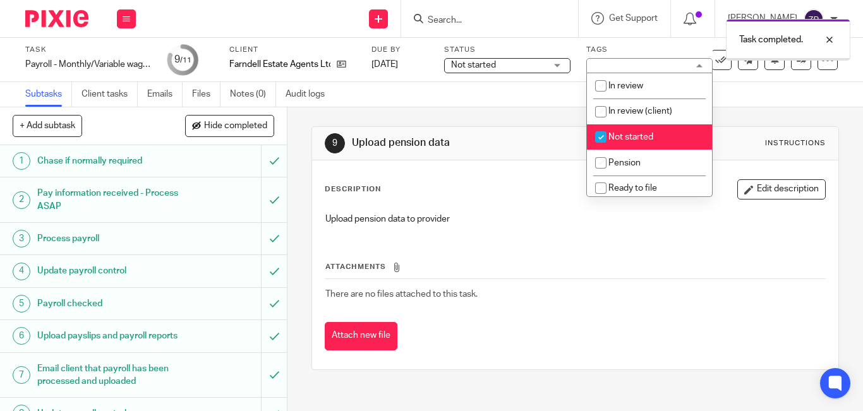
click at [618, 132] on li "Not started" at bounding box center [649, 137] width 125 height 26
checkbox input "false"
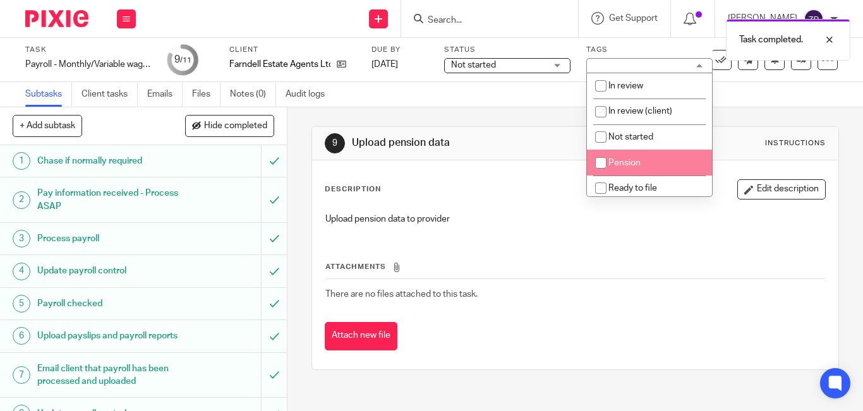
click at [618, 164] on span "Pension" at bounding box center [624, 163] width 32 height 9
checkbox input "true"
click at [69, 16] on img at bounding box center [56, 18] width 63 height 17
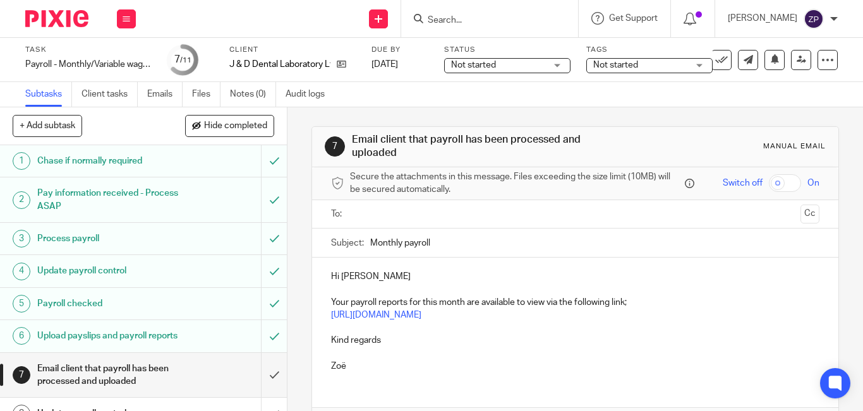
click at [375, 214] on input "text" at bounding box center [574, 214] width 440 height 15
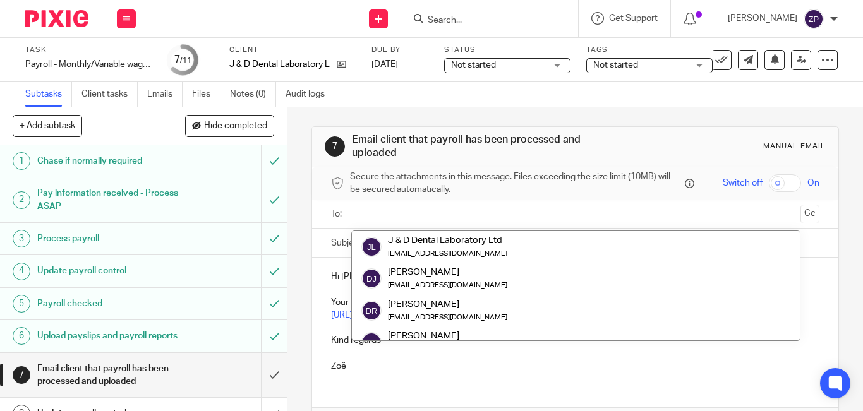
scroll to position [126, 0]
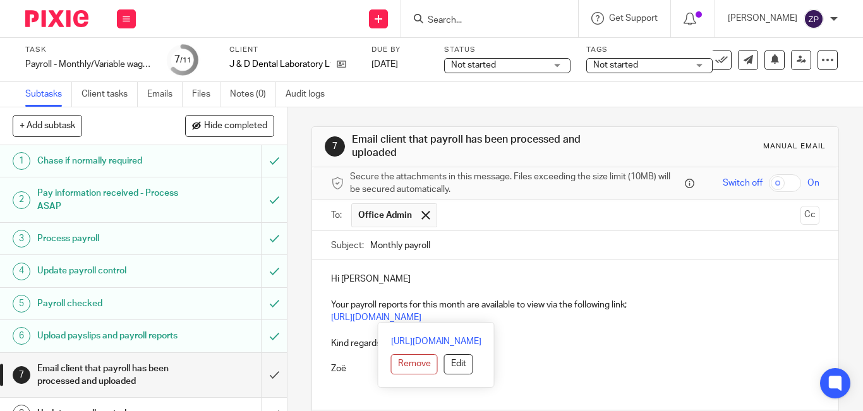
drag, startPoint x: 393, startPoint y: 313, endPoint x: 413, endPoint y: 280, distance: 37.7
click at [413, 280] on div "Hi Dominic Your payroll reports for this month are available to view via the fo…" at bounding box center [575, 322] width 526 height 124
click at [413, 280] on p "Hi Dominic" at bounding box center [575, 279] width 488 height 13
click at [418, 224] on div at bounding box center [425, 215] width 15 height 19
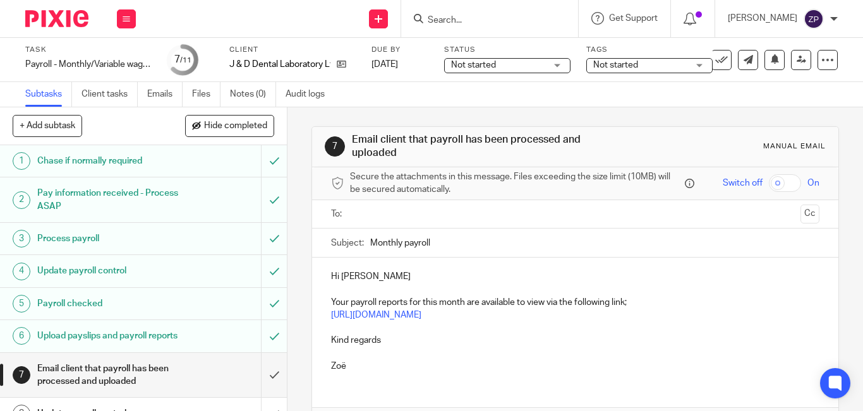
click at [409, 221] on input "text" at bounding box center [574, 214] width 440 height 15
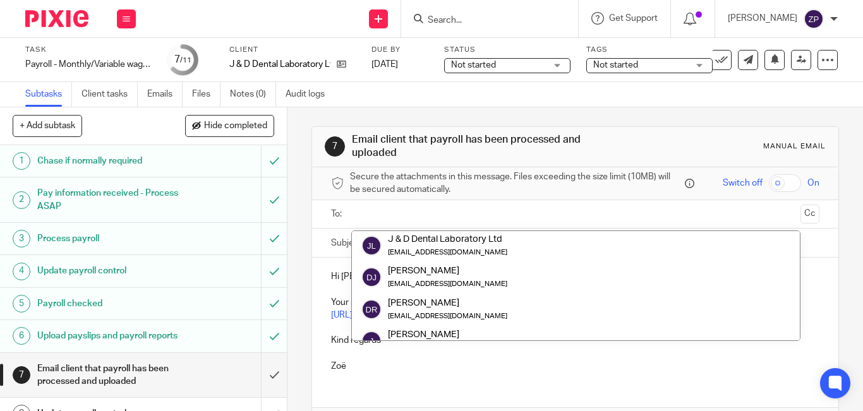
scroll to position [0, 0]
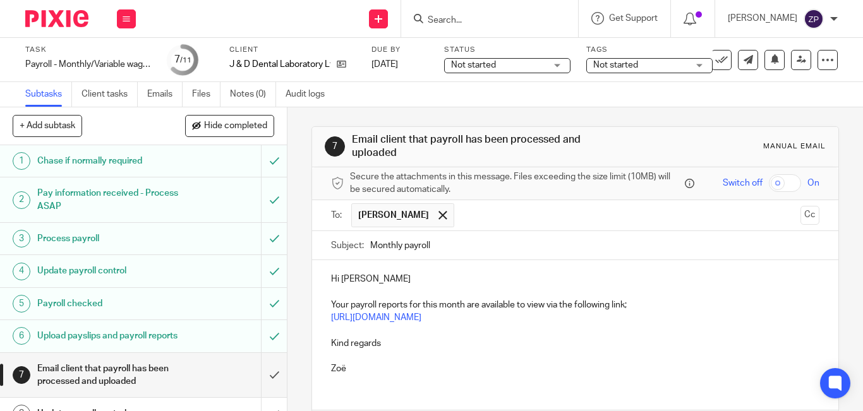
click at [364, 279] on p "Hi Dominic" at bounding box center [575, 279] width 488 height 13
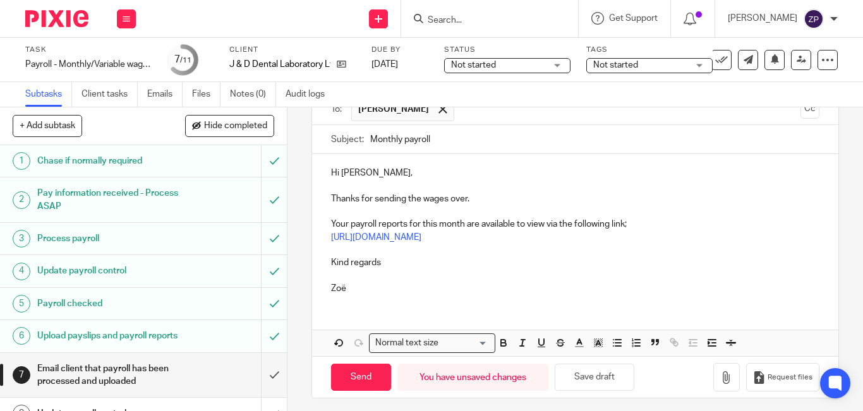
scroll to position [112, 0]
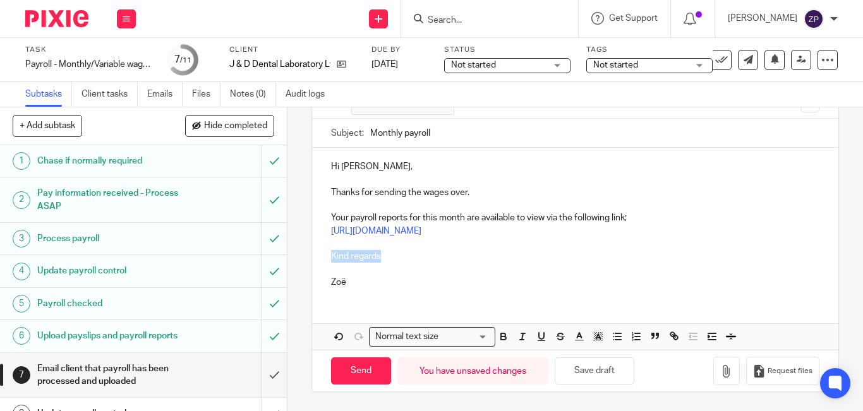
drag, startPoint x: 385, startPoint y: 251, endPoint x: 326, endPoint y: 262, distance: 59.7
click at [326, 262] on div "Hi Dorn, Thanks for sending the wages over. Your payroll reports for this month…" at bounding box center [575, 223] width 526 height 150
click at [351, 369] on input "Send" at bounding box center [361, 371] width 60 height 27
type input "Sent"
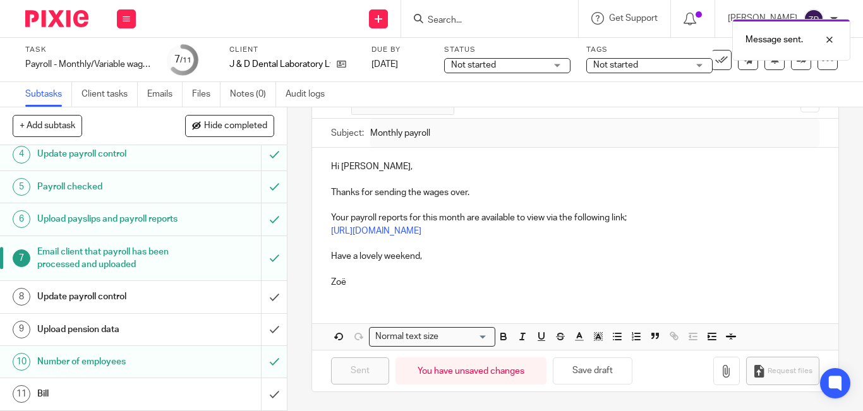
scroll to position [129, 0]
click at [258, 297] on input "submit" at bounding box center [143, 297] width 287 height 32
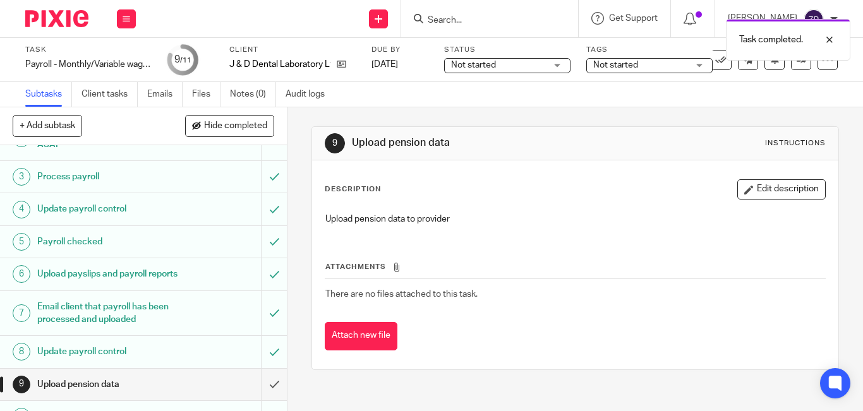
scroll to position [129, 0]
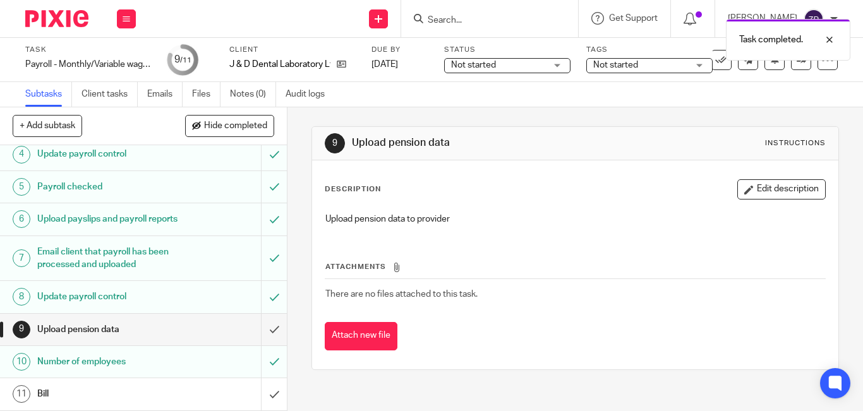
click at [626, 63] on span "Not started" at bounding box center [615, 65] width 45 height 9
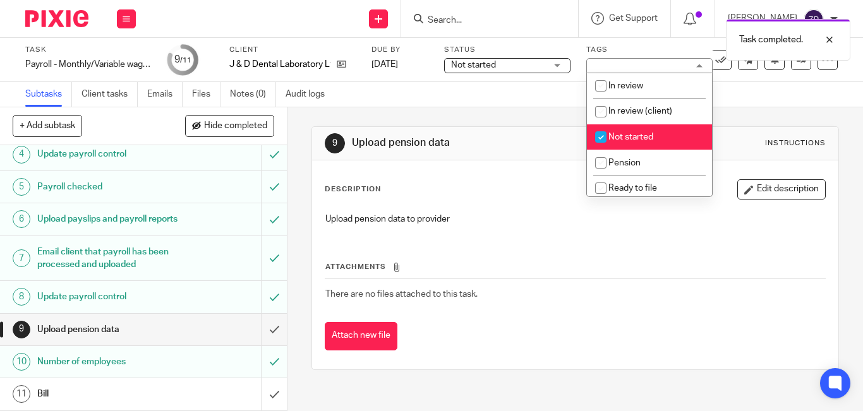
click at [609, 147] on input "checkbox" at bounding box center [601, 137] width 24 height 24
checkbox input "false"
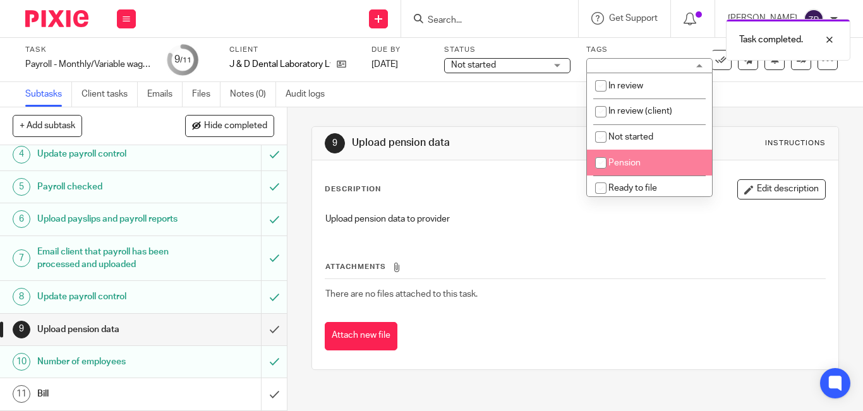
click at [611, 156] on input "checkbox" at bounding box center [601, 163] width 24 height 24
checkbox input "true"
click at [64, 17] on img at bounding box center [56, 18] width 63 height 17
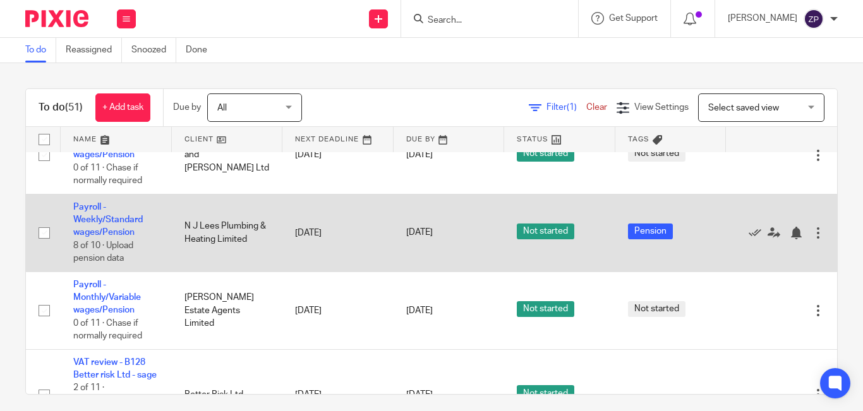
scroll to position [2021, 0]
